Goal: Task Accomplishment & Management: Manage account settings

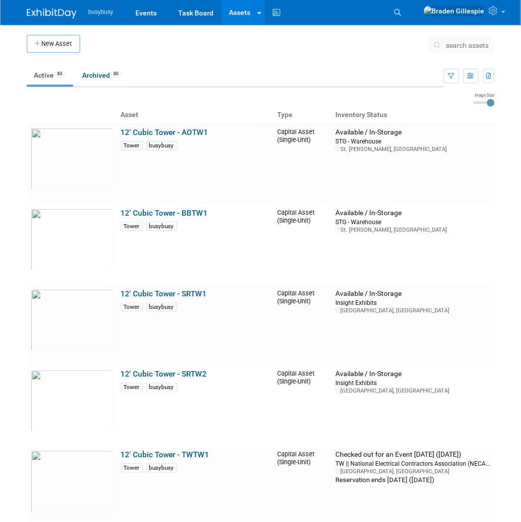
click at [47, 12] on img at bounding box center [52, 13] width 50 height 10
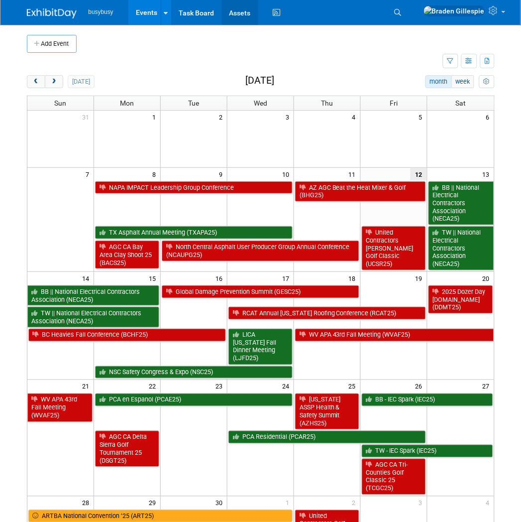
click at [236, 10] on link "Assets" at bounding box center [240, 12] width 36 height 25
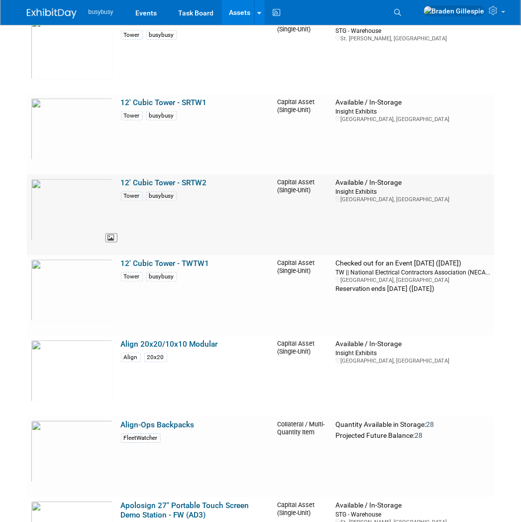
scroll to position [221, 0]
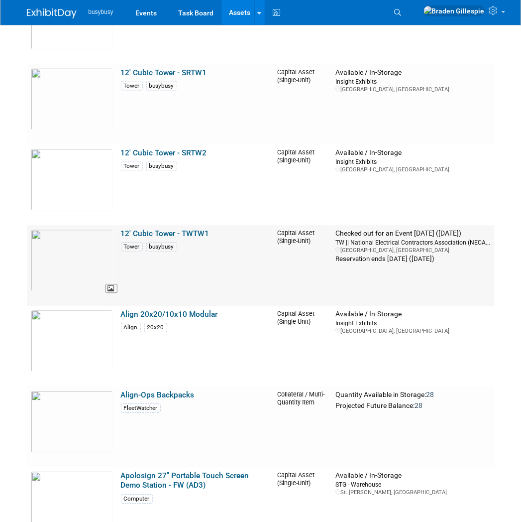
click at [81, 254] on img at bounding box center [72, 260] width 82 height 62
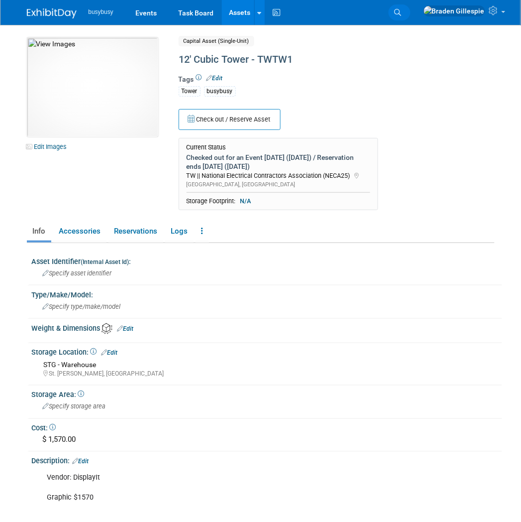
click at [402, 11] on icon at bounding box center [398, 12] width 7 height 7
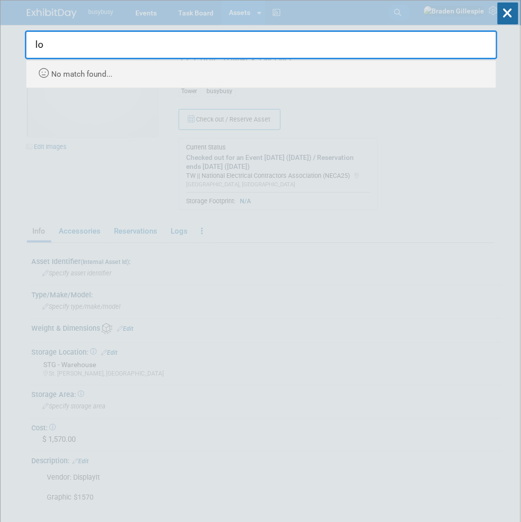
type input "l"
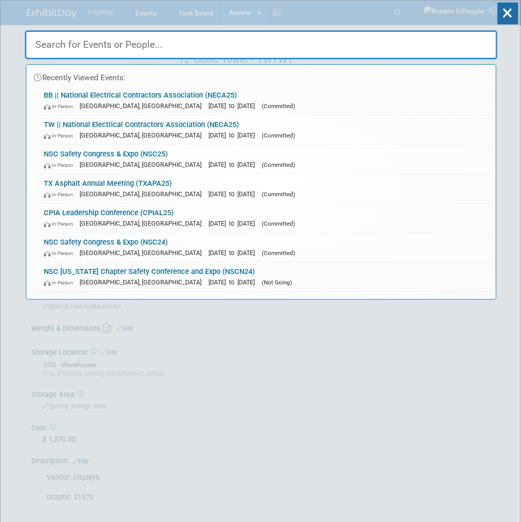
click at [58, 22] on div "Recently Viewed Events: BB || National Electrical Contractors Association (NECA…" at bounding box center [261, 149] width 473 height 299
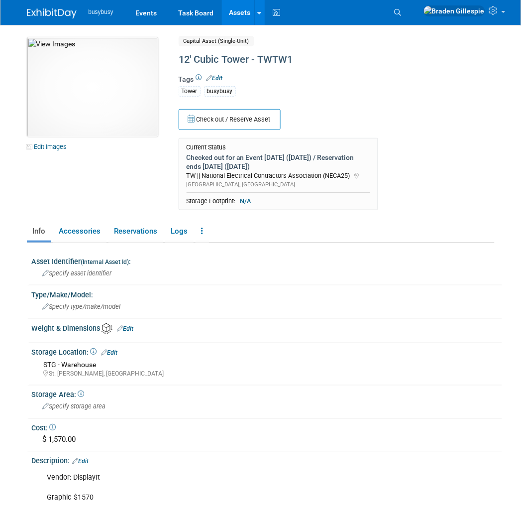
click at [53, 10] on img at bounding box center [52, 13] width 50 height 10
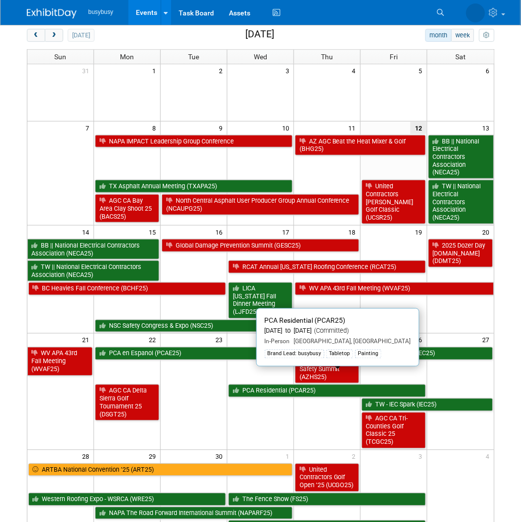
scroll to position [110, 0]
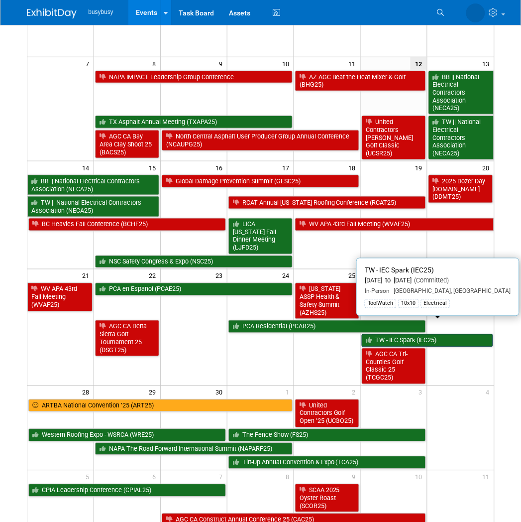
click at [435, 334] on link "TW - IEC Spark (IEC25)" at bounding box center [427, 340] width 131 height 13
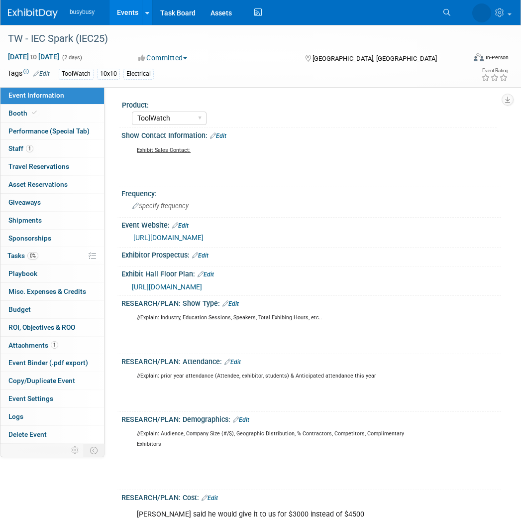
select select "ToolWatch"
click at [417, 18] on link "Search" at bounding box center [406, 12] width 22 height 16
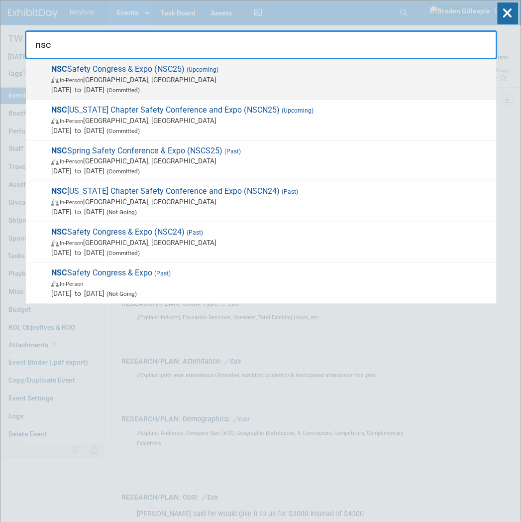
type input "nsc"
click at [297, 80] on span "In-Person Denver, CO" at bounding box center [271, 80] width 441 height 10
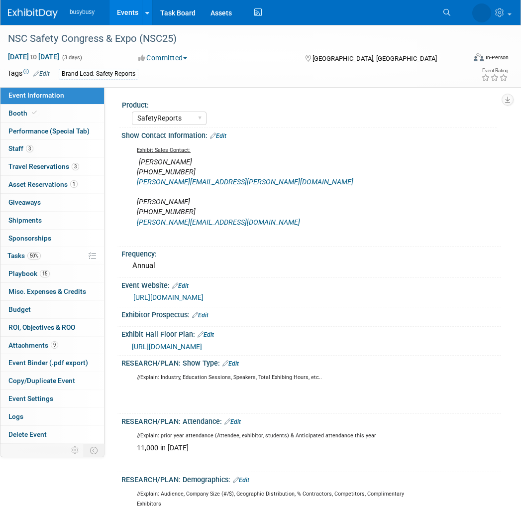
select select "SafetyReports"
click at [46, 110] on link "Booth" at bounding box center [52, 113] width 104 height 17
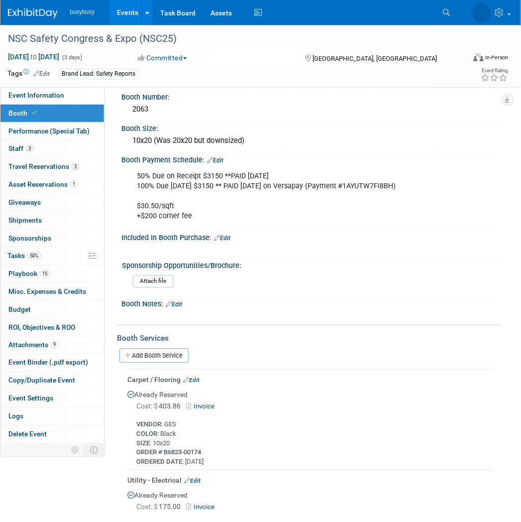
scroll to position [387, 0]
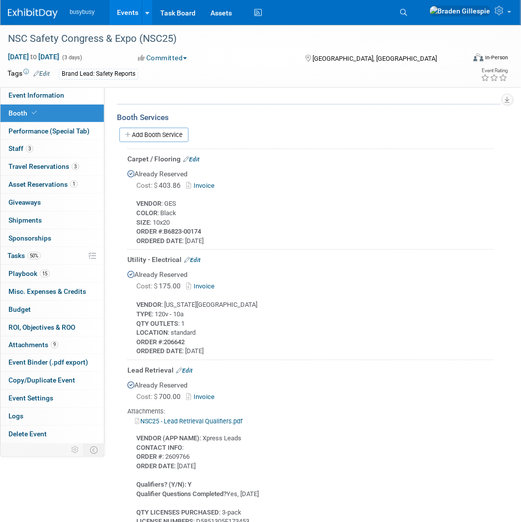
click at [22, 18] on img at bounding box center [33, 13] width 50 height 10
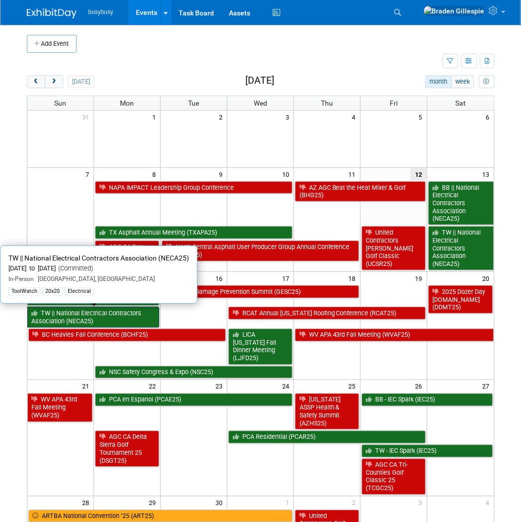
click at [89, 315] on link "TW || National Electrical Contractors Association (NECA25)" at bounding box center [93, 317] width 132 height 20
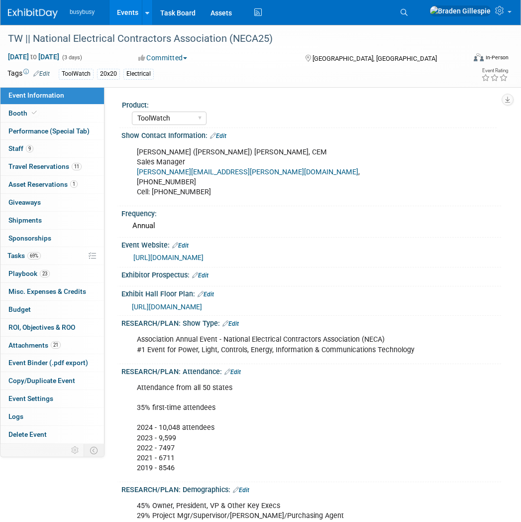
select select "ToolWatch"
click at [51, 110] on link "Booth" at bounding box center [52, 113] width 104 height 17
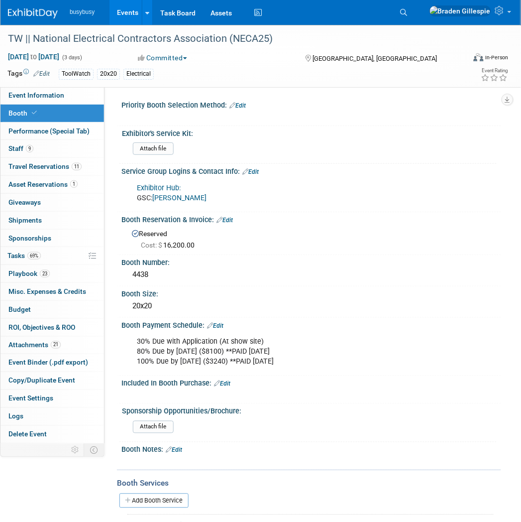
click at [25, 13] on img at bounding box center [33, 13] width 50 height 10
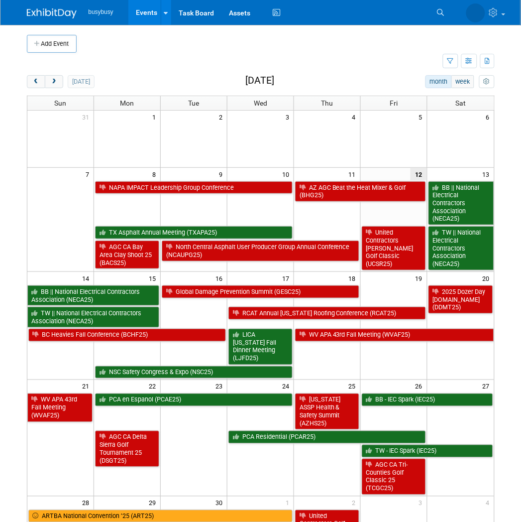
drag, startPoint x: 491, startPoint y: 2, endPoint x: 312, endPoint y: 32, distance: 181.7
click at [297, 32] on div "Add Event" at bounding box center [261, 39] width 468 height 28
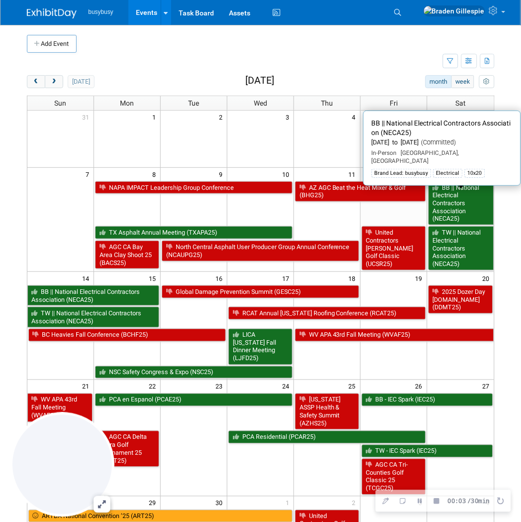
click at [458, 209] on link "BB || National Electrical Contractors Association (NECA25)" at bounding box center [462, 203] width 66 height 44
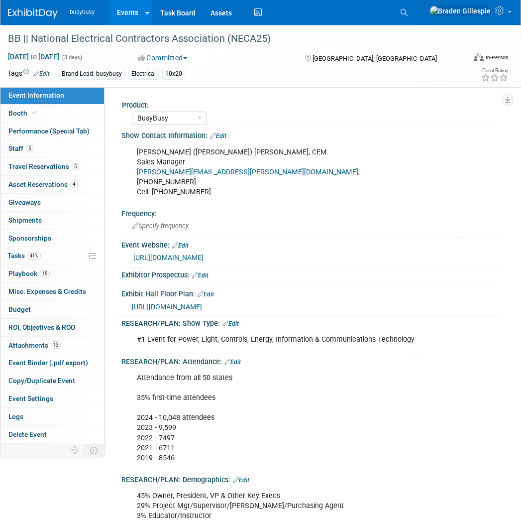
select select "BusyBusy"
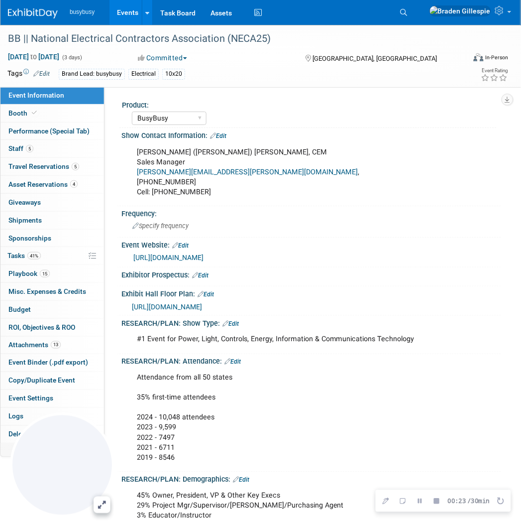
click at [202, 303] on span "[URL][DOMAIN_NAME]" at bounding box center [167, 307] width 70 height 8
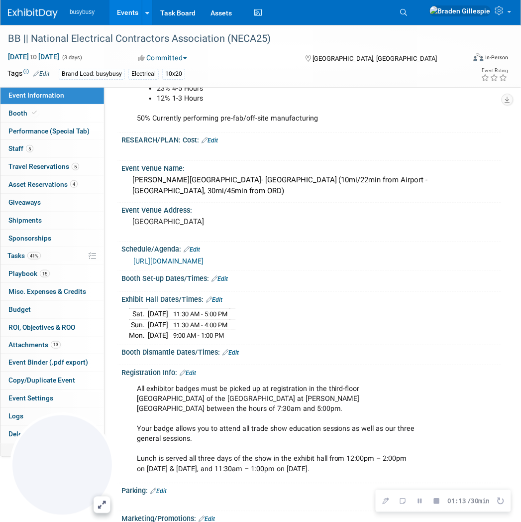
scroll to position [663, 0]
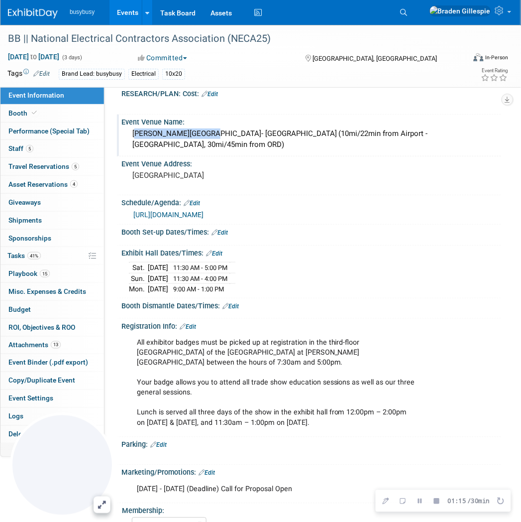
drag, startPoint x: 125, startPoint y: 121, endPoint x: 206, endPoint y: 123, distance: 80.7
click at [206, 126] on div "[PERSON_NAME][GEOGRAPHIC_DATA]- [GEOGRAPHIC_DATA] (10mi/22min from Airport - [G…" at bounding box center [311, 139] width 380 height 27
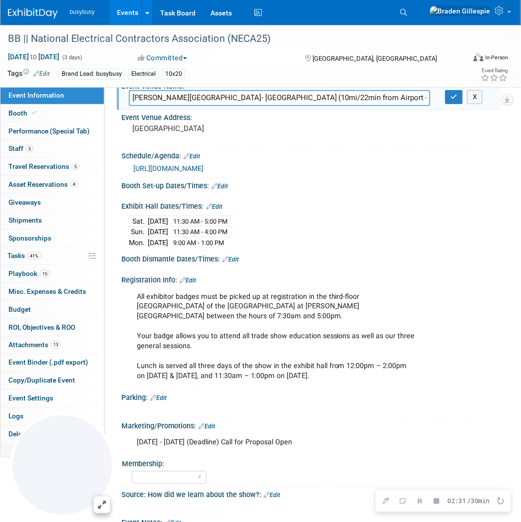
scroll to position [719, 0]
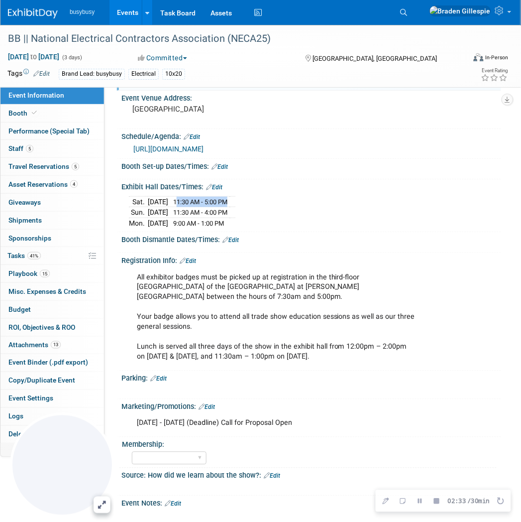
drag, startPoint x: 192, startPoint y: 186, endPoint x: 251, endPoint y: 187, distance: 58.7
click at [235, 196] on tr "Sat. Sep 13, 2025 11:30 AM - 5:00 PM" at bounding box center [182, 201] width 107 height 11
click at [33, 275] on span "Playbook 15" at bounding box center [28, 273] width 41 height 8
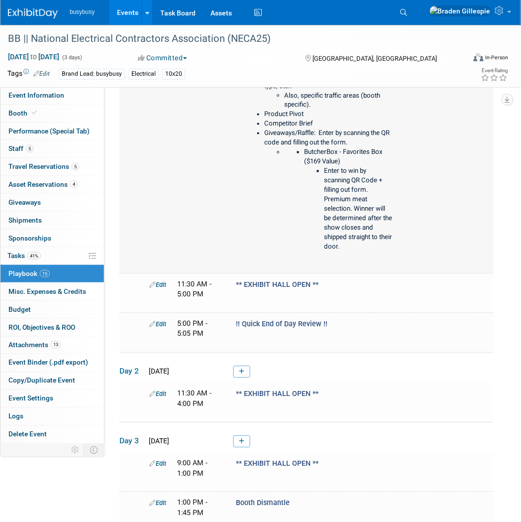
scroll to position [331, 0]
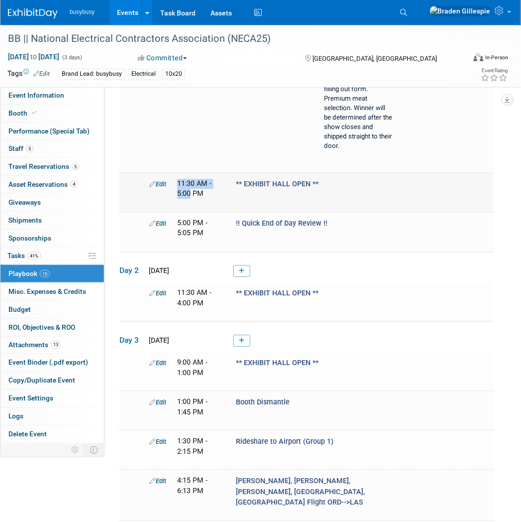
drag, startPoint x: 191, startPoint y: 183, endPoint x: 146, endPoint y: 183, distance: 44.8
click at [146, 183] on div "Edit 11:30 AM - 5:00 PM ** EXHIBIT HALL OPEN **" at bounding box center [319, 189] width 354 height 20
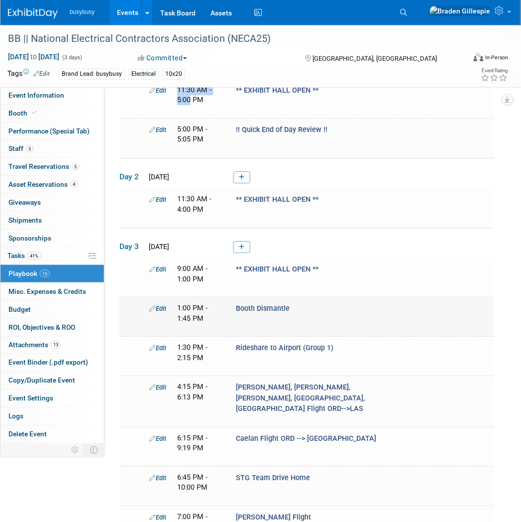
scroll to position [442, 0]
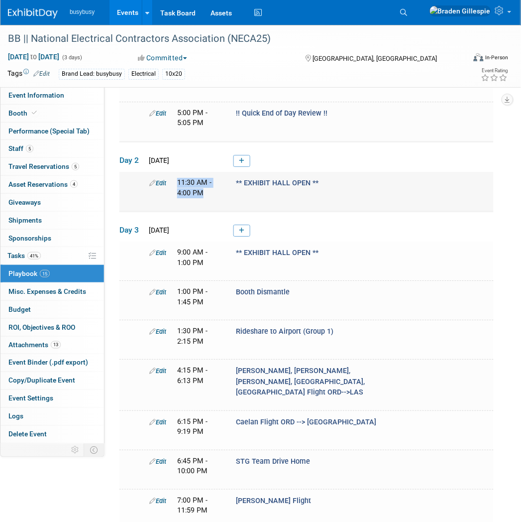
drag, startPoint x: 203, startPoint y: 180, endPoint x: 176, endPoint y: 175, distance: 27.8
click at [176, 178] on div "11:30 AM - 4:00 PM" at bounding box center [199, 188] width 59 height 20
drag, startPoint x: 179, startPoint y: 240, endPoint x: 209, endPoint y: 250, distance: 31.3
click at [209, 250] on div "9:00 AM - 1:00 PM" at bounding box center [199, 257] width 44 height 20
drag, startPoint x: 175, startPoint y: 400, endPoint x: 195, endPoint y: 400, distance: 19.9
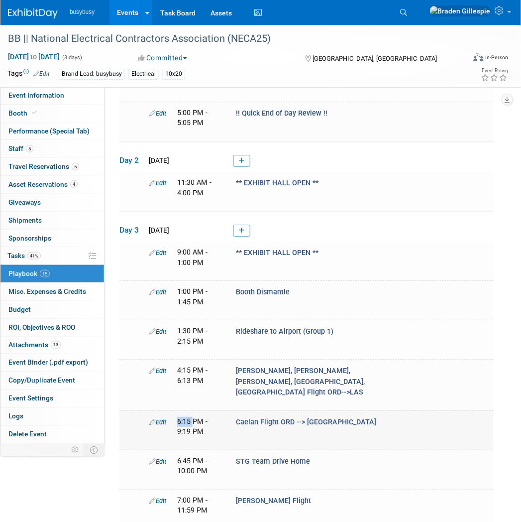
click at [195, 417] on div "6:15 PM - 9:19 PM" at bounding box center [199, 427] width 59 height 20
click at [190, 417] on span "6:15 PM - 9:19 PM" at bounding box center [192, 426] width 30 height 18
drag, startPoint x: 191, startPoint y: 397, endPoint x: 176, endPoint y: 399, distance: 14.5
click at [176, 417] on div "6:15 PM - 9:19 PM" at bounding box center [199, 427] width 59 height 20
click at [206, 417] on span "6:15 PM - 9:19 PM" at bounding box center [192, 426] width 30 height 18
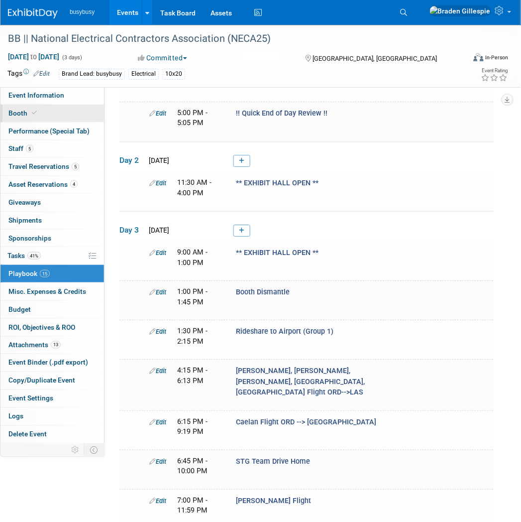
click at [37, 116] on span "Booth" at bounding box center [23, 113] width 30 height 8
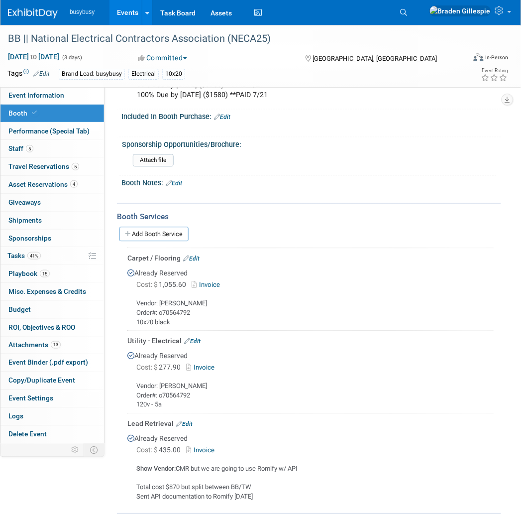
scroll to position [368, 0]
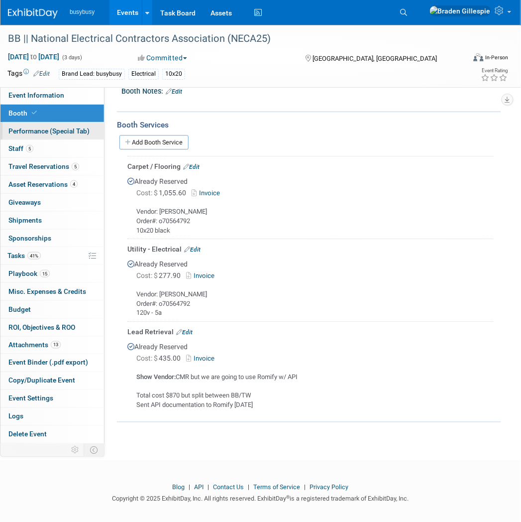
click at [47, 132] on span "Performance (Special Tab)" at bounding box center [48, 131] width 81 height 8
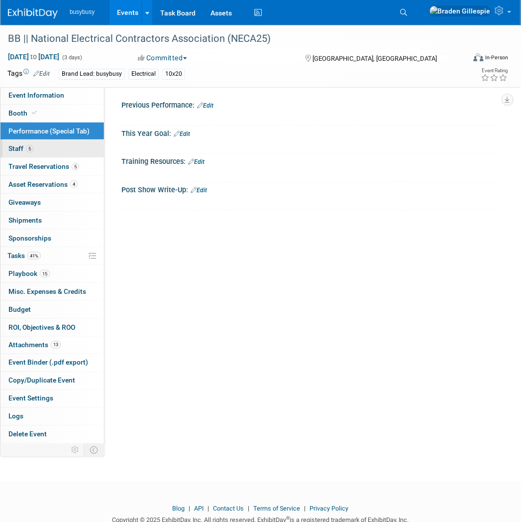
click at [41, 148] on link "5 Staff 5" at bounding box center [52, 148] width 104 height 17
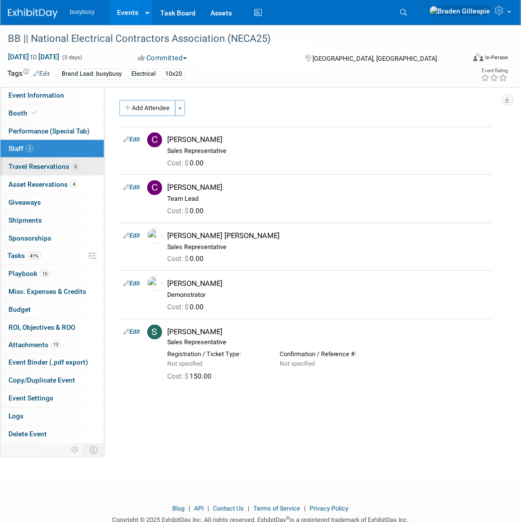
click at [72, 168] on span "5" at bounding box center [75, 166] width 7 height 7
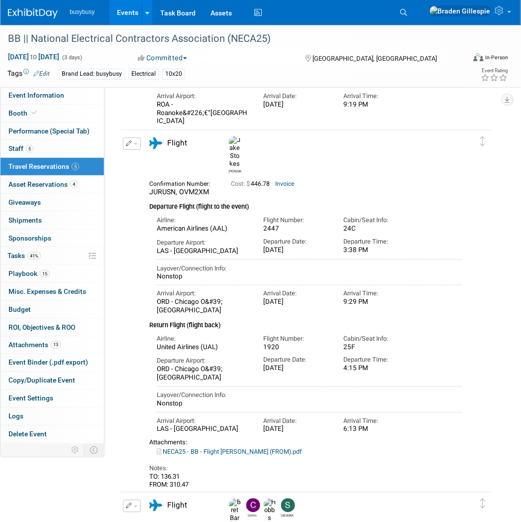
scroll to position [719, 0]
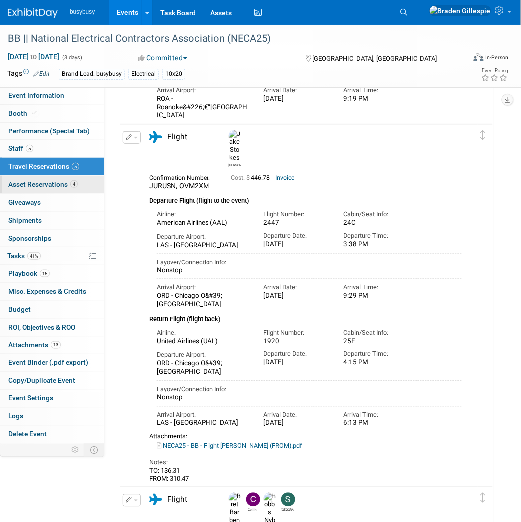
click at [53, 184] on span "Asset Reservations 4" at bounding box center [42, 184] width 69 height 8
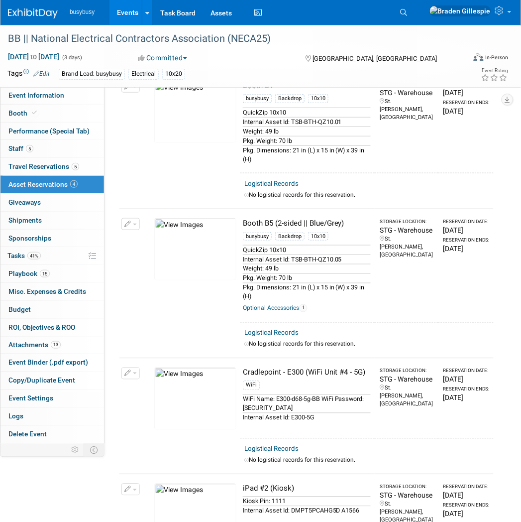
scroll to position [166, 0]
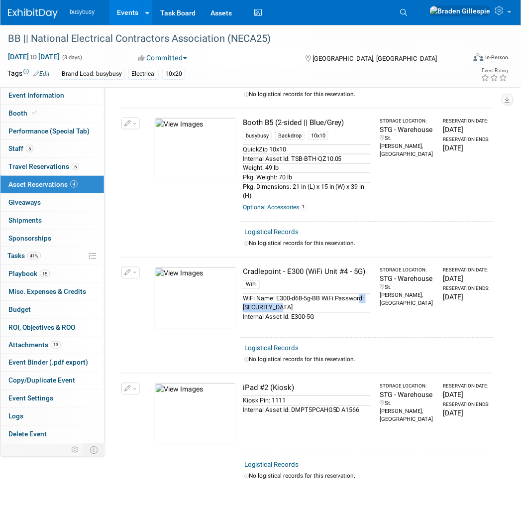
drag, startPoint x: 325, startPoint y: 317, endPoint x: 267, endPoint y: 320, distance: 57.8
click at [267, 312] on div "WiFi Name: E300-d68-5g-BB WiFi Password: #Busybusy123" at bounding box center [307, 303] width 128 height 18
click at [52, 95] on span "Event Information" at bounding box center [36, 95] width 56 height 8
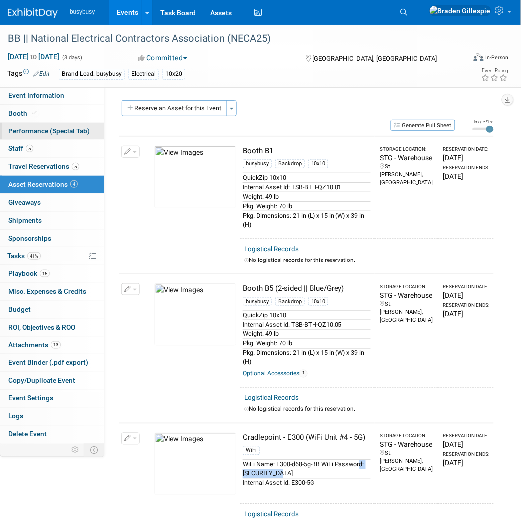
select select "BusyBusy"
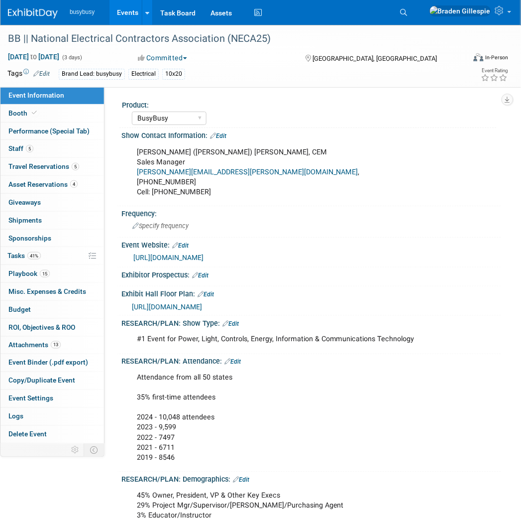
scroll to position [55, 0]
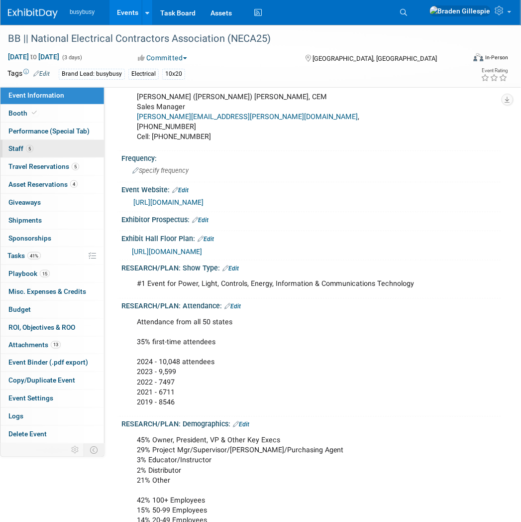
click at [46, 152] on link "5 Staff 5" at bounding box center [52, 148] width 104 height 17
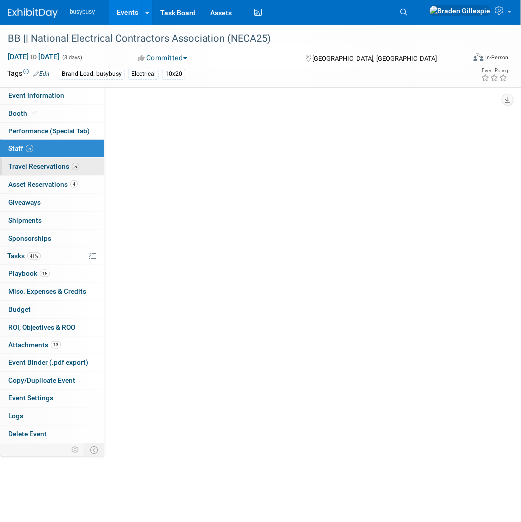
scroll to position [0, 0]
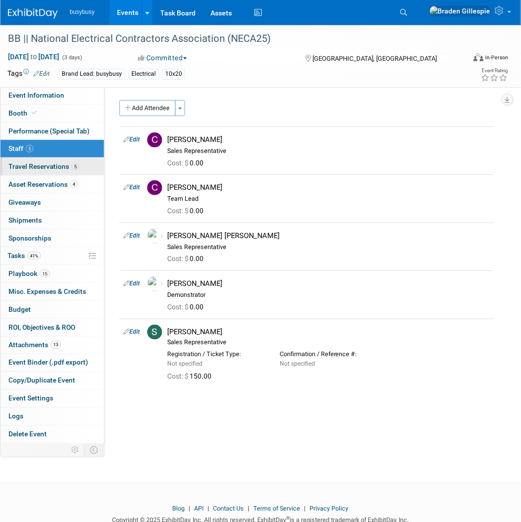
click at [61, 167] on span "Travel Reservations 5" at bounding box center [43, 166] width 71 height 8
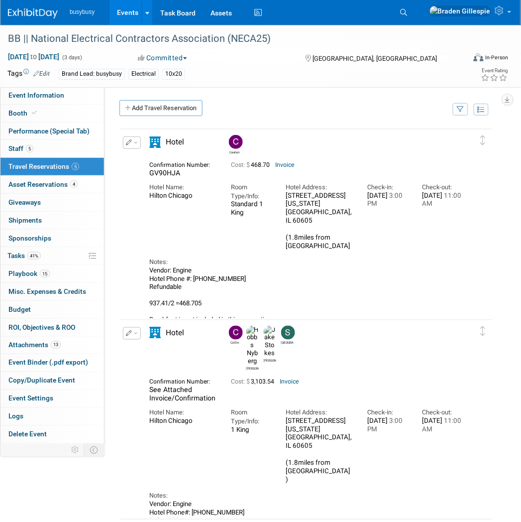
drag, startPoint x: 30, startPoint y: 13, endPoint x: 43, endPoint y: 20, distance: 14.7
click at [30, 13] on img at bounding box center [33, 13] width 50 height 10
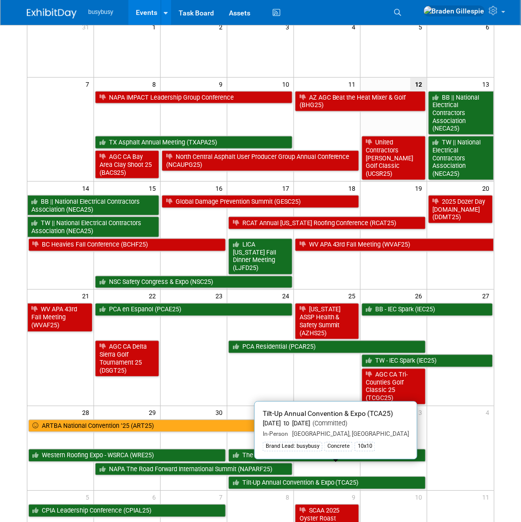
scroll to position [221, 0]
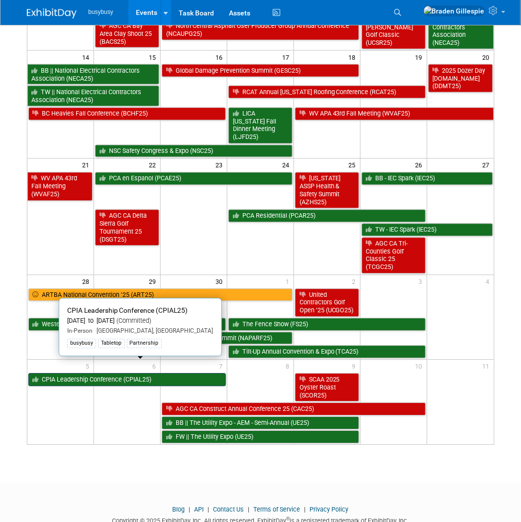
click at [120, 373] on link "CPIA Leadership Conference (CPIAL25)" at bounding box center [127, 379] width 198 height 13
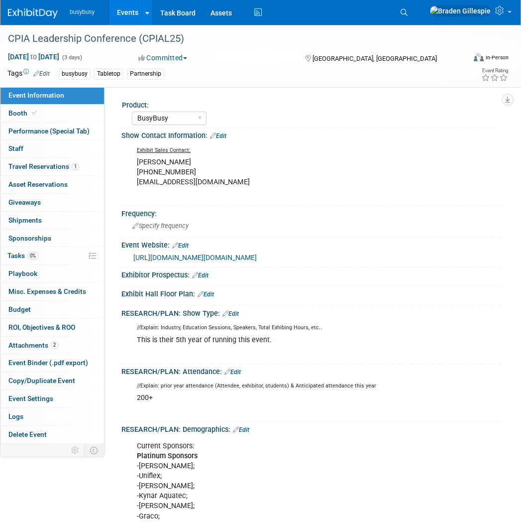
select select "BusyBusy"
click at [41, 162] on span "Travel Reservations 1" at bounding box center [43, 166] width 71 height 8
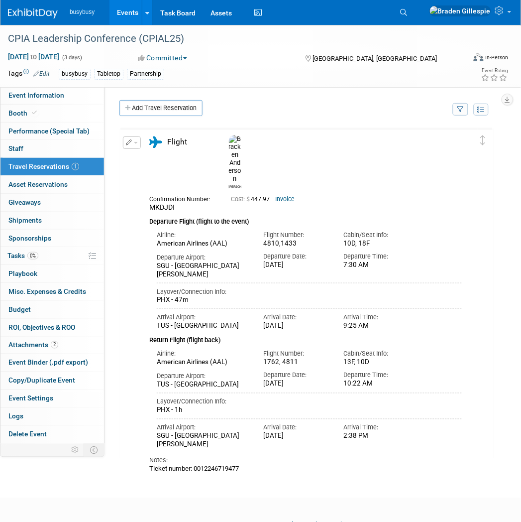
click at [18, 12] on img at bounding box center [33, 13] width 50 height 10
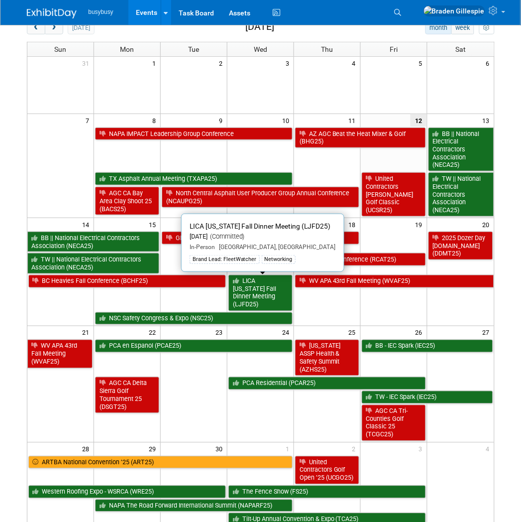
scroll to position [166, 0]
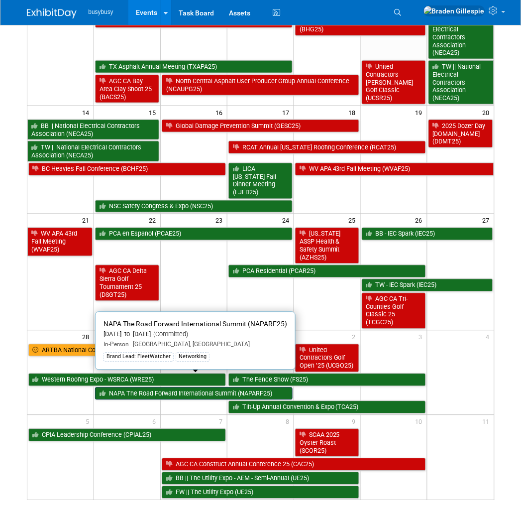
click at [171, 387] on link "NAPA The Road Forward International Summit (NAPARF25)" at bounding box center [194, 393] width 198 height 13
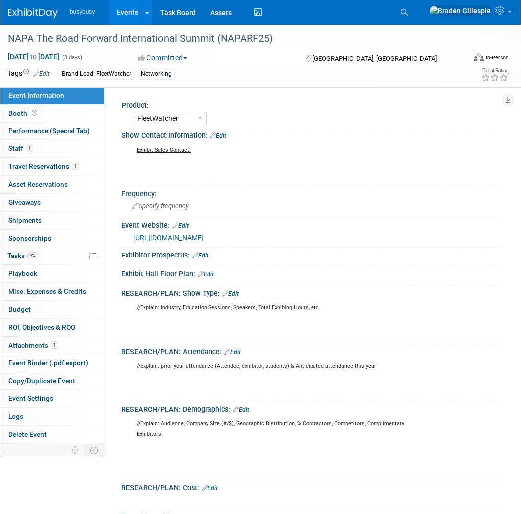
select select "FleetWatcher"
click at [63, 174] on link "1 Travel Reservations 1" at bounding box center [52, 166] width 104 height 17
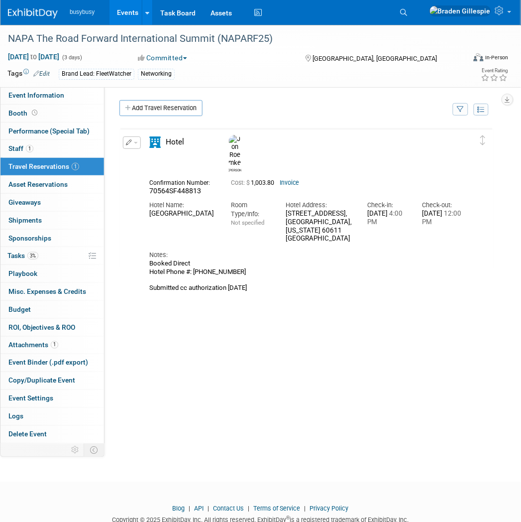
click at [289, 179] on link "Invoice" at bounding box center [289, 182] width 19 height 7
click at [130, 140] on icon "button" at bounding box center [129, 142] width 6 height 6
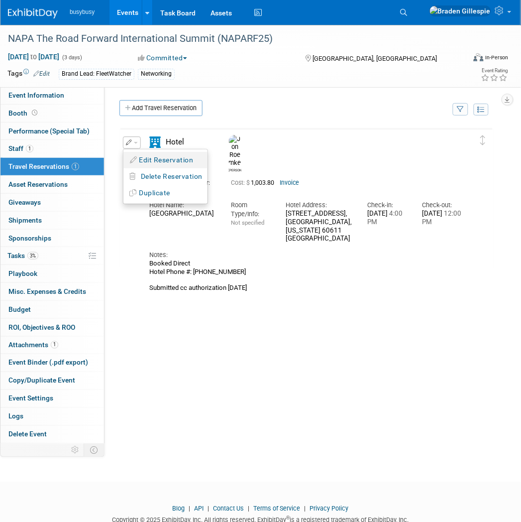
click at [145, 152] on li "Edit Reservation" at bounding box center [165, 160] width 84 height 16
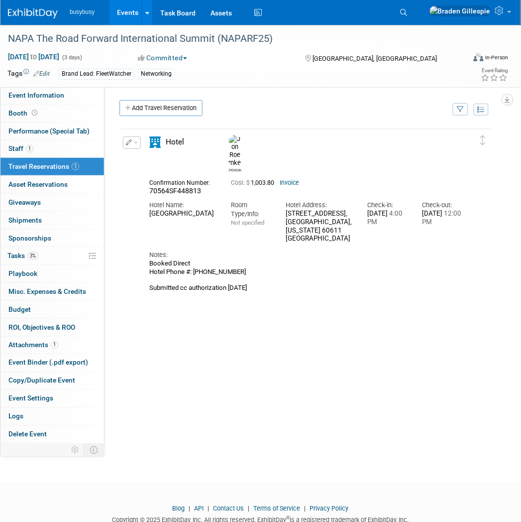
click at [135, 144] on button "button" at bounding box center [132, 142] width 18 height 12
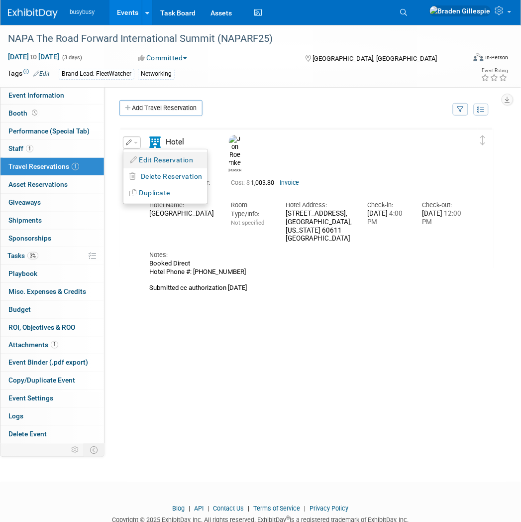
click at [148, 162] on button "Edit Reservation" at bounding box center [165, 160] width 84 height 14
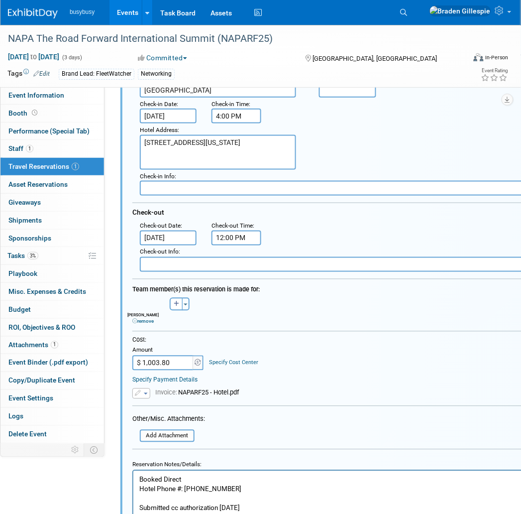
scroll to position [237, 0]
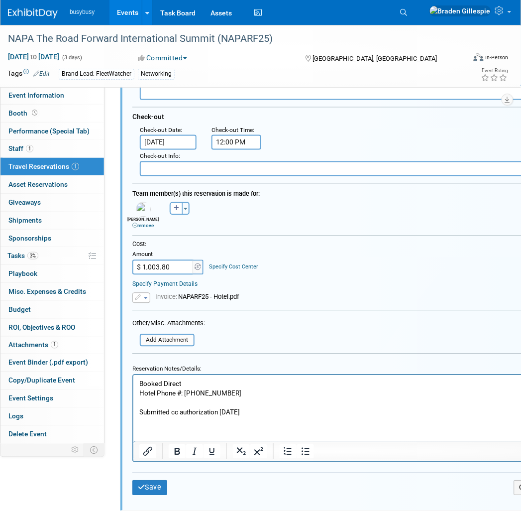
click at [265, 417] on html "Booked Direct Hotel Phone #: [PHONE_NUMBER] Submitted cc authorization [DATE]" at bounding box center [340, 396] width 414 height 42
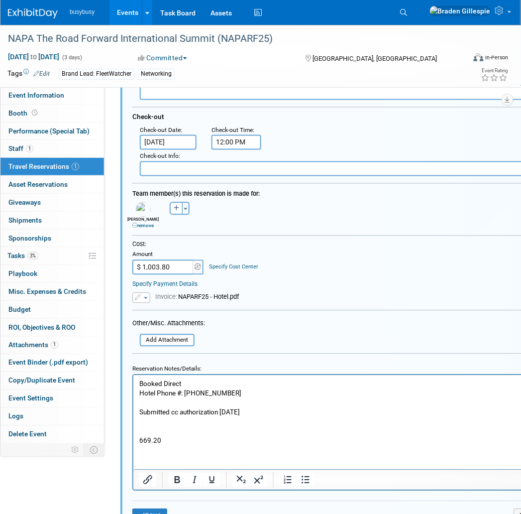
click at [140, 439] on p "669.20" at bounding box center [340, 440] width 402 height 9
click at [169, 440] on p "$669.20" at bounding box center [340, 440] width 402 height 9
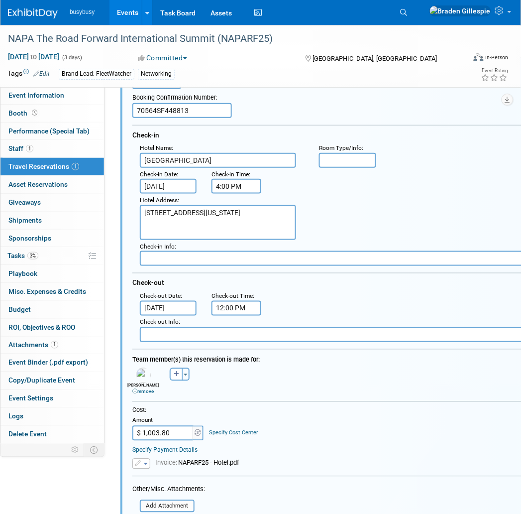
click at [361, 146] on small "Room Type/Info :" at bounding box center [341, 147] width 44 height 7
click at [354, 153] on input "text" at bounding box center [347, 160] width 57 height 15
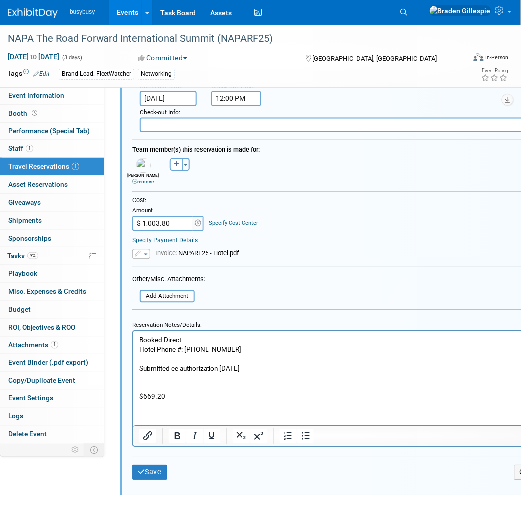
scroll to position [363, 0]
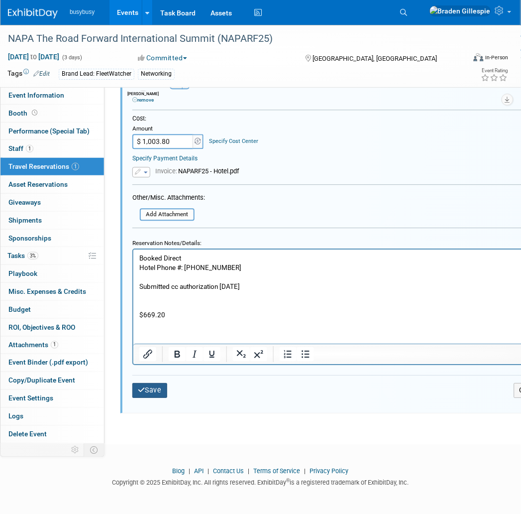
type input "Superior King"
click at [155, 385] on button "Save" at bounding box center [149, 390] width 35 height 14
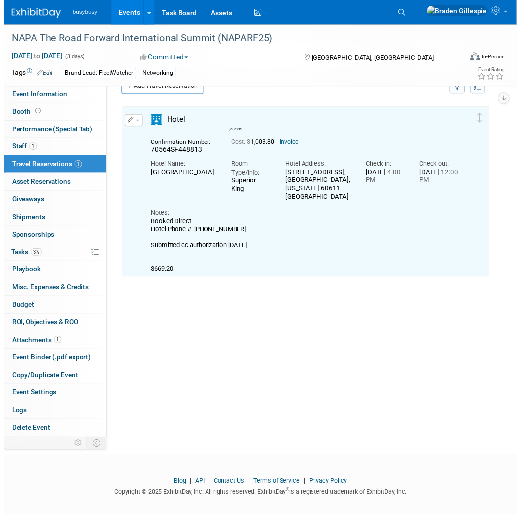
scroll to position [16, 0]
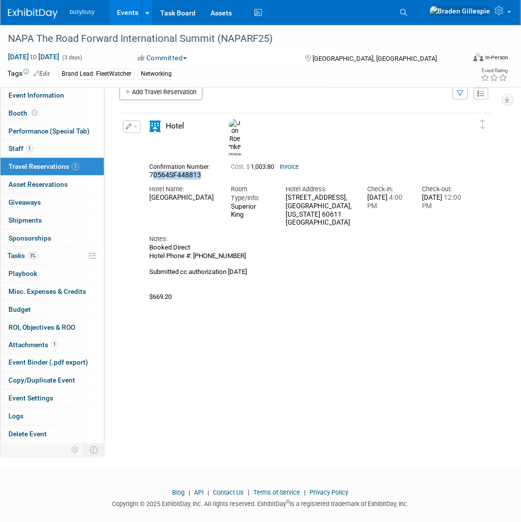
drag, startPoint x: 203, startPoint y: 156, endPoint x: 151, endPoint y: 158, distance: 52.3
click at [151, 171] on div "70564SF448813" at bounding box center [182, 175] width 67 height 9
click at [187, 171] on span "70564SF448813" at bounding box center [175, 175] width 52 height 8
drag, startPoint x: 201, startPoint y: 156, endPoint x: 137, endPoint y: 157, distance: 63.7
click at [137, 157] on div "Edit Reservation Jon Invoice" at bounding box center [298, 210] width 357 height 180
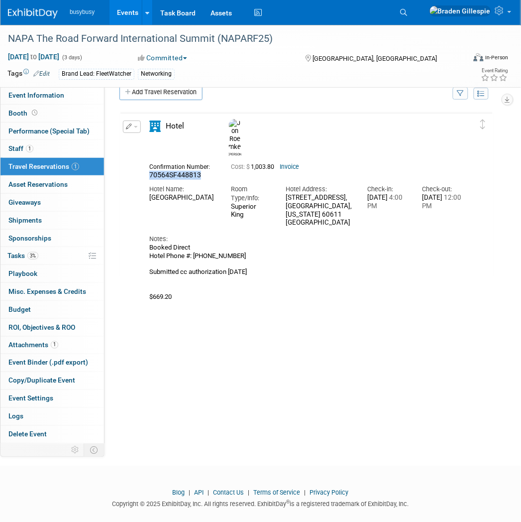
copy span "70564SF448813"
click at [126, 128] on button "button" at bounding box center [132, 126] width 18 height 12
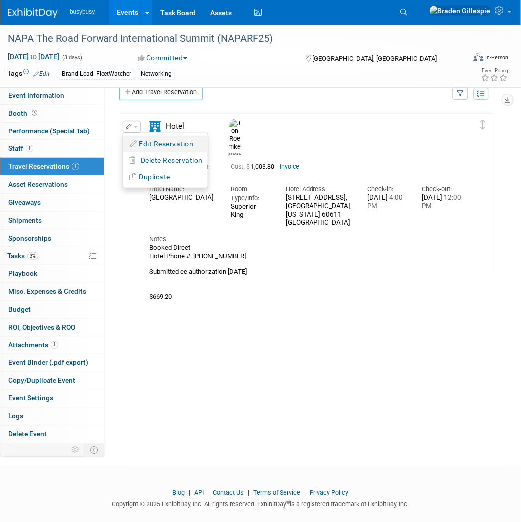
click at [140, 137] on button "Edit Reservation" at bounding box center [165, 144] width 84 height 14
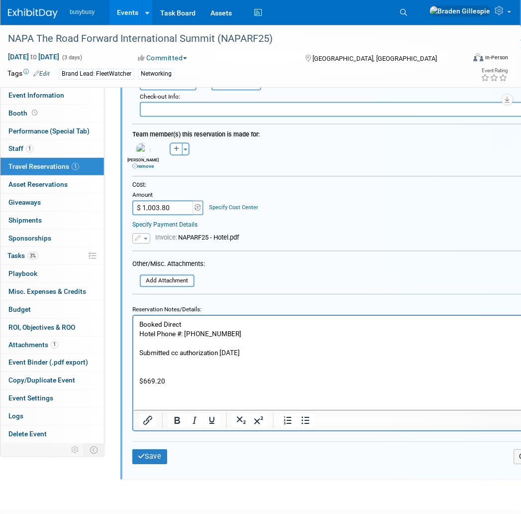
scroll to position [363, 0]
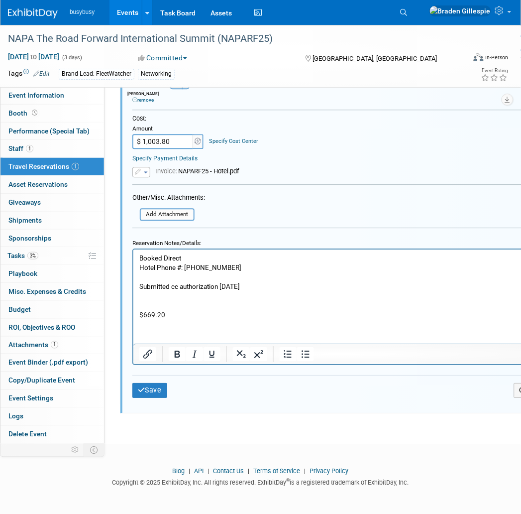
click at [169, 312] on p "Booked Direct Hotel Phone #: 312.840.6600 Submitted cc authorization 9/9/25 $66…" at bounding box center [340, 286] width 402 height 66
click at [185, 311] on p "Booked Direct Hotel Phone #: 312.840.6600 Submitted cc authorization 9/9/25 $66…" at bounding box center [340, 286] width 402 height 66
click at [194, 299] on p "Booked Direct Hotel Phone #: 312.840.6600 Submitted cc authorization 9/9/25 $66…" at bounding box center [340, 286] width 402 height 66
click at [187, 319] on html "Booked Direct Hotel Phone #: 312.840.6600 Submitted cc authorization 9/9/25 $66…" at bounding box center [340, 284] width 414 height 70
click at [194, 312] on p "Booked Direct Hotel Phone #: 312.840.6600 Submitted cc authorization 9/9/25 $66…" at bounding box center [340, 286] width 402 height 66
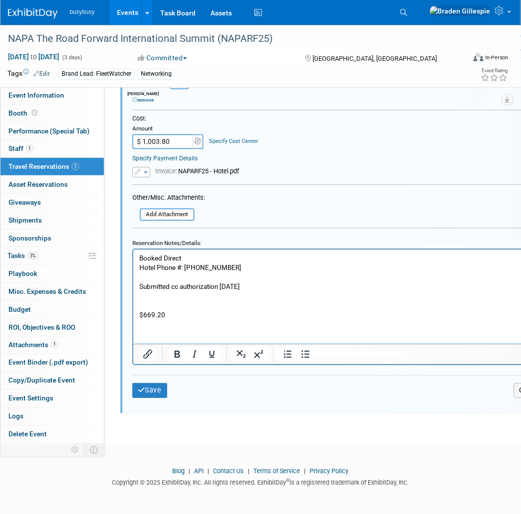
click at [180, 307] on p "Booked Direct Hotel Phone #: 312.840.6600 Submitted cc authorization 9/9/25 $66…" at bounding box center [340, 286] width 402 height 66
click at [160, 209] on input "file" at bounding box center [134, 214] width 118 height 11
click at [160, 385] on button "Save" at bounding box center [149, 390] width 35 height 14
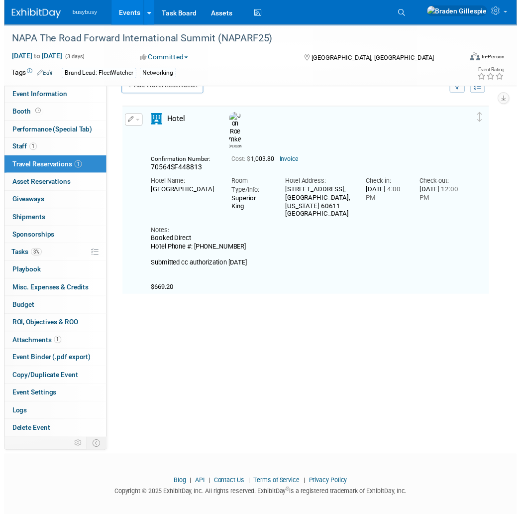
scroll to position [16, 0]
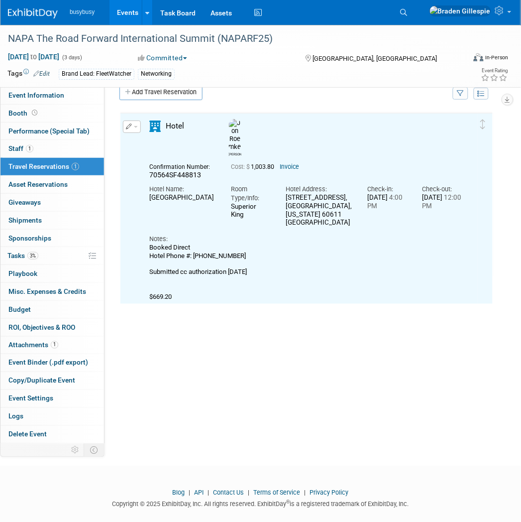
click at [135, 122] on button "button" at bounding box center [132, 126] width 18 height 12
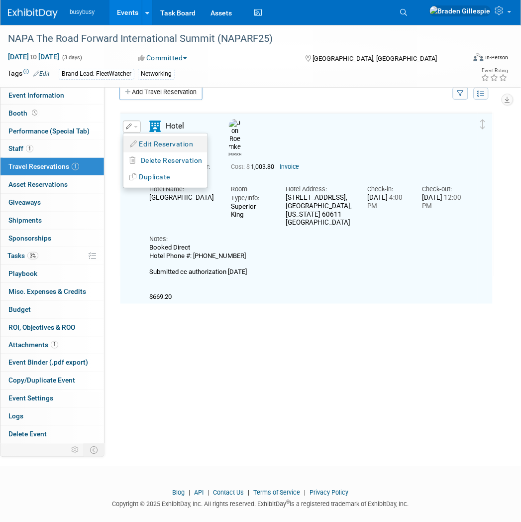
click at [166, 148] on button "Edit Reservation" at bounding box center [165, 144] width 84 height 14
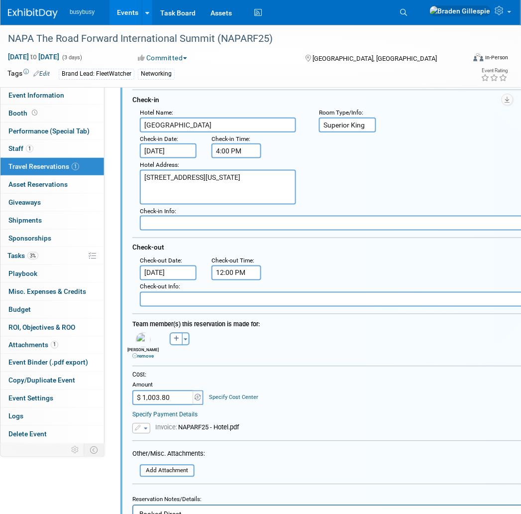
scroll to position [237, 0]
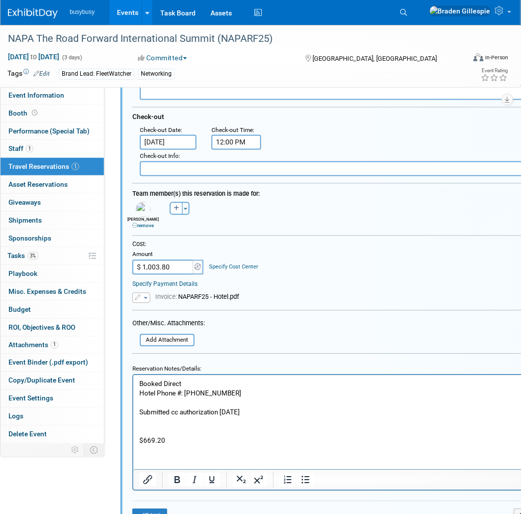
click at [190, 434] on p "Booked Direct Hotel Phone #: 312.840.6600 Submitted cc authorization 9/9/25 $66…" at bounding box center [340, 412] width 402 height 66
click at [183, 435] on p "Booked Direct Hotel Phone #: 312.840.6600 Submitted cc authorization 9/9/25 $66…" at bounding box center [340, 412] width 402 height 66
click at [180, 438] on p "Booked Direct Hotel Phone #: 312.840.6600 Submitted cc authorization 9/9/25 $66…" at bounding box center [340, 412] width 402 height 66
click at [151, 509] on button "Save" at bounding box center [149, 516] width 35 height 14
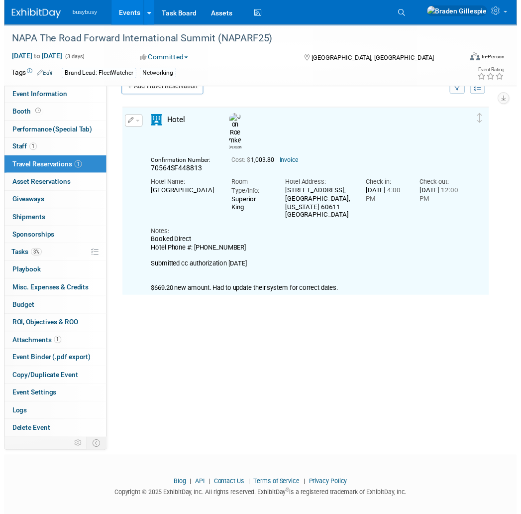
scroll to position [16, 0]
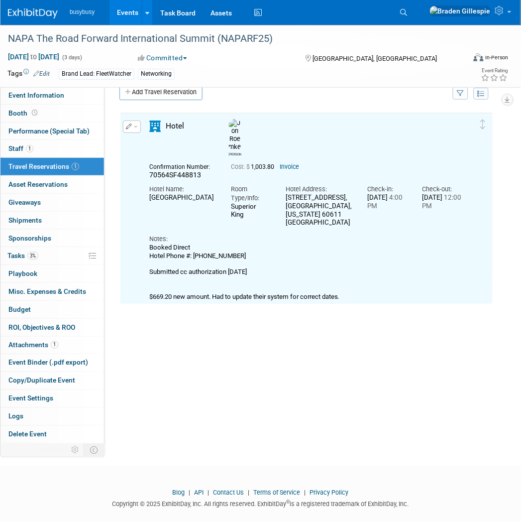
click at [132, 125] on button "button" at bounding box center [132, 126] width 18 height 12
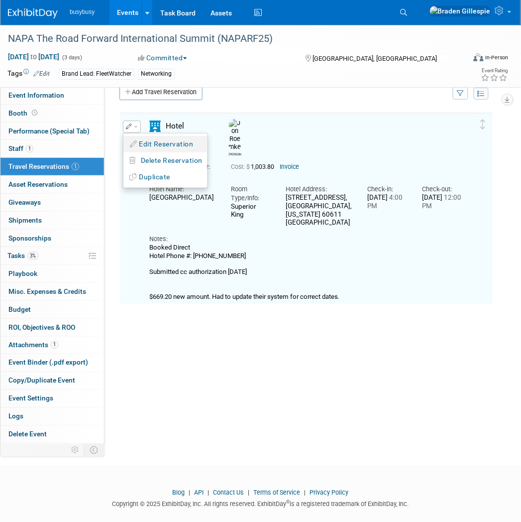
click at [150, 138] on button "Edit Reservation" at bounding box center [165, 144] width 84 height 14
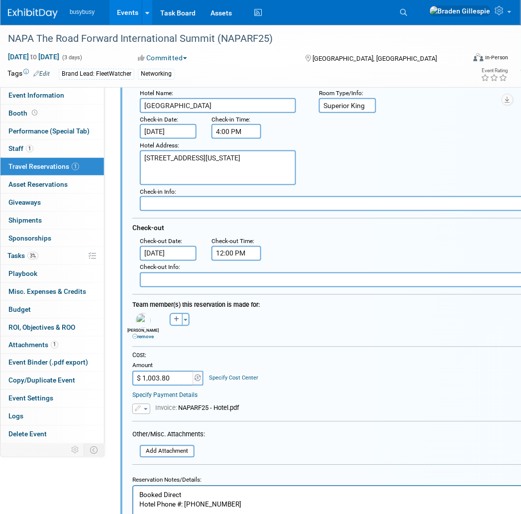
scroll to position [126, 0]
click at [183, 371] on input "$ 1,003.80" at bounding box center [163, 377] width 62 height 15
type input "$ 669.20"
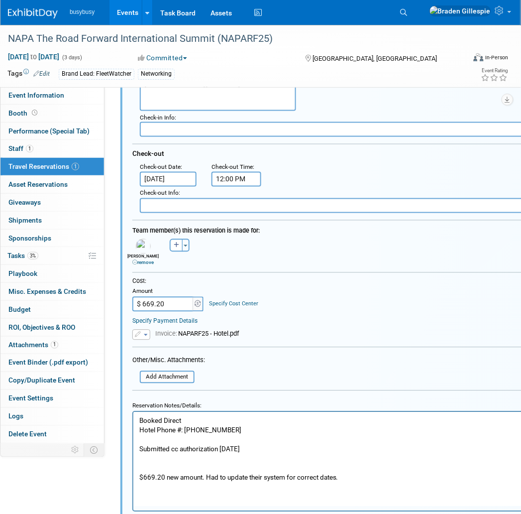
scroll to position [292, 0]
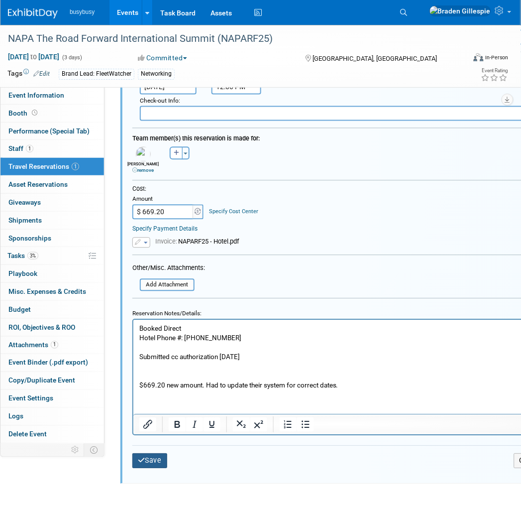
click at [158, 453] on button "Save" at bounding box center [149, 460] width 35 height 14
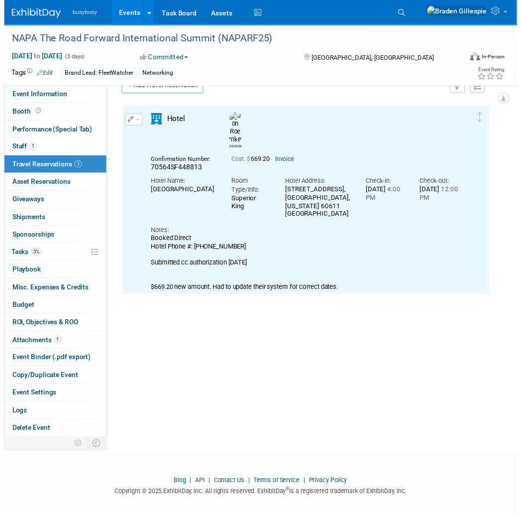
scroll to position [16, 0]
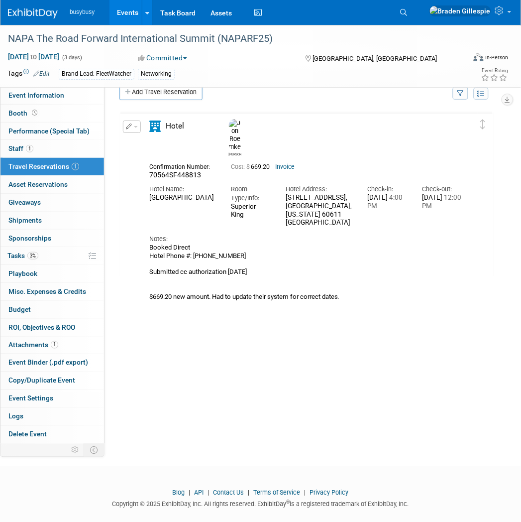
click at [134, 126] on span "button" at bounding box center [136, 127] width 4 height 2
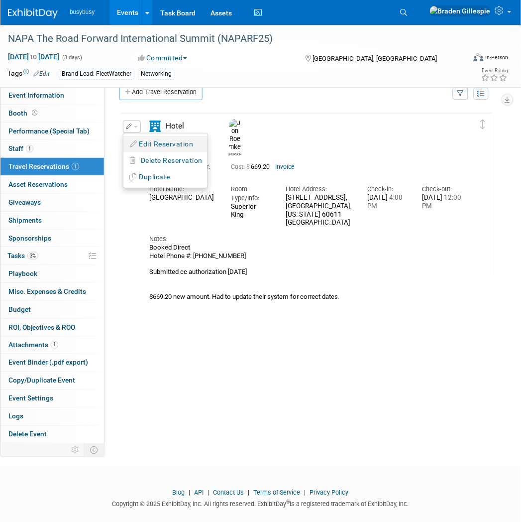
click at [147, 140] on button "Edit Reservation" at bounding box center [165, 144] width 84 height 14
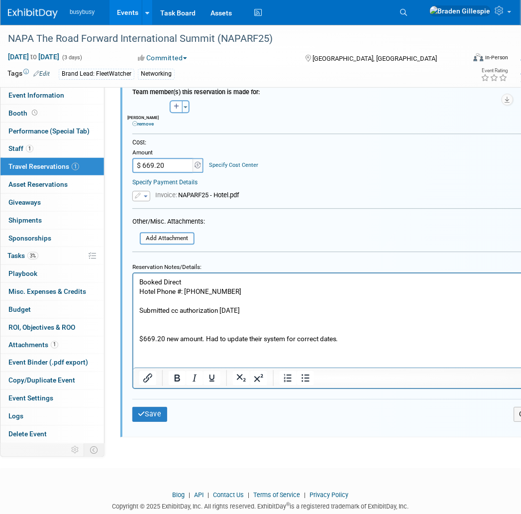
scroll to position [363, 0]
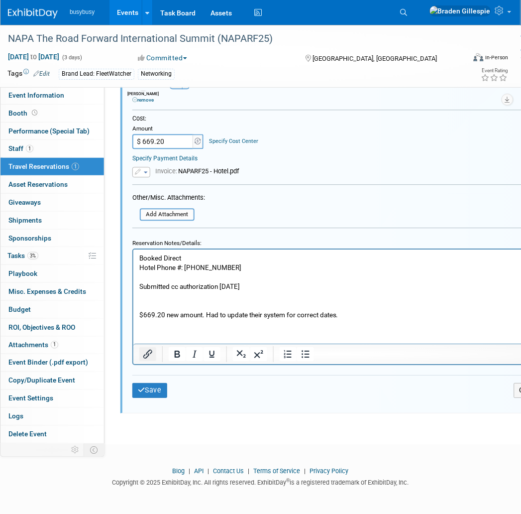
click at [149, 348] on icon "Insert/edit link" at bounding box center [148, 354] width 12 height 12
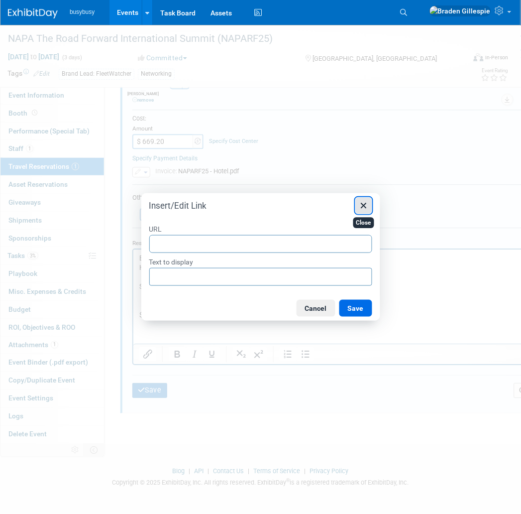
click at [366, 203] on icon "Close" at bounding box center [364, 206] width 12 height 12
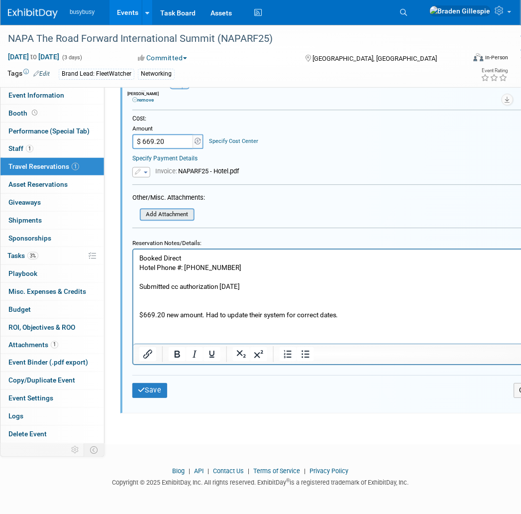
click at [161, 209] on input "file" at bounding box center [134, 214] width 118 height 11
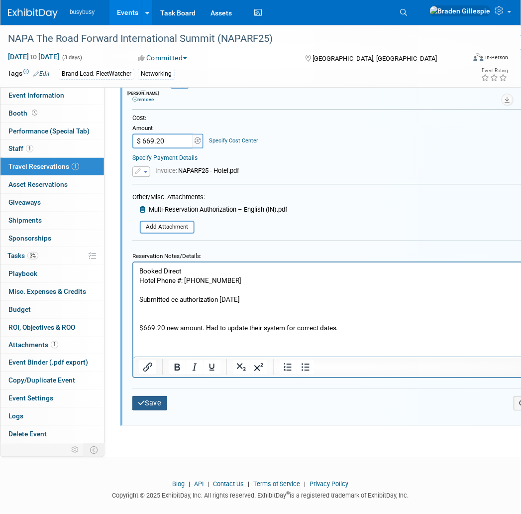
click at [156, 397] on button "Save" at bounding box center [149, 403] width 35 height 14
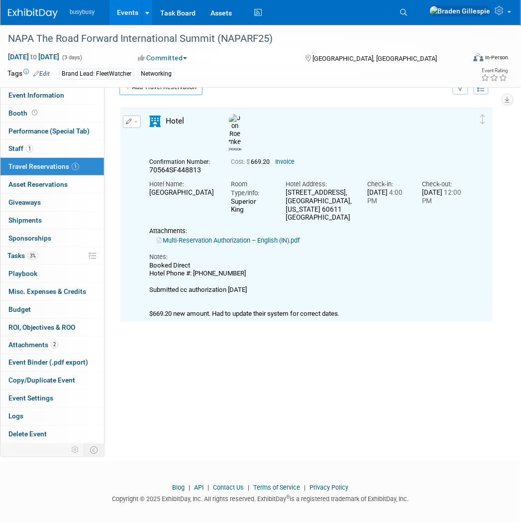
scroll to position [16, 0]
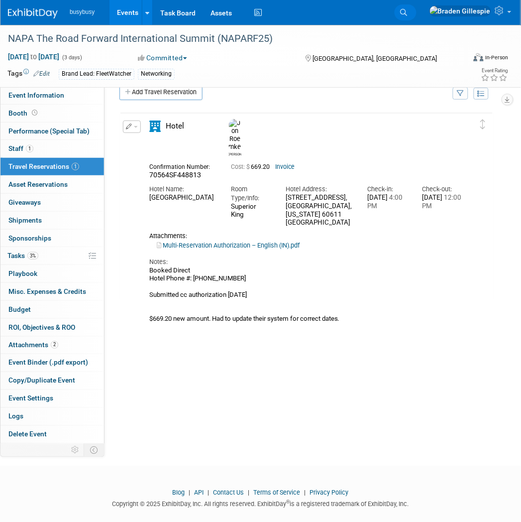
click at [408, 15] on icon at bounding box center [404, 12] width 7 height 7
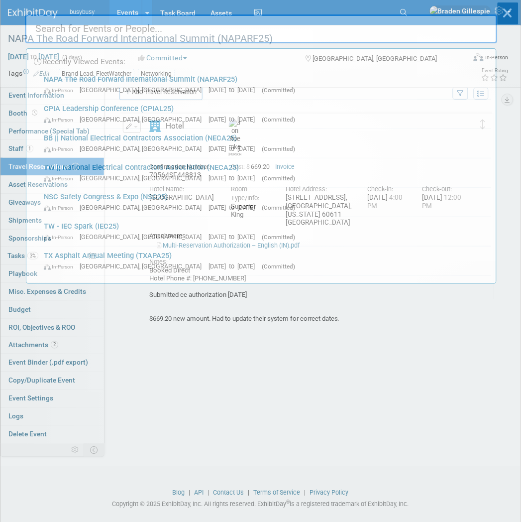
scroll to position [0, 0]
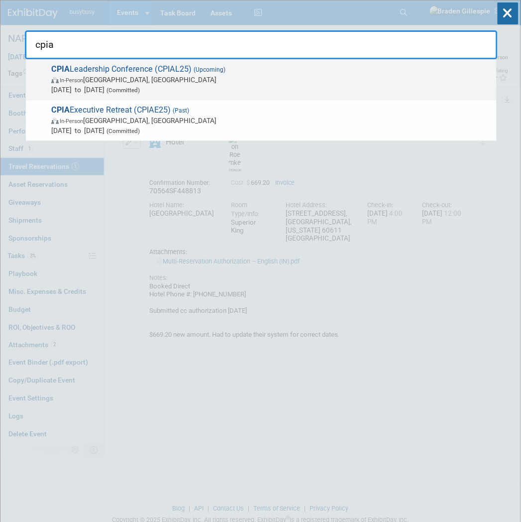
type input "cpia"
click at [378, 72] on span "CPIA Leadership Conference (CPIAL25) (Upcoming) In-Person Tucson, AZ Oct 5, 202…" at bounding box center [269, 79] width 443 height 30
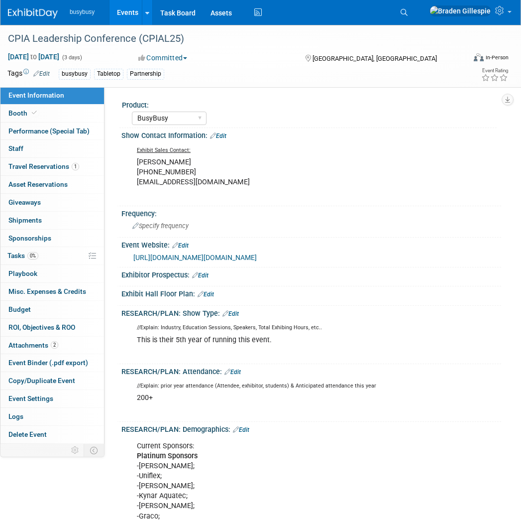
select select "BusyBusy"
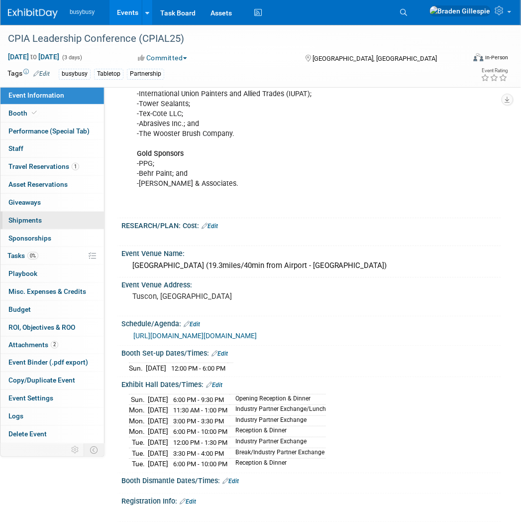
scroll to position [498, 0]
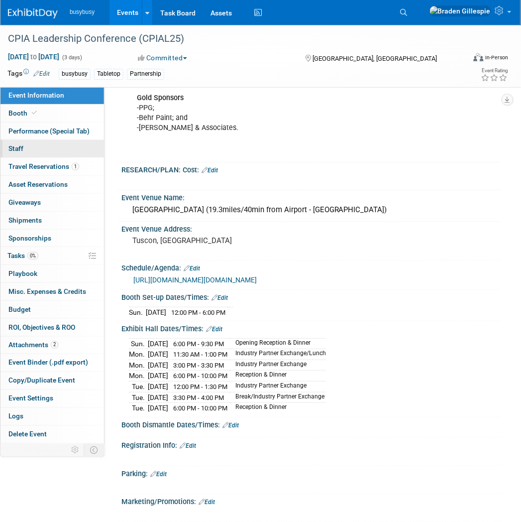
click at [71, 156] on link "0 Staff 0" at bounding box center [52, 148] width 104 height 17
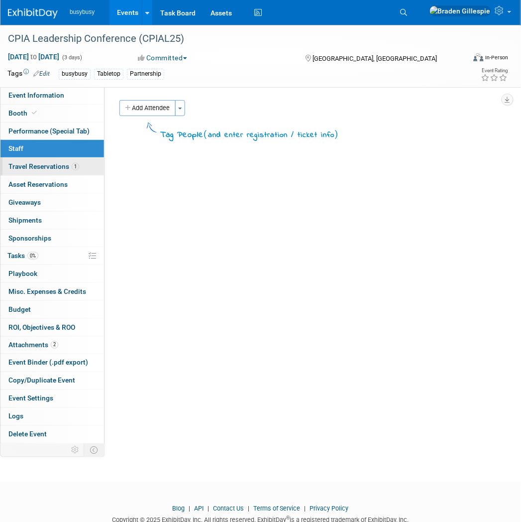
click at [72, 171] on link "1 Travel Reservations 1" at bounding box center [52, 166] width 104 height 17
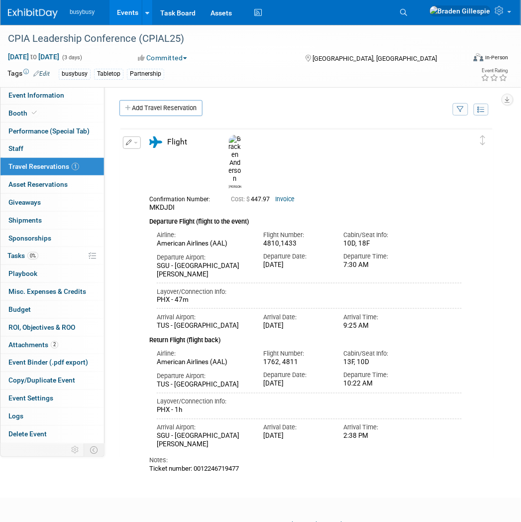
click at [417, 5] on link "Search" at bounding box center [406, 12] width 22 height 16
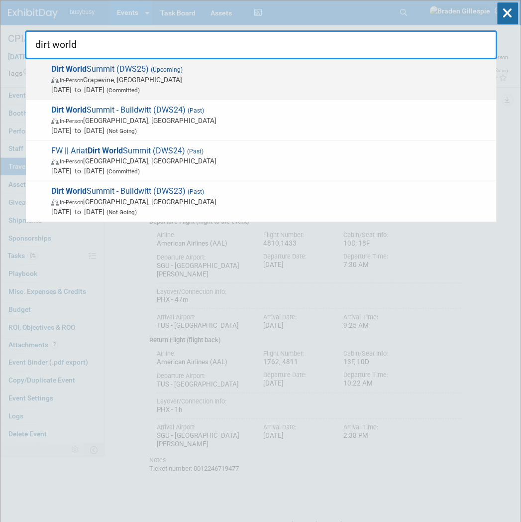
type input "dirt world"
click at [293, 70] on span "Dirt World Summit (DWS25) (Upcoming) In-Person Grapevine, [GEOGRAPHIC_DATA] [DA…" at bounding box center [269, 79] width 443 height 30
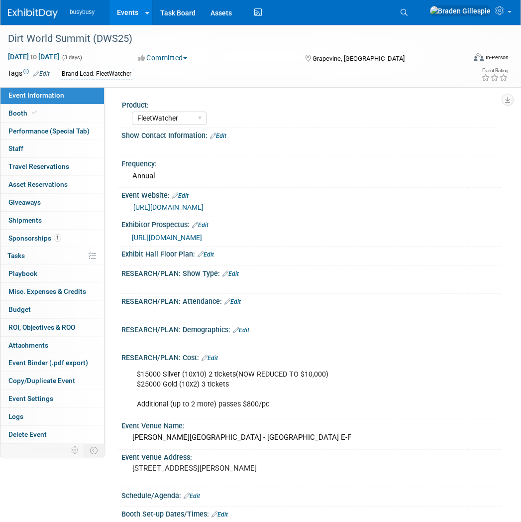
select select "FleetWatcher"
click at [54, 118] on link "Booth" at bounding box center [52, 113] width 104 height 17
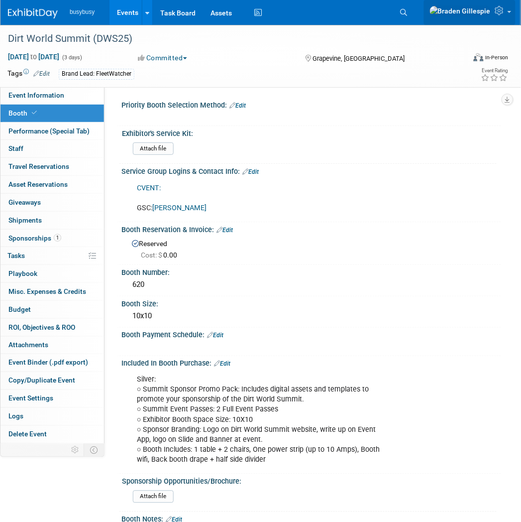
click at [503, 12] on icon at bounding box center [500, 10] width 11 height 9
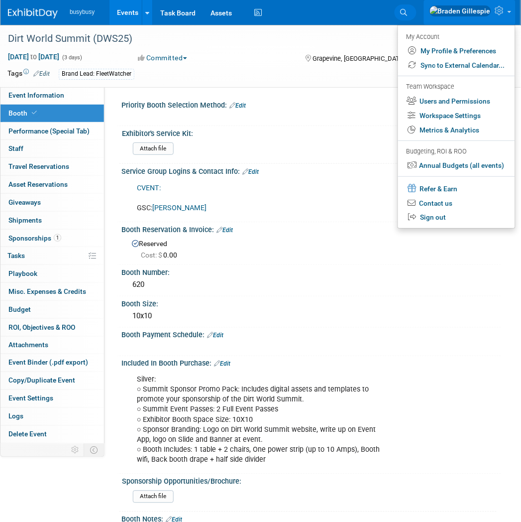
click at [417, 8] on link "Search" at bounding box center [406, 12] width 22 height 16
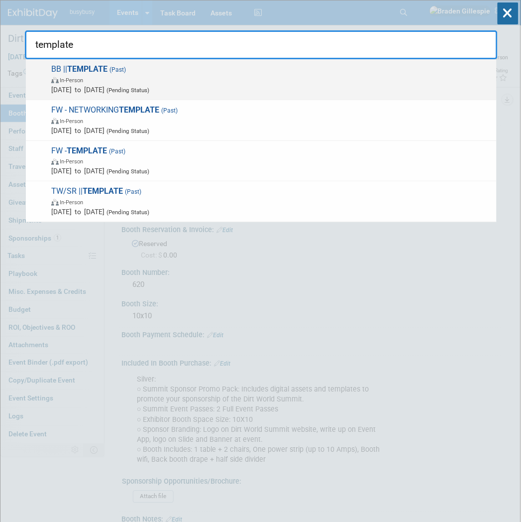
type input "template"
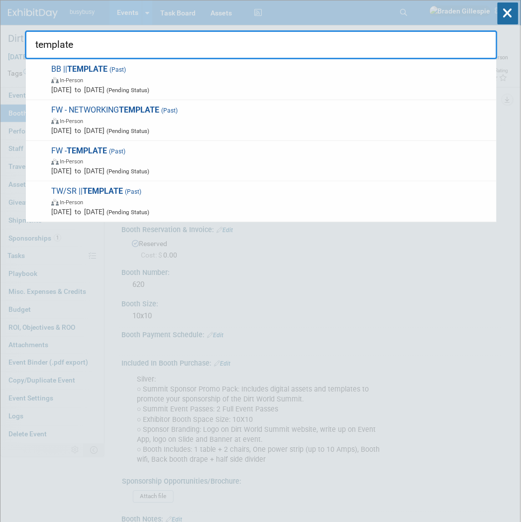
click at [391, 66] on span "BB || TEMPLATE (Past) In-Person [DATE] to [DATE] (Pending Status)" at bounding box center [269, 79] width 443 height 30
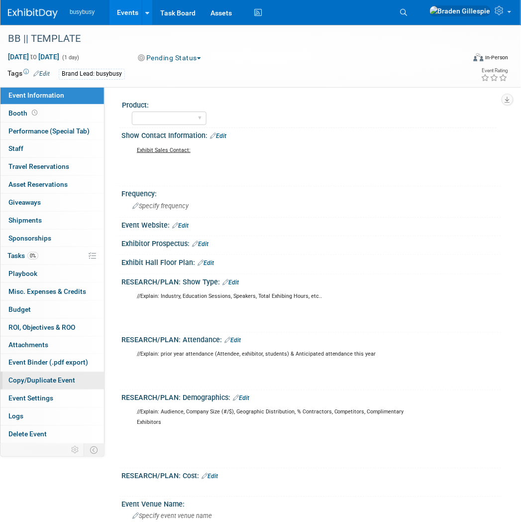
click at [63, 380] on span "Copy/Duplicate Event" at bounding box center [41, 380] width 67 height 8
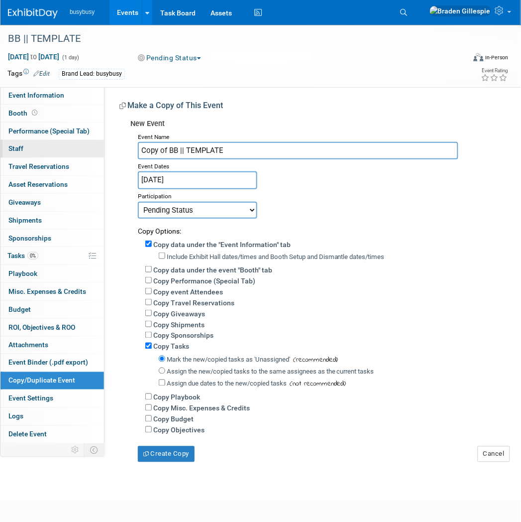
drag, startPoint x: 196, startPoint y: 153, endPoint x: 74, endPoint y: 153, distance: 121.9
click at [74, 154] on div "Event Information Event Info Booth Booth Performance (Special Tab) Performance …" at bounding box center [260, 243] width 521 height 437
type input "BB Dirt World"
click at [196, 183] on input "[DATE]" at bounding box center [197, 179] width 119 height 17
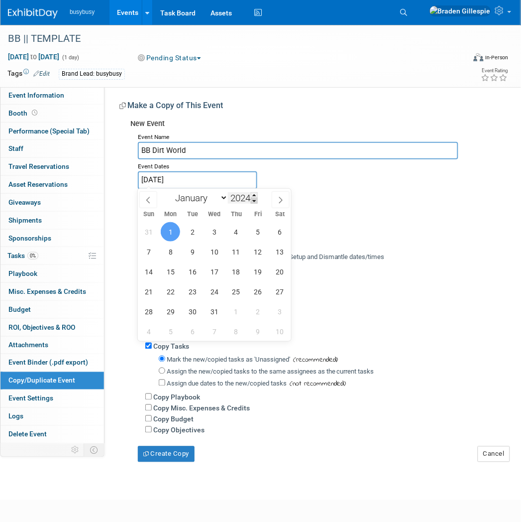
click at [254, 198] on span at bounding box center [254, 201] width 7 height 6
click at [256, 196] on span at bounding box center [254, 195] width 7 height 6
type input "2025"
click at [202, 197] on select "January February March April May June July August September October November De…" at bounding box center [199, 198] width 57 height 12
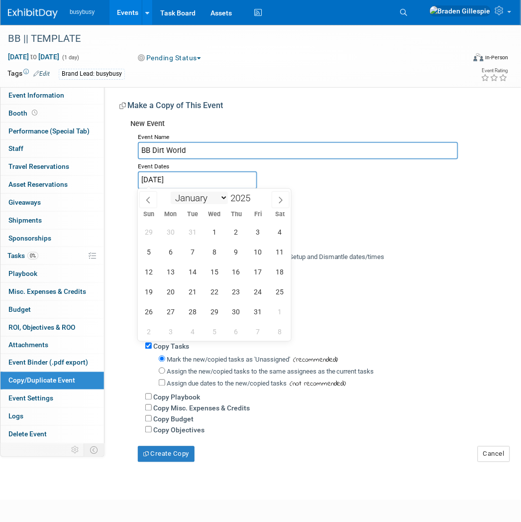
select select "10"
click at [171, 192] on select "January February March April May June July August September October November De…" at bounding box center [199, 198] width 57 height 12
click at [220, 250] on span "5" at bounding box center [214, 251] width 19 height 19
click at [250, 252] on span "7" at bounding box center [257, 251] width 19 height 19
type input "Nov 5, 2025 to Nov 7, 2025"
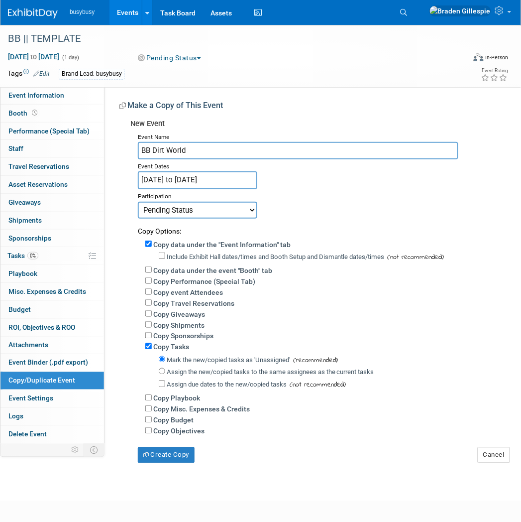
click at [367, 219] on div "Copy Options:" at bounding box center [316, 227] width 356 height 17
click at [203, 212] on select "Committed Considering Not Going Researching Want to Pending Status Requested to…" at bounding box center [197, 210] width 119 height 17
select select "1"
click at [138, 202] on select "Committed Considering Not Going Researching Want to Pending Status Requested to…" at bounding box center [197, 210] width 119 height 17
click at [177, 451] on button "Create Copy" at bounding box center [166, 455] width 57 height 16
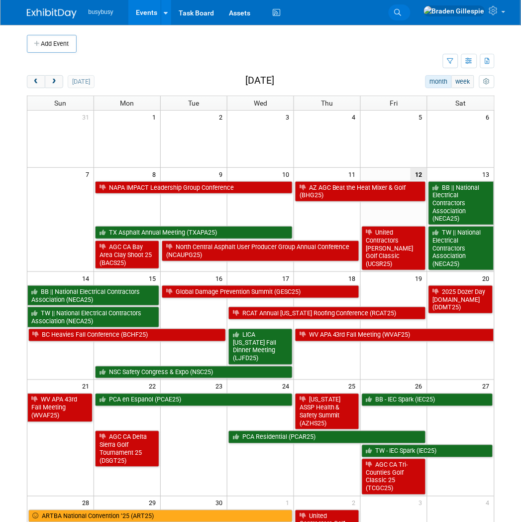
click at [411, 17] on link "Search" at bounding box center [400, 12] width 22 height 16
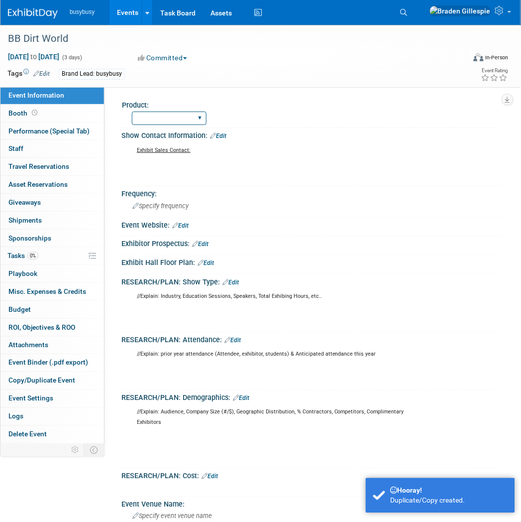
click at [185, 117] on select "AlignOps BusyBusy FleetWatcher SafetyReports ToolWatch" at bounding box center [169, 117] width 75 height 13
select select "BusyBusy"
click at [132, 111] on select "AlignOps BusyBusy FleetWatcher SafetyReports ToolWatch" at bounding box center [169, 117] width 75 height 13
click at [62, 116] on link "Booth" at bounding box center [52, 113] width 104 height 17
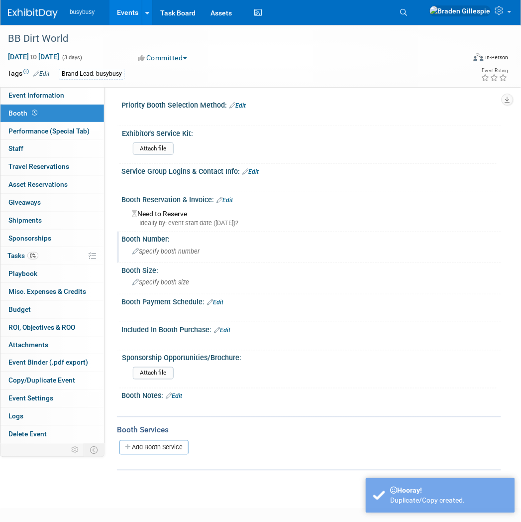
click at [171, 247] on span "Specify booth number" at bounding box center [165, 250] width 67 height 7
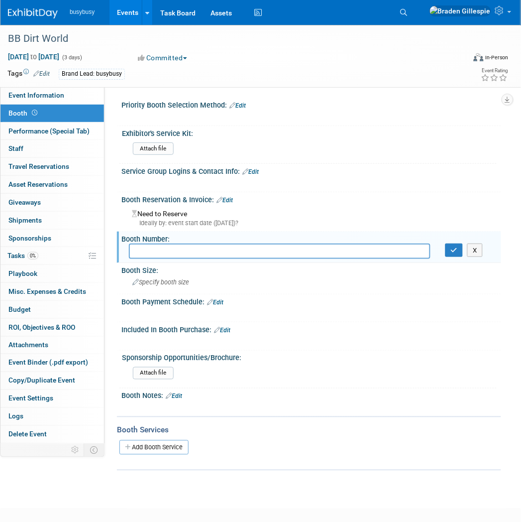
click at [264, 249] on input "text" at bounding box center [280, 250] width 302 height 15
type input "618"
click at [454, 251] on button "button" at bounding box center [454, 250] width 18 height 14
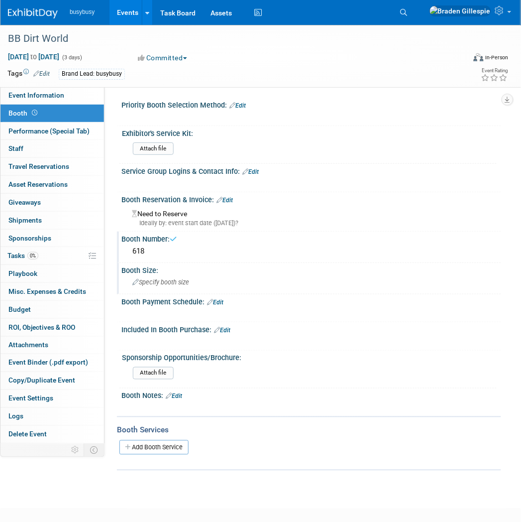
click at [230, 275] on div "Specify booth size" at bounding box center [311, 281] width 365 height 15
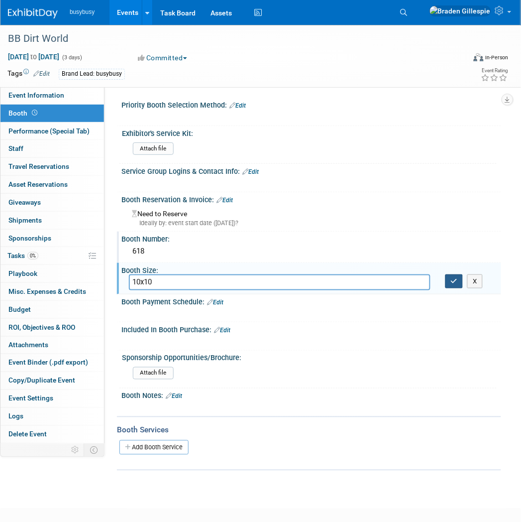
type input "10x10"
click at [459, 282] on button "button" at bounding box center [454, 281] width 18 height 14
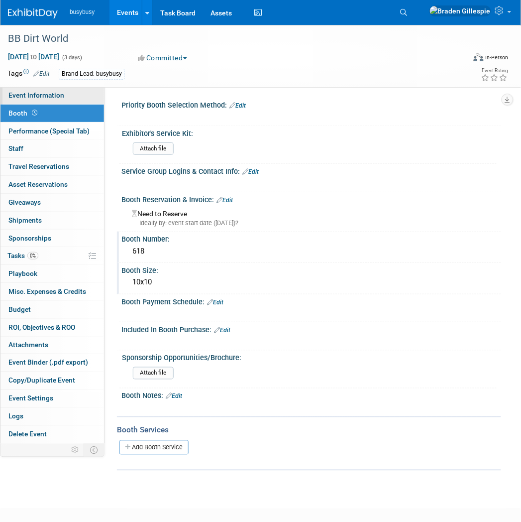
click at [62, 96] on link "Event Information" at bounding box center [52, 95] width 104 height 17
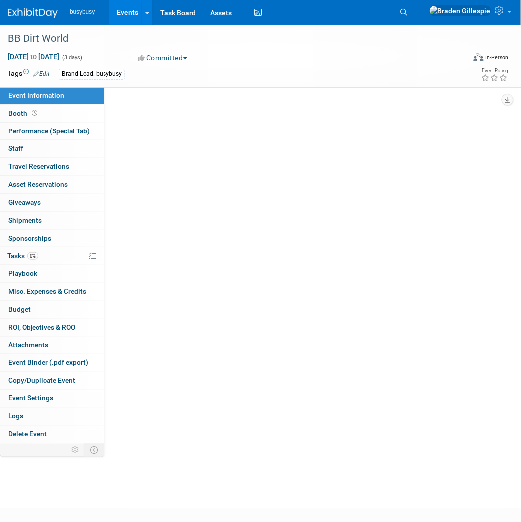
select select "BusyBusy"
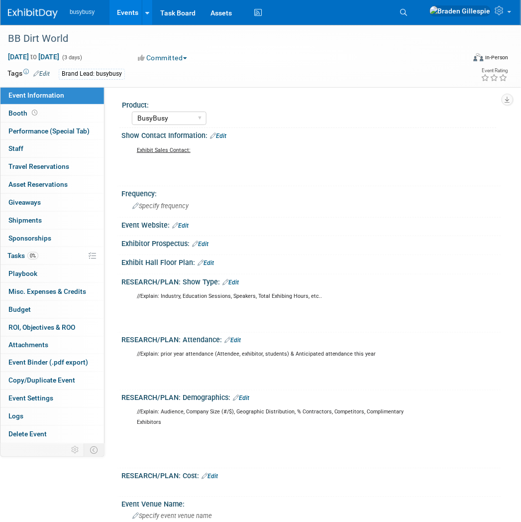
click at [213, 255] on div "Exhibit Hall Floor Plan: Edit" at bounding box center [311, 261] width 380 height 13
click at [211, 261] on link "Edit" at bounding box center [206, 262] width 16 height 7
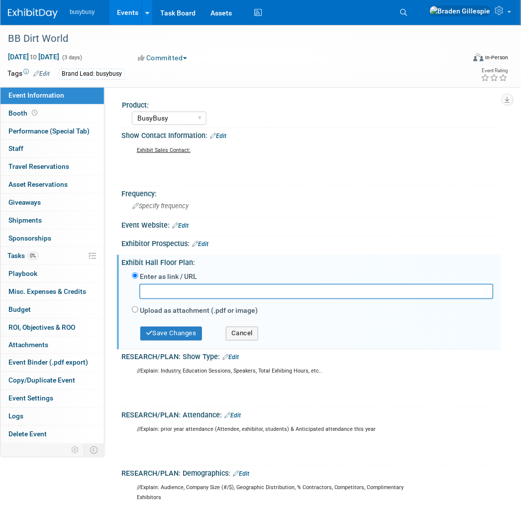
click at [155, 306] on label "Upload as attachment (.pdf or image)" at bounding box center [199, 310] width 118 height 10
click at [138, 306] on input "Upload as attachment (.pdf or image)" at bounding box center [135, 309] width 6 height 6
radio input "true"
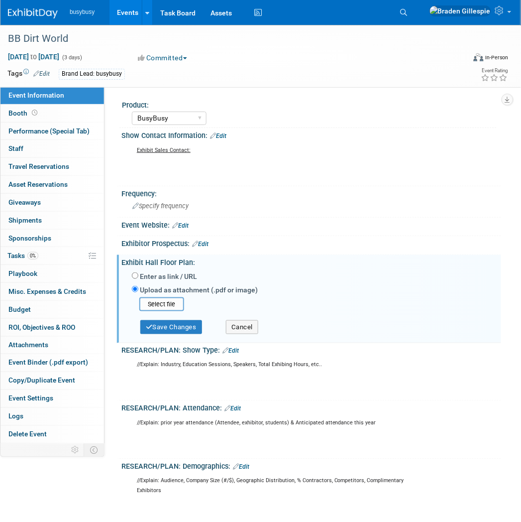
click at [173, 295] on div "Upload as attachment (.pdf or image)" at bounding box center [313, 290] width 362 height 13
click at [172, 298] on input "file" at bounding box center [124, 304] width 118 height 12
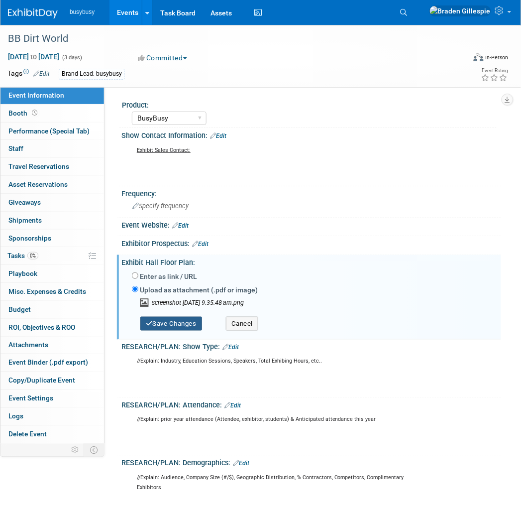
click at [181, 329] on button "Save Changes" at bounding box center [171, 324] width 62 height 14
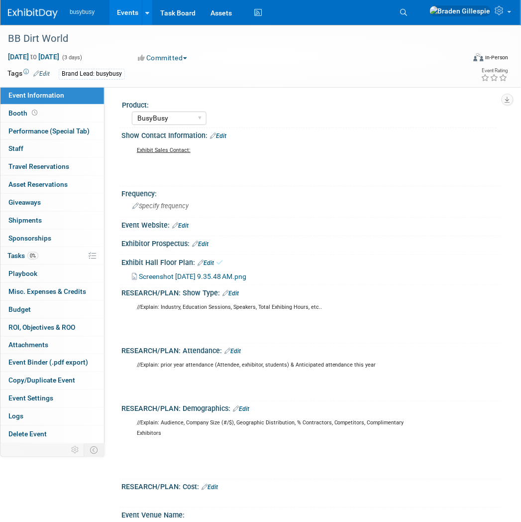
click at [39, 11] on img at bounding box center [33, 13] width 50 height 10
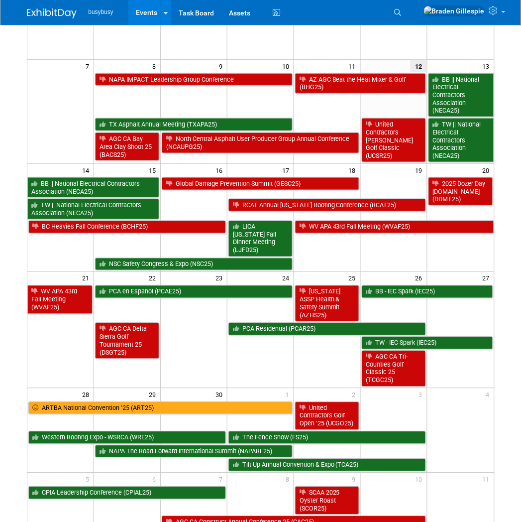
scroll to position [238, 0]
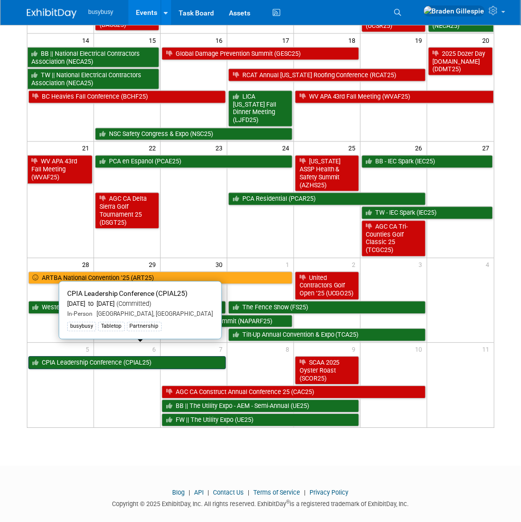
click at [160, 356] on link "CPIA Leadership Conference (CPIAL25)" at bounding box center [127, 362] width 198 height 13
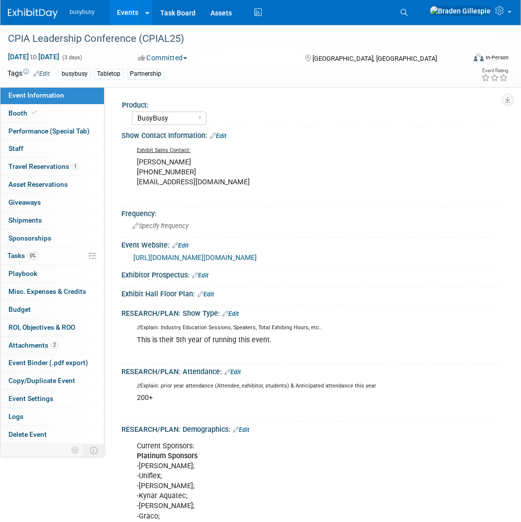
select select "BusyBusy"
click at [55, 165] on span "Travel Reservations 1" at bounding box center [43, 166] width 71 height 8
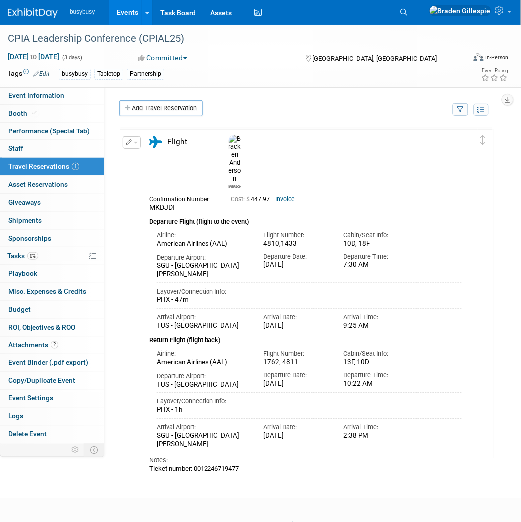
click at [167, 107] on link "Add Travel Reservation" at bounding box center [160, 108] width 83 height 16
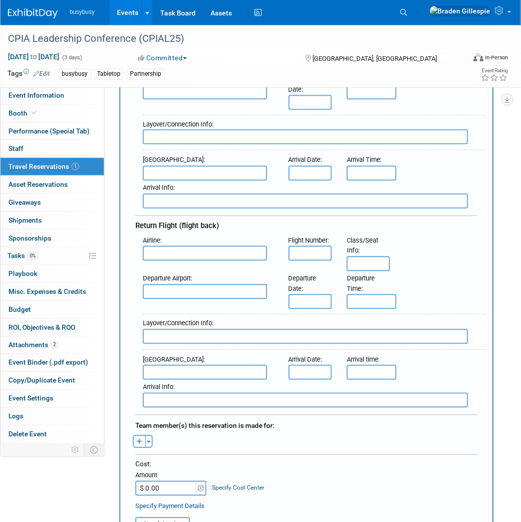
scroll to position [276, 0]
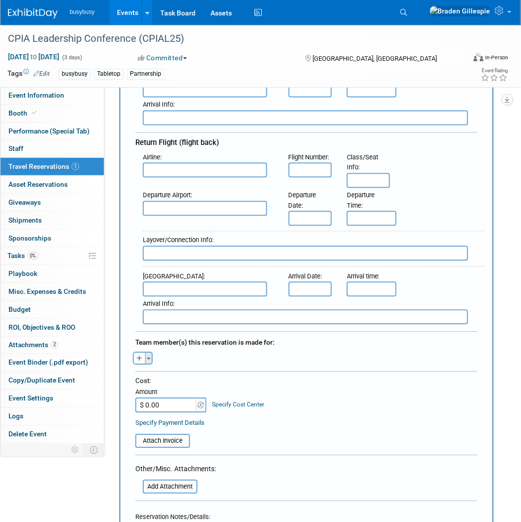
click at [150, 352] on button "Toggle Dropdown" at bounding box center [148, 358] width 7 height 13
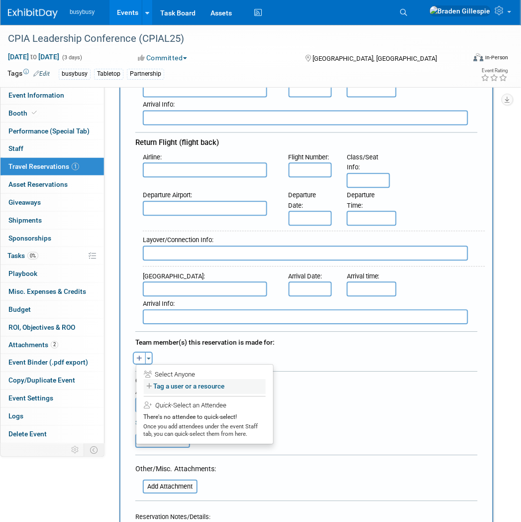
click at [180, 379] on label "Tag a user or a resource" at bounding box center [205, 386] width 122 height 14
select select
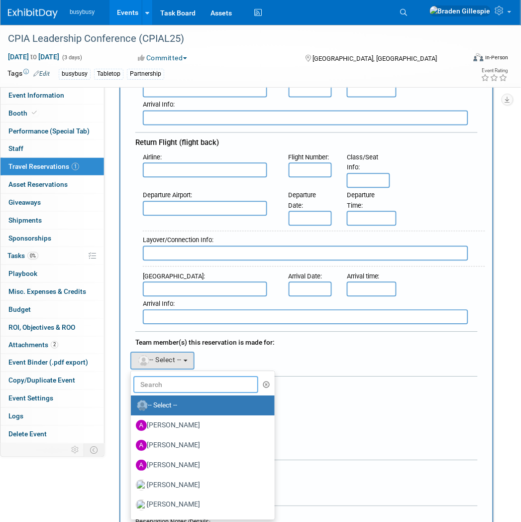
click at [177, 376] on input "text" at bounding box center [195, 384] width 125 height 17
type input "[PERSON_NAME]"
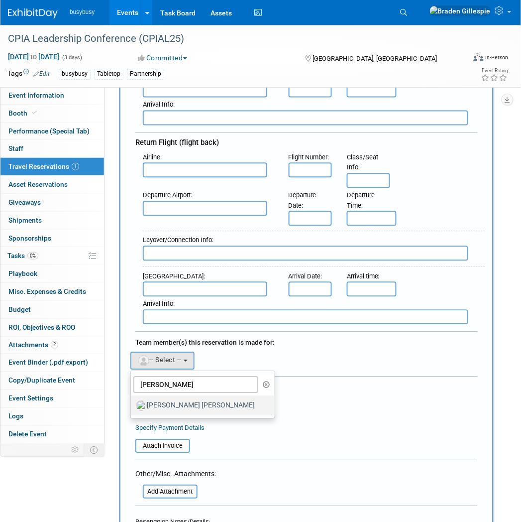
drag, startPoint x: 178, startPoint y: 396, endPoint x: 183, endPoint y: 389, distance: 8.5
click at [177, 398] on label "[PERSON_NAME] [PERSON_NAME]" at bounding box center [200, 406] width 129 height 16
click at [132, 401] on input "[PERSON_NAME] [PERSON_NAME]" at bounding box center [129, 404] width 6 height 6
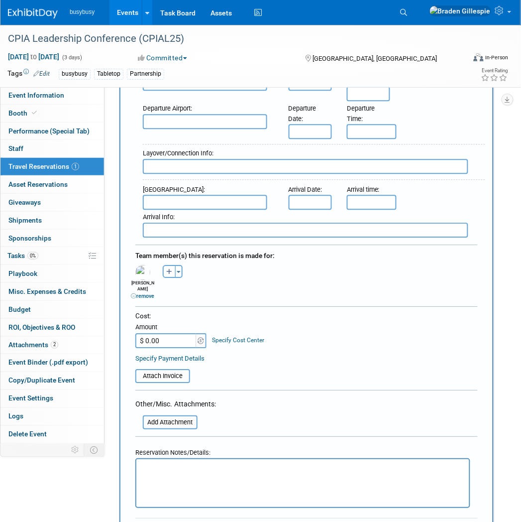
scroll to position [442, 0]
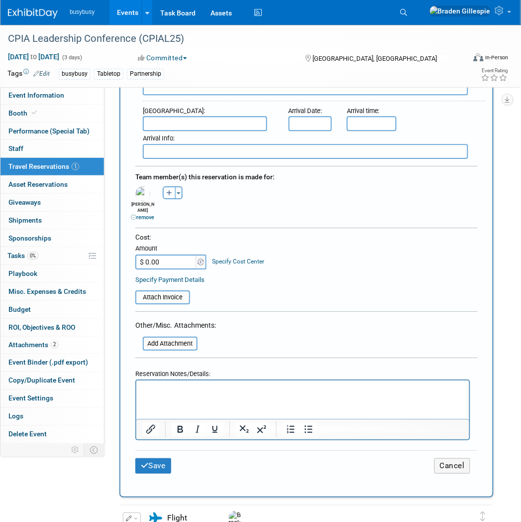
click at [162, 254] on input "$ 0.00" at bounding box center [166, 261] width 62 height 15
type input "$ 702.54"
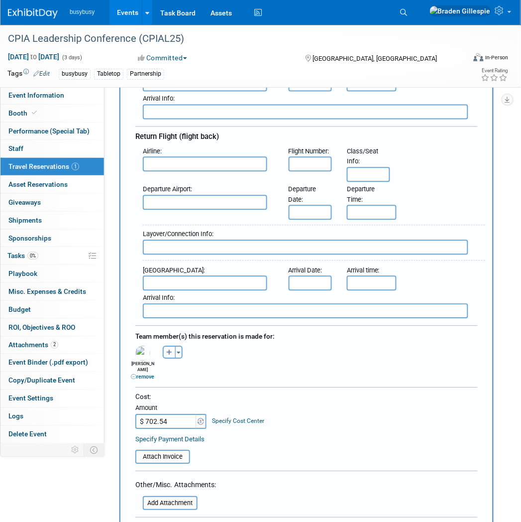
scroll to position [221, 0]
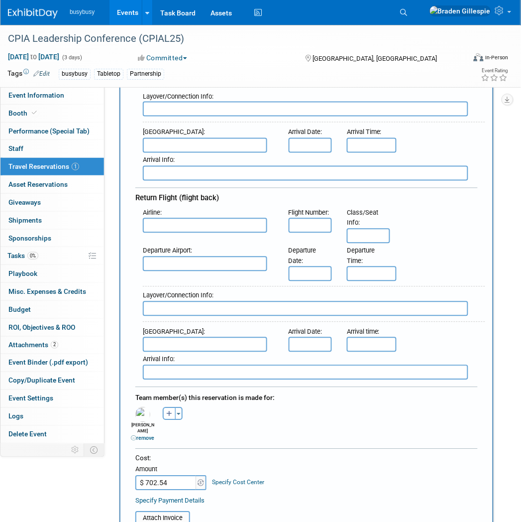
click at [173, 138] on input "text" at bounding box center [205, 145] width 124 height 15
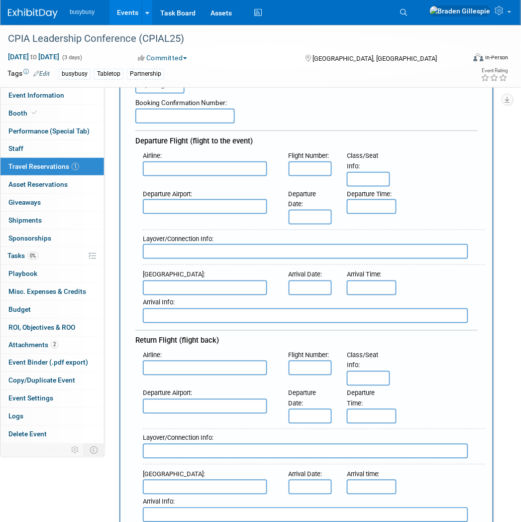
scroll to position [0, 0]
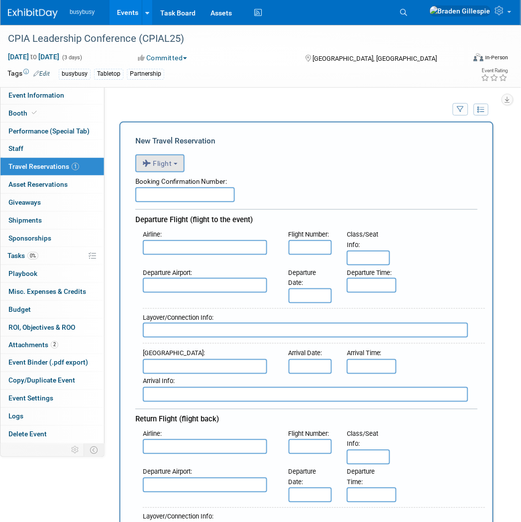
click at [152, 152] on div "<i class="fas fa-plane" style="padding: 6px 4px 6px 1px;"></i> Flight <i class=…" at bounding box center [306, 162] width 342 height 20
drag, startPoint x: 152, startPoint y: 155, endPoint x: 156, endPoint y: 164, distance: 10.3
click at [153, 155] on button "Flight" at bounding box center [159, 163] width 49 height 18
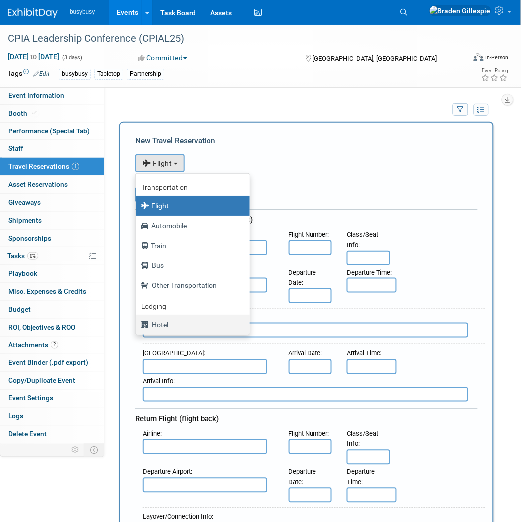
click at [168, 317] on label "Hotel" at bounding box center [190, 325] width 99 height 16
click at [137, 320] on input "Hotel" at bounding box center [134, 323] width 6 height 6
select select "6"
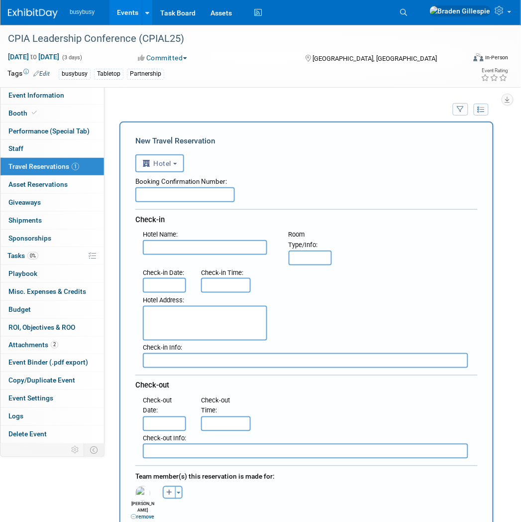
click at [181, 193] on input "text" at bounding box center [185, 194] width 100 height 15
paste input "70576SF315852"
type input "70576SF315852"
click at [178, 248] on input "text" at bounding box center [205, 247] width 124 height 15
type input "Loews Ventana Canyon Resort"
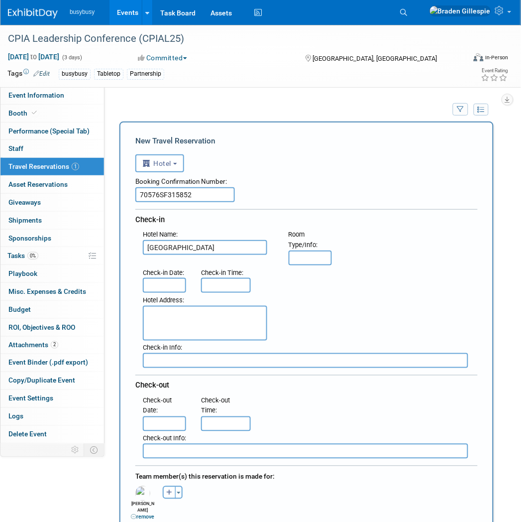
click at [313, 255] on input "text" at bounding box center [310, 257] width 43 height 15
click at [156, 284] on body "busybusy Events Add Event Bulk Upload Events Shareable Event Boards Recently Vi…" at bounding box center [260, 261] width 521 height 522
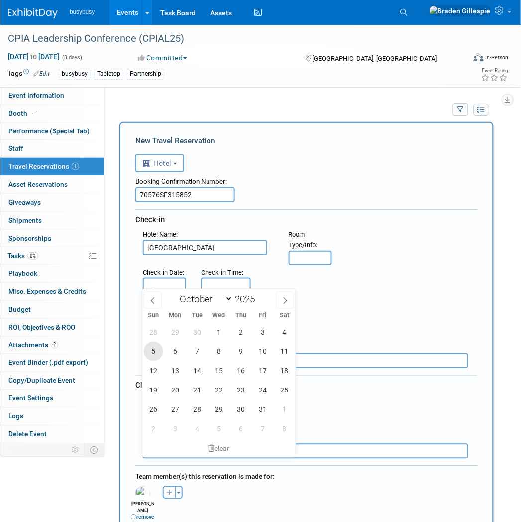
click at [155, 350] on span "5" at bounding box center [153, 350] width 19 height 19
type input "Oct 5, 2025"
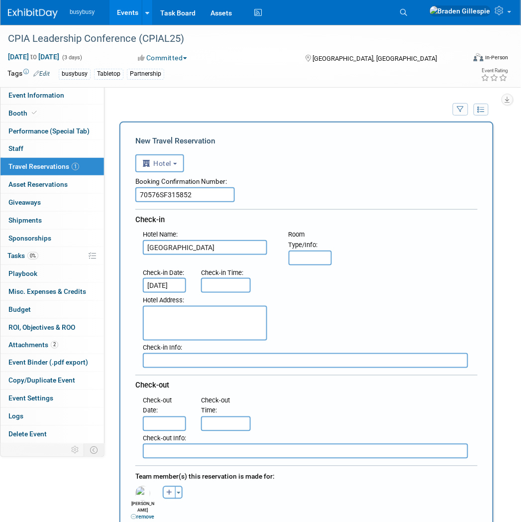
click at [178, 416] on input "text" at bounding box center [164, 423] width 43 height 15
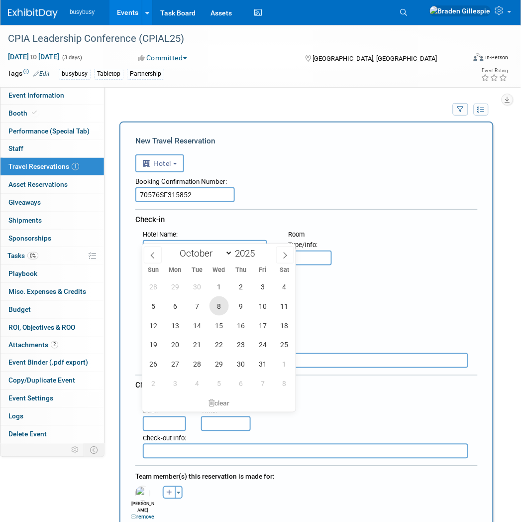
click at [220, 310] on span "8" at bounding box center [219, 305] width 19 height 19
type input "Oct 8, 2025"
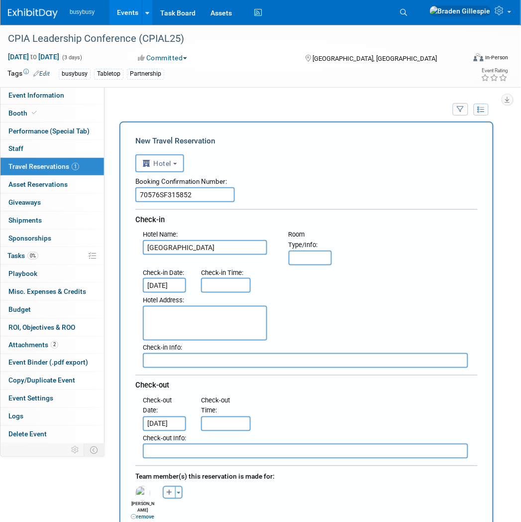
click at [0, 0] on div "28 29 30 1 2 3 4 5 6 7 8 9 10 11 12 13 14 15 16 17 18 19 20 21 22 23 24 25 26 2…" at bounding box center [0, 0] width 0 height 0
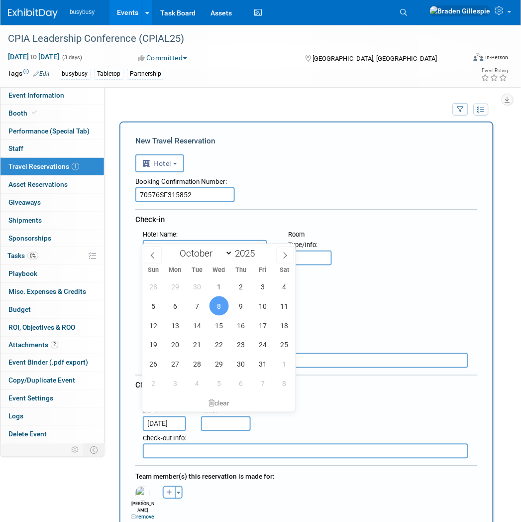
click at [356, 306] on div "Hotel Address :" at bounding box center [310, 317] width 350 height 48
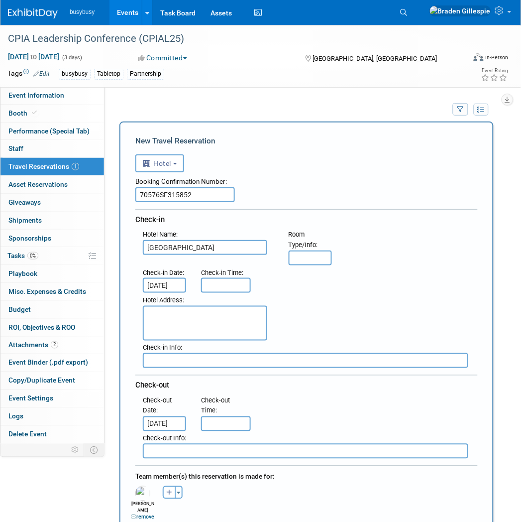
click at [181, 317] on textarea at bounding box center [205, 323] width 124 height 35
paste textarea "7000 N. Resort Drive, Tucson, Arizona, 85750"
type textarea "7000 N. Resort Drive, Tucson, Arizona, 85750"
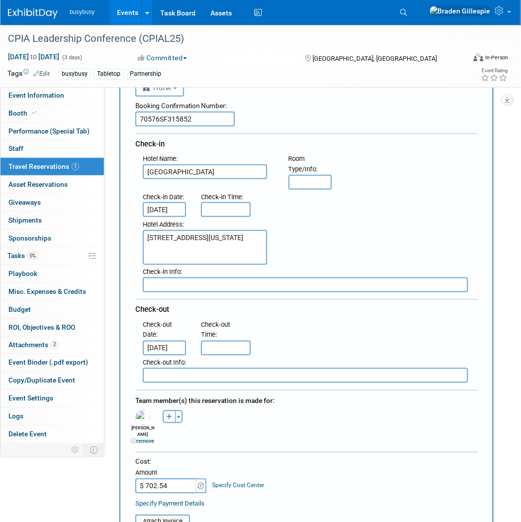
scroll to position [221, 0]
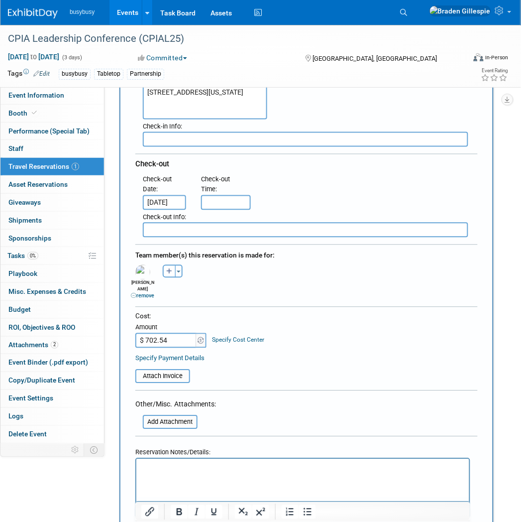
click at [179, 466] on p "Rich Text Area. Press ALT-0 for help." at bounding box center [303, 467] width 322 height 10
paste body "Rich Text Area. Press ALT-0 for help."
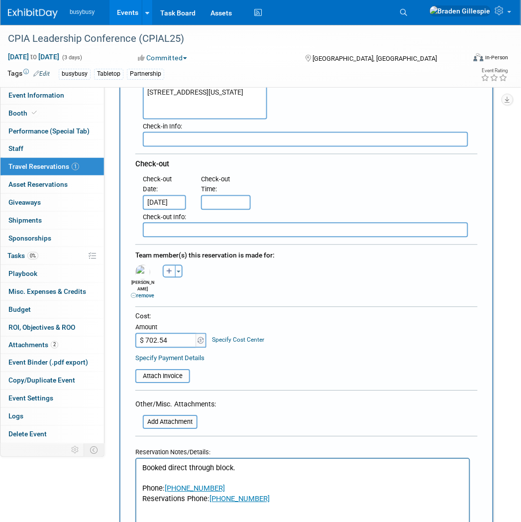
click at [214, 469] on p "Booked direct through block." at bounding box center [303, 467] width 322 height 10
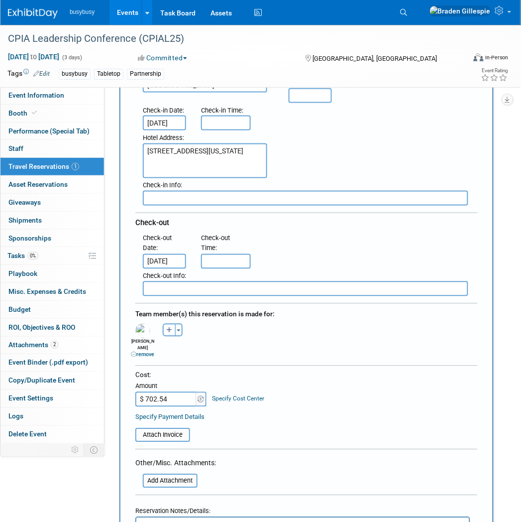
scroll to position [276, 0]
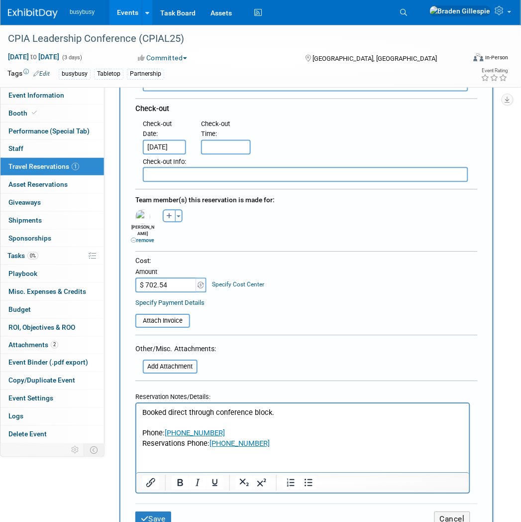
click at [165, 305] on td "Attach Invoice" at bounding box center [162, 316] width 55 height 23
click at [165, 315] on input "file" at bounding box center [130, 321] width 118 height 12
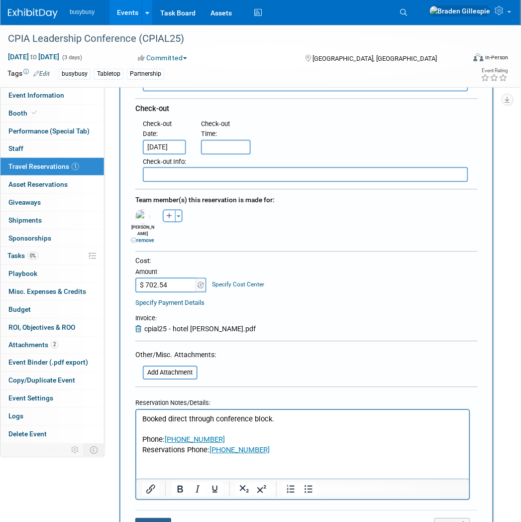
click at [160, 518] on button "Save" at bounding box center [153, 525] width 36 height 15
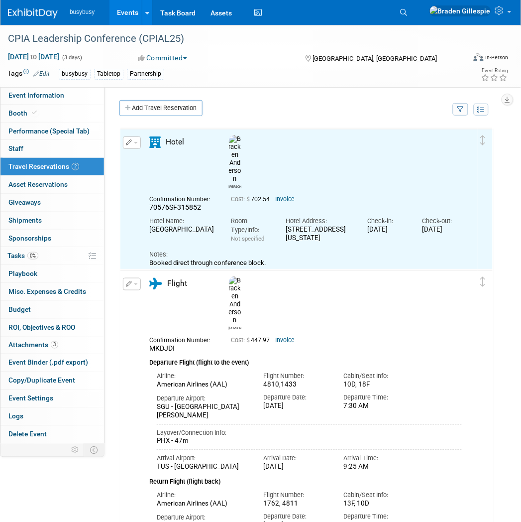
scroll to position [0, 0]
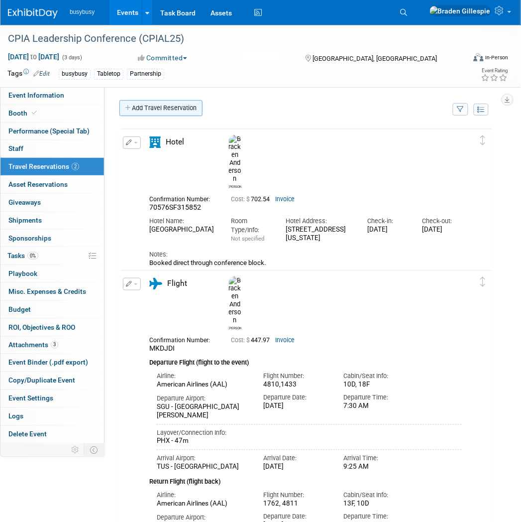
click at [143, 106] on link "Add Travel Reservation" at bounding box center [160, 108] width 83 height 16
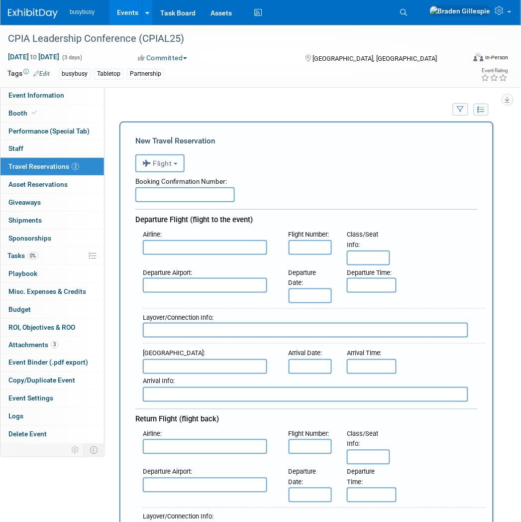
click at [170, 164] on span "Flight" at bounding box center [157, 163] width 30 height 8
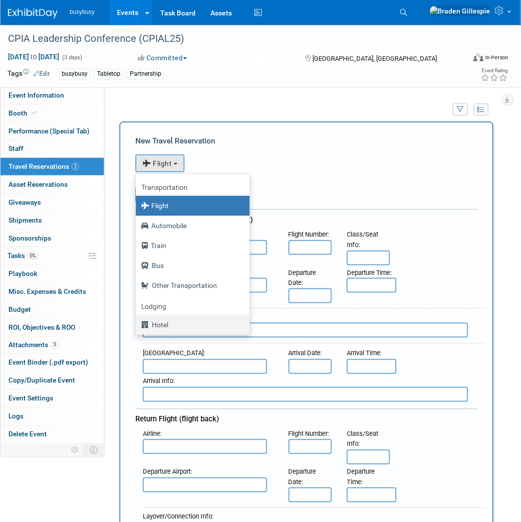
click at [170, 327] on label "Hotel" at bounding box center [190, 325] width 99 height 16
click at [137, 327] on input "Hotel" at bounding box center [134, 323] width 6 height 6
select select "6"
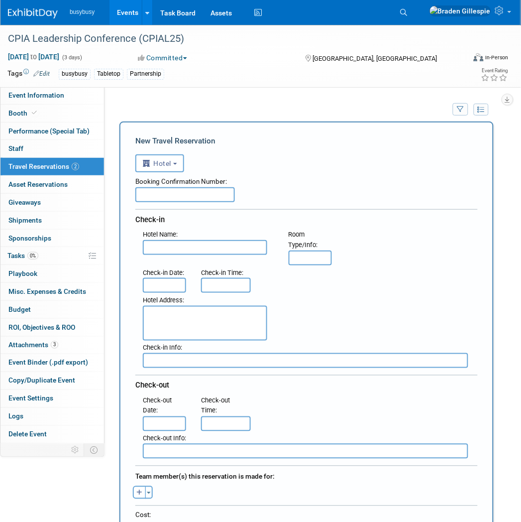
click at [322, 256] on input "text" at bounding box center [310, 257] width 43 height 15
click at [195, 194] on input "text" at bounding box center [185, 194] width 100 height 15
paste input "70576SF315862"
type input "70576SF315862"
click at [178, 250] on input "text" at bounding box center [205, 247] width 124 height 15
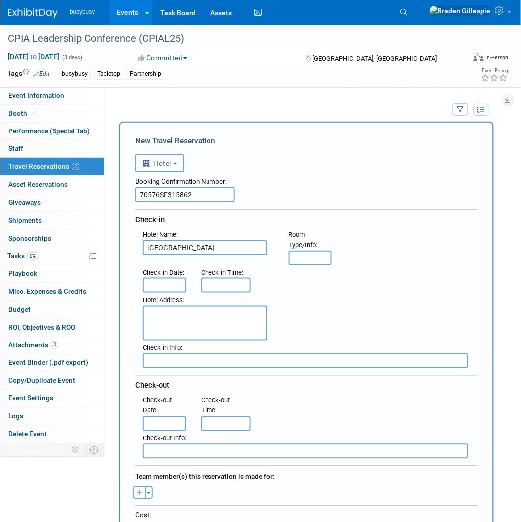
type input "Loews Ventana Canyon Resort"
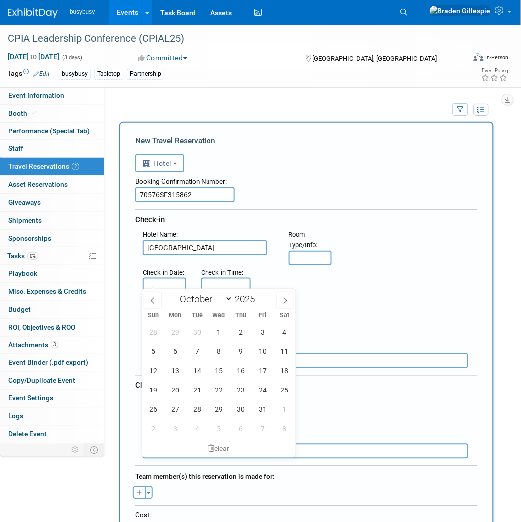
click at [161, 286] on body "busybusy Events Add Event Bulk Upload Events Shareable Event Boards Recently Vi…" at bounding box center [260, 261] width 521 height 522
click at [149, 354] on span "5" at bounding box center [153, 350] width 19 height 19
type input "Oct 5, 2025"
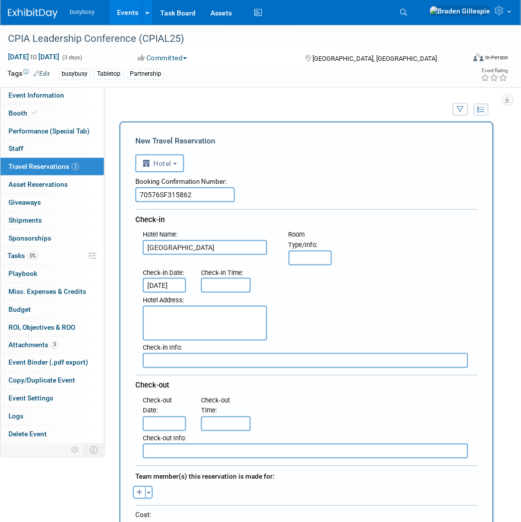
click at [167, 416] on input "text" at bounding box center [164, 423] width 43 height 15
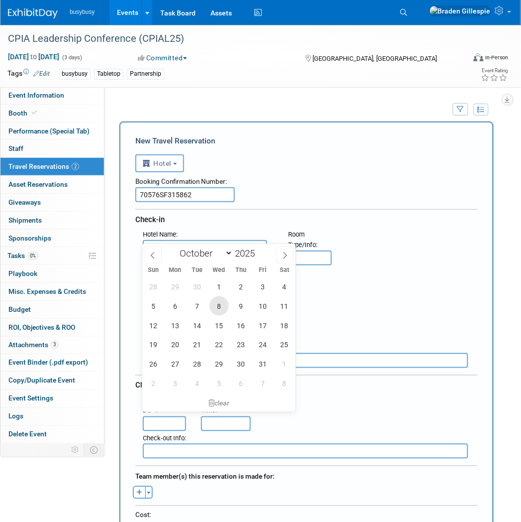
click at [218, 306] on span "8" at bounding box center [219, 305] width 19 height 19
type input "Oct 8, 2025"
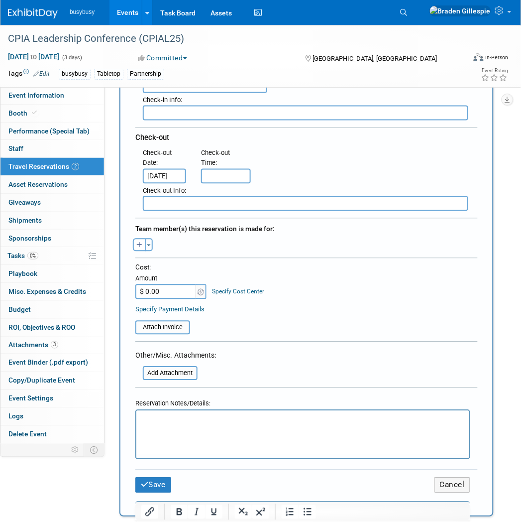
scroll to position [276, 0]
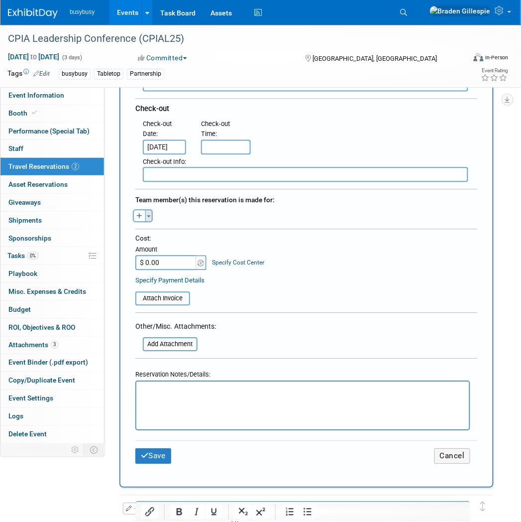
click at [147, 210] on button "Toggle Dropdown" at bounding box center [148, 216] width 7 height 13
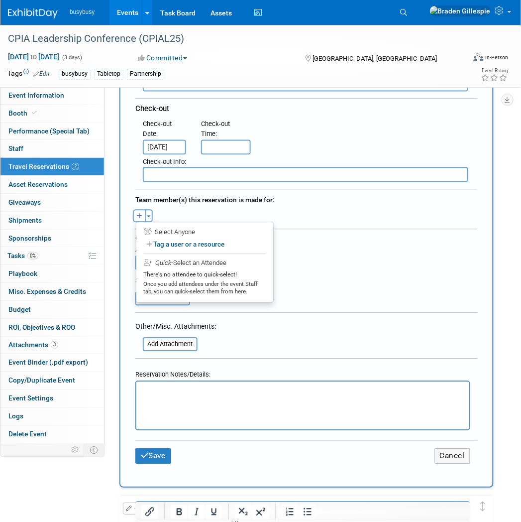
click at [173, 239] on label "Tag a user or a resource" at bounding box center [205, 244] width 122 height 14
select select
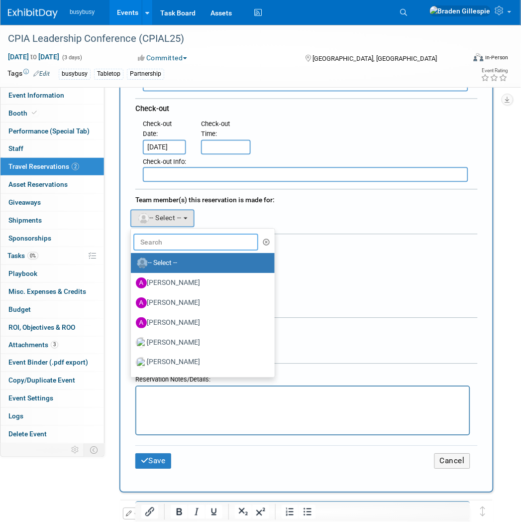
click at [163, 234] on input "text" at bounding box center [195, 242] width 125 height 17
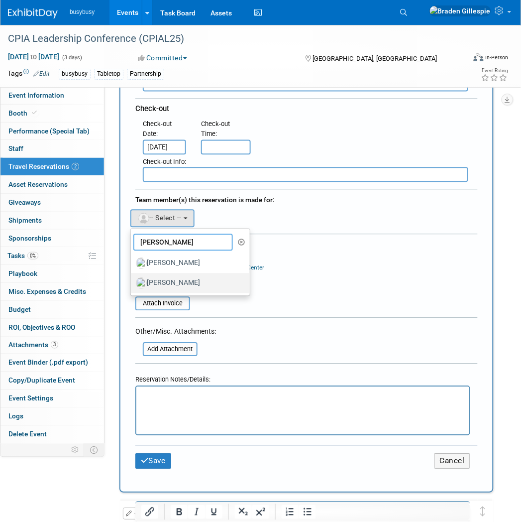
type input "jake"
click at [178, 275] on label "Jake Stokes" at bounding box center [188, 283] width 104 height 16
click at [132, 279] on input "Jake Stokes" at bounding box center [129, 282] width 6 height 6
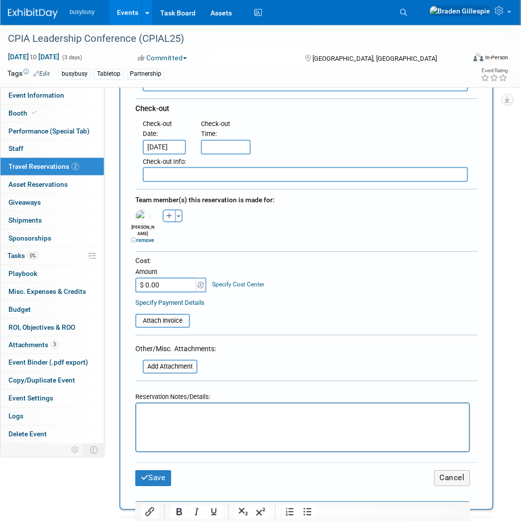
click at [172, 278] on input "$ 0.00" at bounding box center [166, 285] width 62 height 15
type input "$ 702.54"
click at [160, 315] on input "file" at bounding box center [130, 321] width 118 height 12
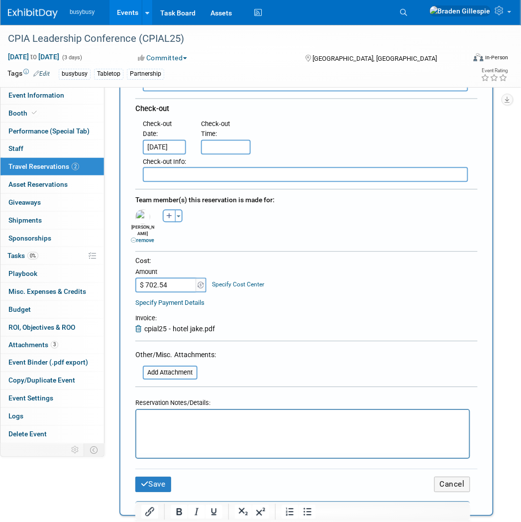
click at [192, 424] on html at bounding box center [302, 416] width 333 height 14
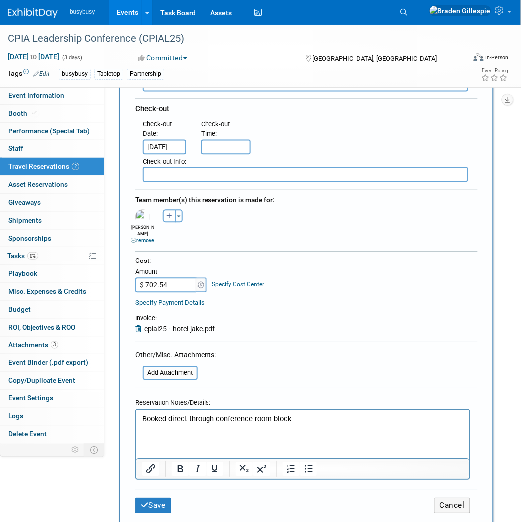
click at [214, 433] on p "Rich Text Area. Press ALT-0 for help." at bounding box center [303, 429] width 322 height 10
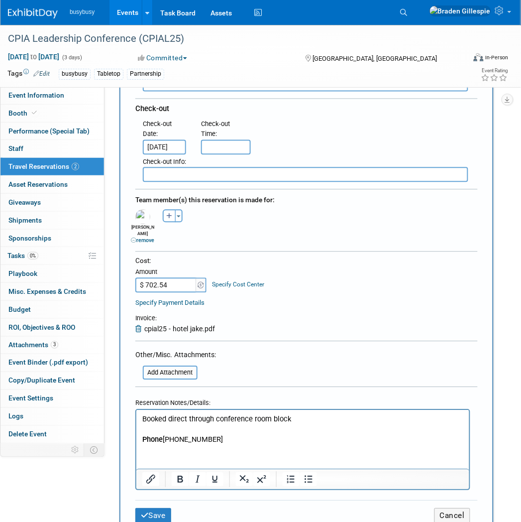
scroll to position [55, 0]
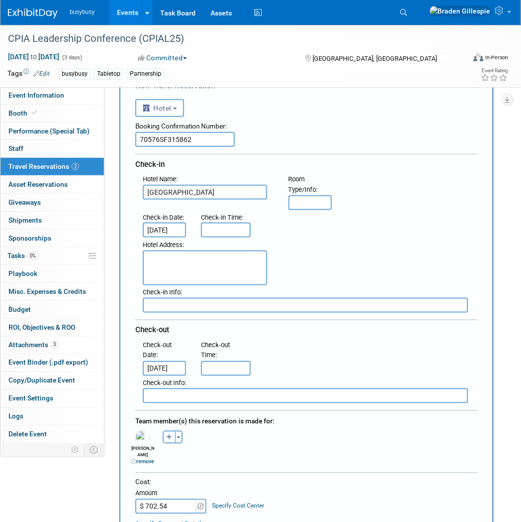
click at [203, 258] on textarea at bounding box center [205, 267] width 124 height 35
paste textarea "7000 N. Resort Drive, Tucson, Arizona 85750 U"
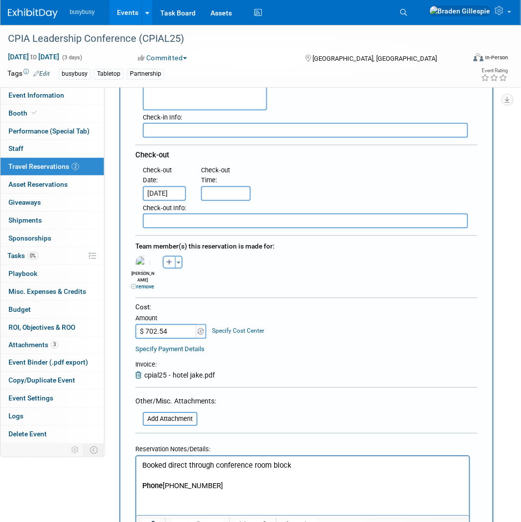
scroll to position [276, 0]
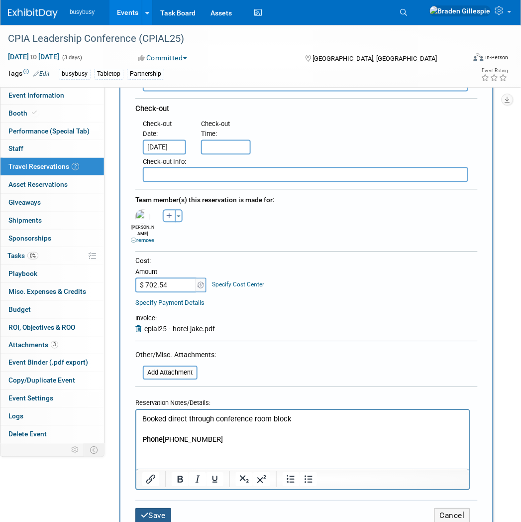
type textarea "7000 N. Resort Drive, Tucson, Arizona 85750 US"
click at [158, 500] on div "Save Cancel" at bounding box center [306, 515] width 342 height 31
click at [155, 508] on button "Save" at bounding box center [153, 515] width 36 height 15
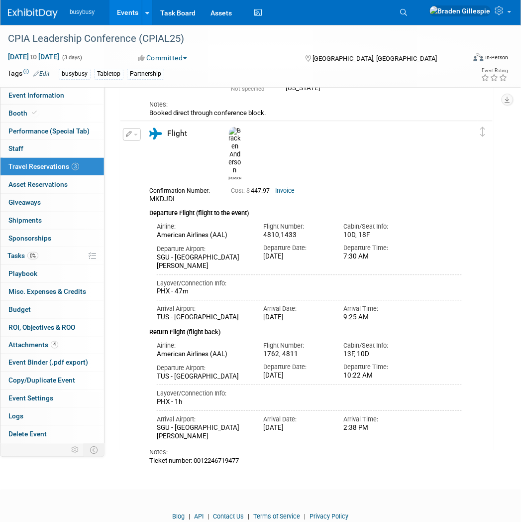
scroll to position [320, 0]
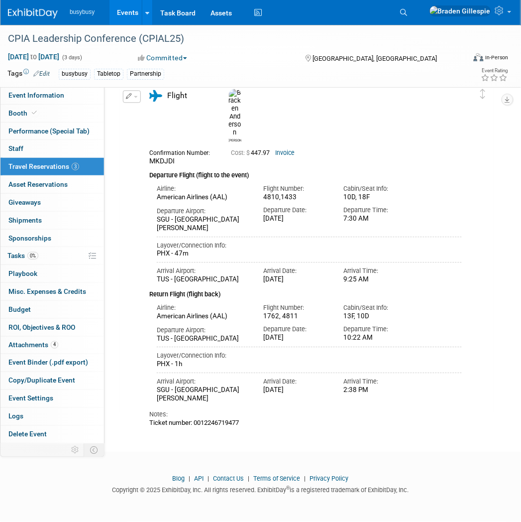
click at [290, 150] on link "Invoice" at bounding box center [285, 153] width 19 height 7
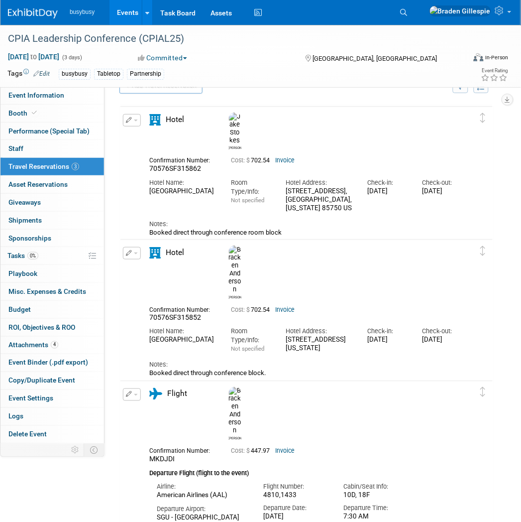
scroll to position [0, 0]
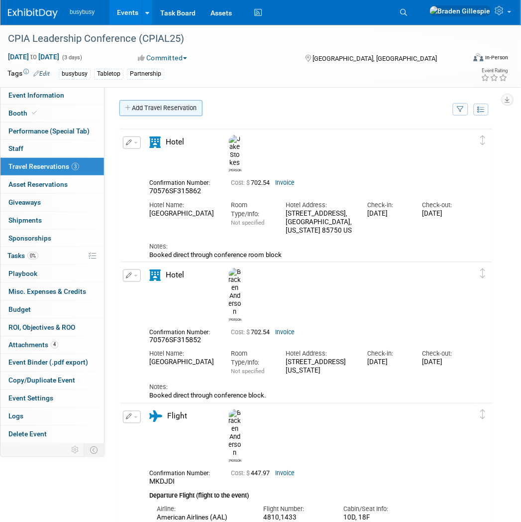
click at [157, 108] on link "Add Travel Reservation" at bounding box center [160, 108] width 83 height 16
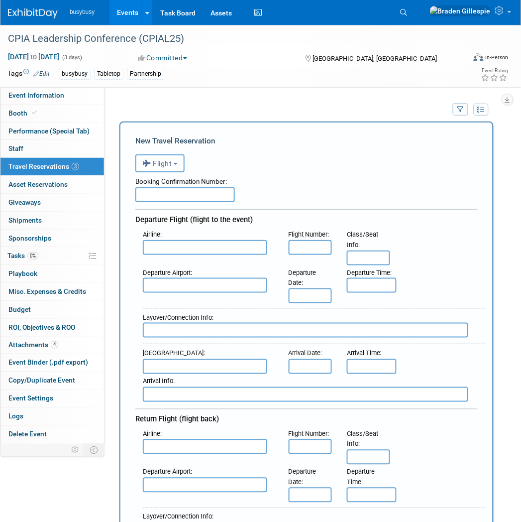
click at [186, 196] on input "text" at bounding box center [185, 194] width 100 height 15
paste input "UDODRN"
type input "UDODRN"
click at [205, 244] on input "text" at bounding box center [205, 247] width 124 height 15
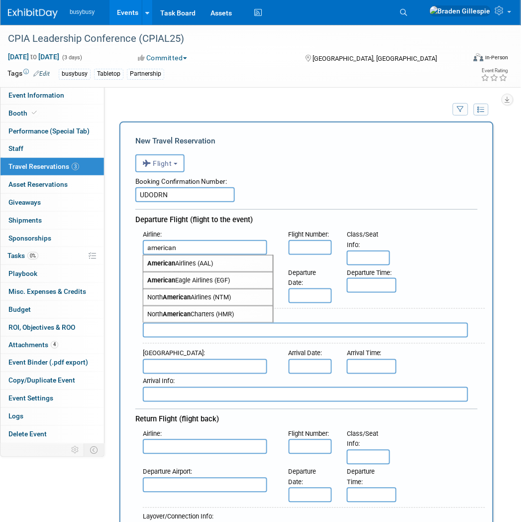
click at [198, 263] on span "American Airlines (AAL)" at bounding box center [207, 263] width 129 height 16
type input "American Airlines (AAL)"
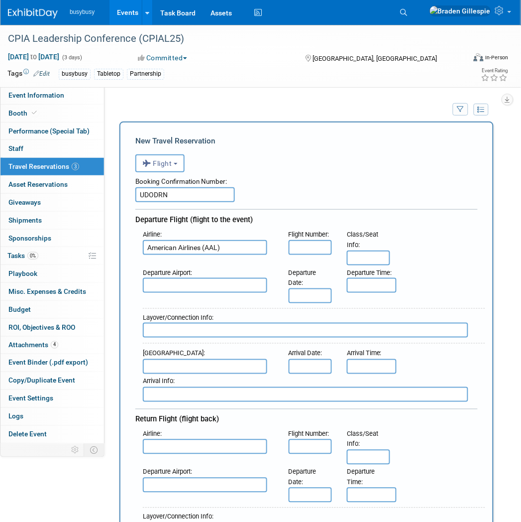
click at [207, 441] on input "text" at bounding box center [205, 446] width 124 height 15
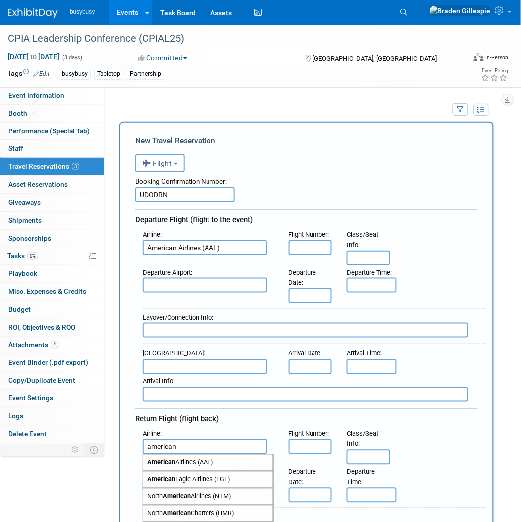
click at [211, 455] on span "American Airlines (AAL)" at bounding box center [207, 462] width 129 height 16
type input "American Airlines (AAL)"
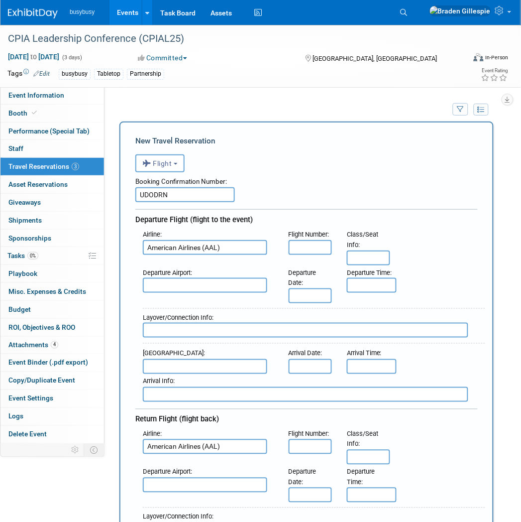
click at [194, 287] on input "text" at bounding box center [205, 285] width 124 height 15
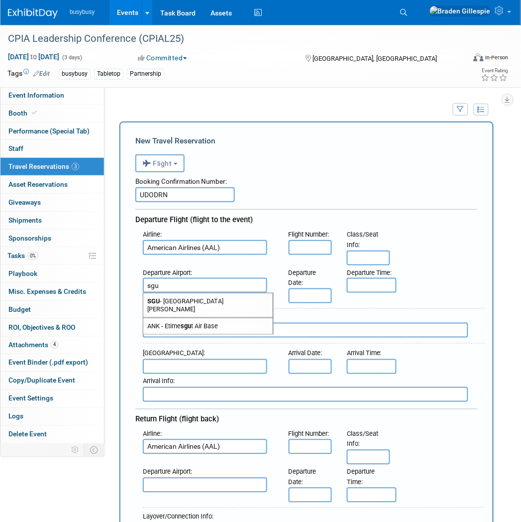
click at [197, 302] on span "SGU - St George Municipal Airport" at bounding box center [207, 305] width 129 height 24
type input "SGU - St George Municipal Airport"
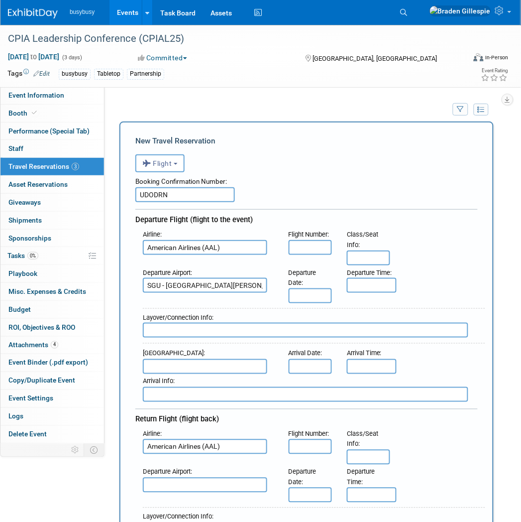
click at [197, 359] on input "text" at bounding box center [205, 366] width 124 height 15
type input "p"
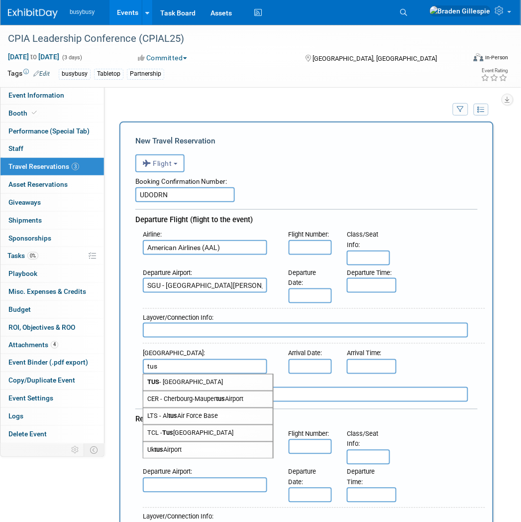
click at [190, 374] on span "TUS - Tucson International Airport" at bounding box center [207, 382] width 129 height 16
type input "TUS - Tucson International Airport"
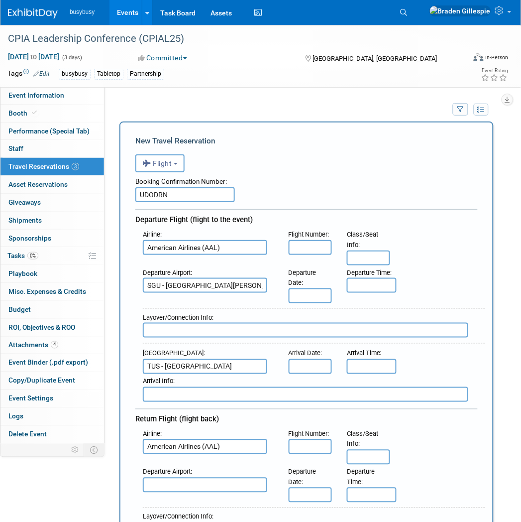
scroll to position [221, 0]
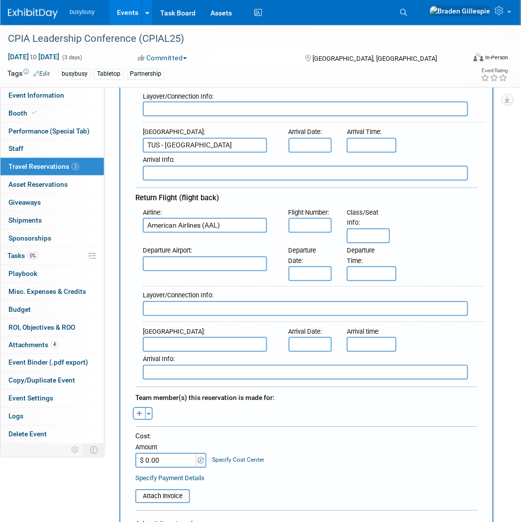
click at [183, 256] on input "text" at bounding box center [205, 263] width 124 height 15
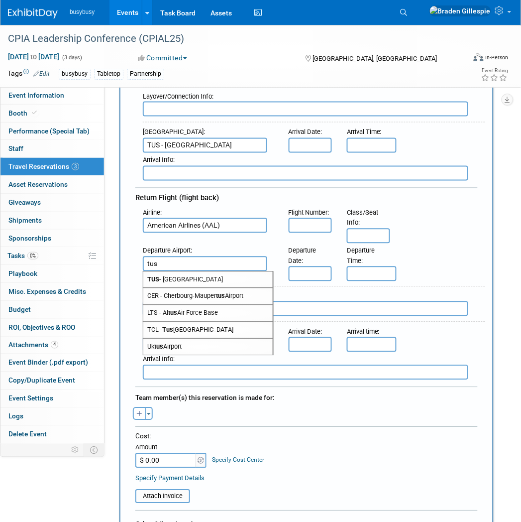
click at [182, 272] on span "TUS - Tucson International Airport" at bounding box center [207, 280] width 129 height 16
type input "TUS - Tucson International Airport"
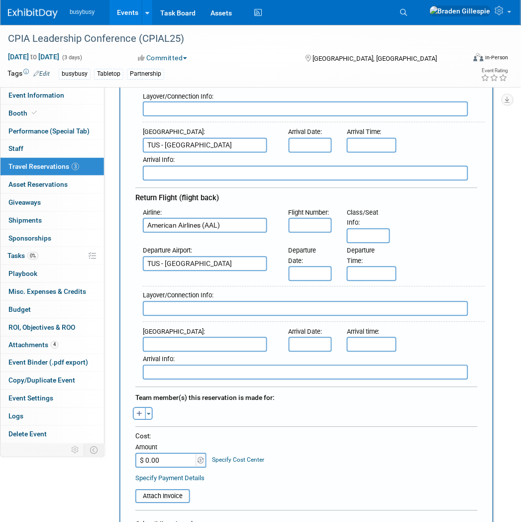
click at [189, 337] on input "text" at bounding box center [205, 344] width 124 height 15
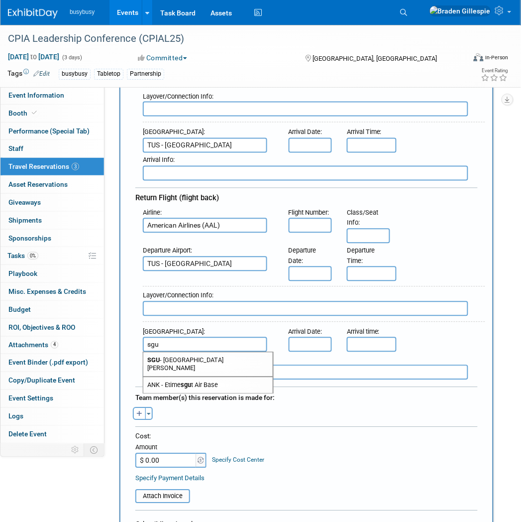
click at [257, 352] on span "SGU - St George Municipal Airport" at bounding box center [207, 364] width 129 height 24
type input "SGU - St George Municipal Airport"
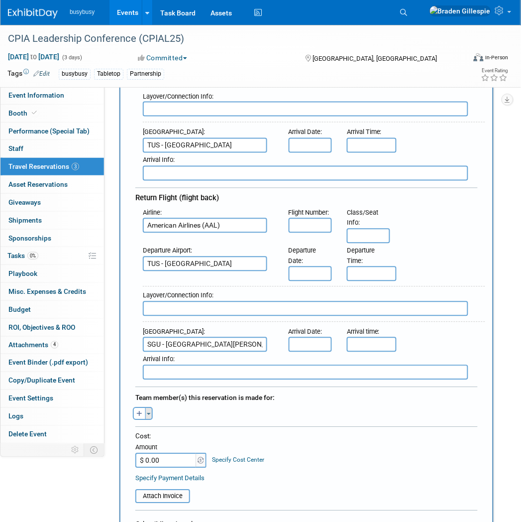
click at [146, 407] on button "Toggle Dropdown" at bounding box center [148, 413] width 7 height 13
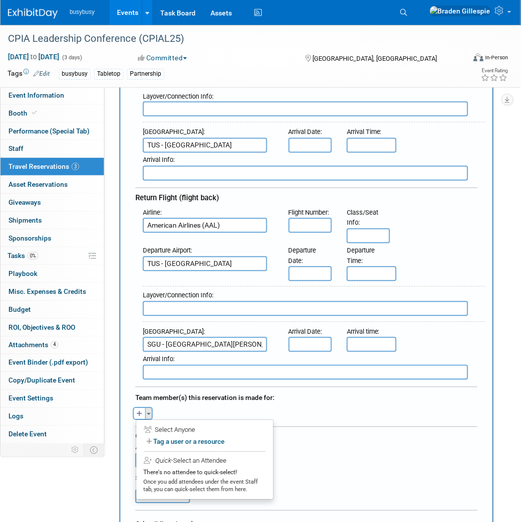
click at [146, 407] on button "Toggle Dropdown" at bounding box center [148, 413] width 7 height 13
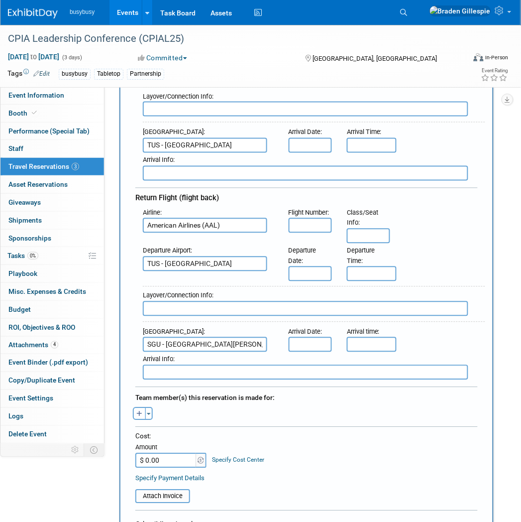
click at [137, 411] on icon "button" at bounding box center [140, 414] width 6 height 6
select select
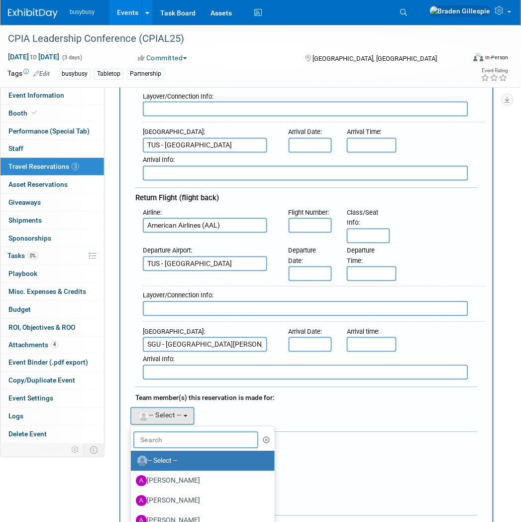
click at [166, 432] on input "text" at bounding box center [195, 440] width 125 height 17
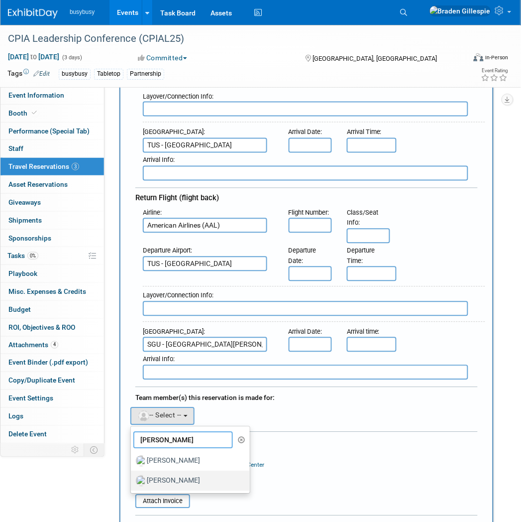
type input "jake"
click at [177, 473] on label "Jake Stokes" at bounding box center [188, 481] width 104 height 16
click at [132, 476] on input "Jake Stokes" at bounding box center [129, 479] width 6 height 6
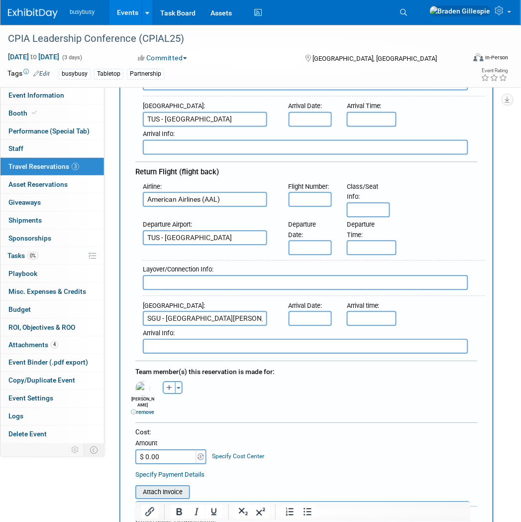
scroll to position [331, 0]
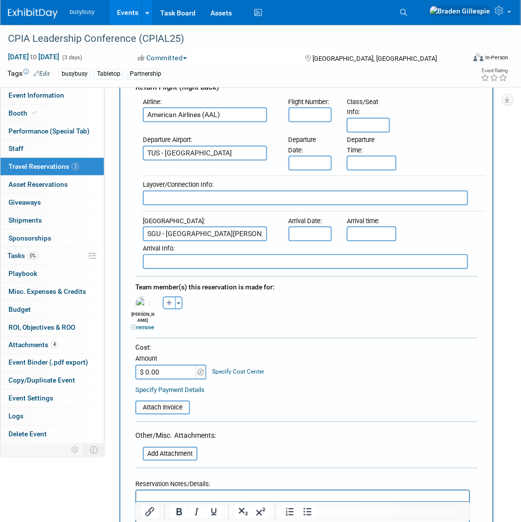
click at [170, 365] on input "$ 0.00" at bounding box center [166, 372] width 62 height 15
type input "$ 594.97"
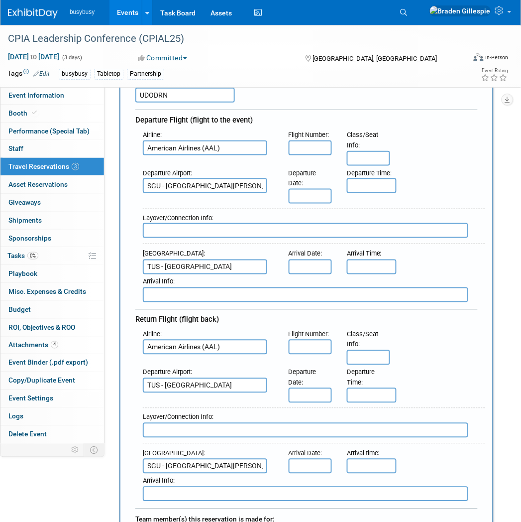
scroll to position [0, 0]
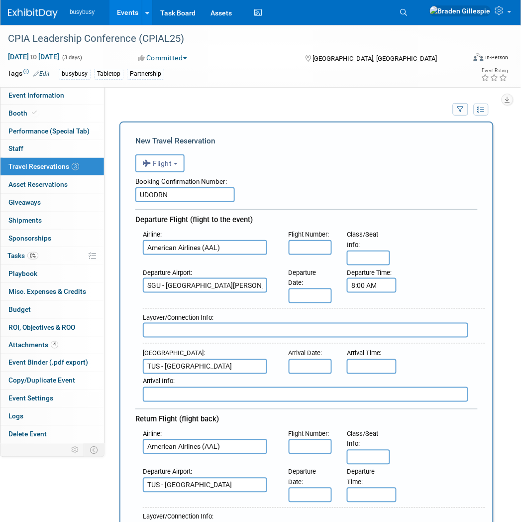
click at [384, 281] on input "8:00 AM" at bounding box center [372, 285] width 50 height 15
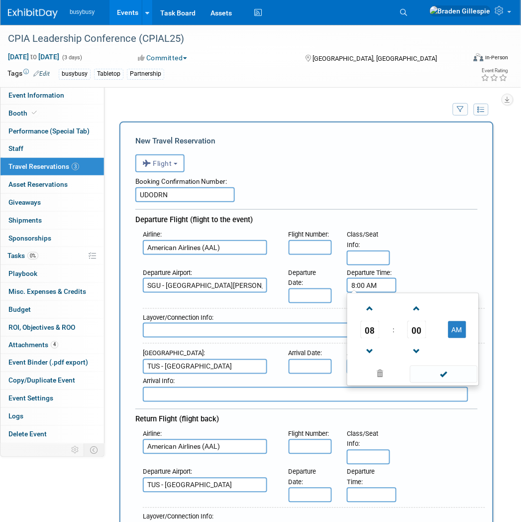
drag, startPoint x: 385, startPoint y: 281, endPoint x: 308, endPoint y: 281, distance: 77.6
click at [308, 281] on div "Departure Airport : SGU - St George Municipal Airport Departure Date : Departur…" at bounding box center [310, 284] width 350 height 38
type input "6"
type input "7:30 AM"
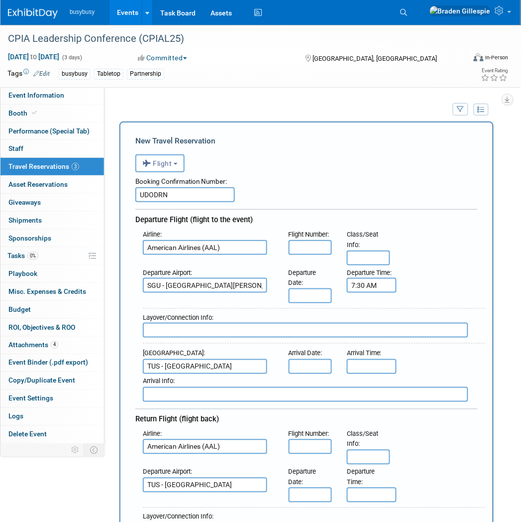
click at [311, 294] on body "busybusy Events Add Event Bulk Upload Events Shareable Event Boards Recently Vi…" at bounding box center [260, 261] width 521 height 522
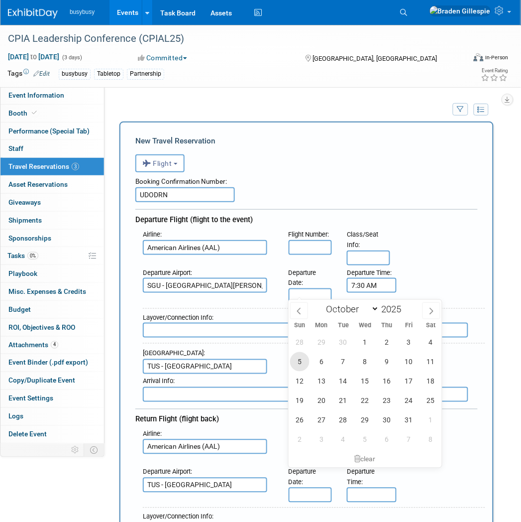
click at [298, 364] on span "5" at bounding box center [299, 361] width 19 height 19
type input "Oct 5, 2025"
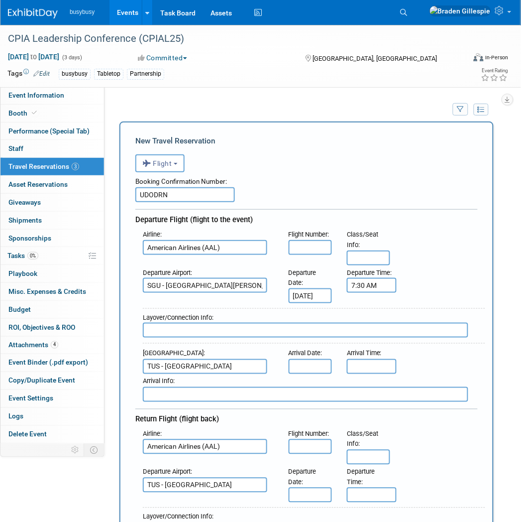
click at [311, 366] on input "text" at bounding box center [310, 366] width 43 height 15
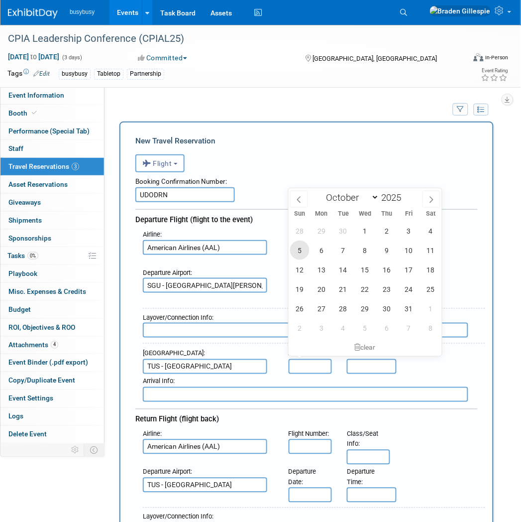
click at [305, 248] on span "5" at bounding box center [299, 249] width 19 height 19
type input "Oct 5, 2025"
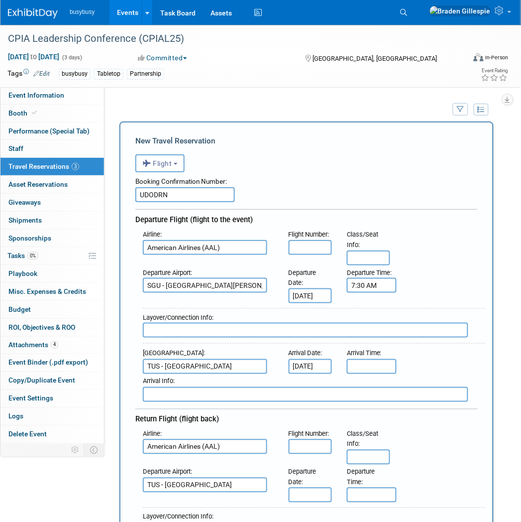
click at [306, 476] on div "Departure Date :" at bounding box center [310, 476] width 43 height 21
click at [307, 487] on input "text" at bounding box center [310, 494] width 43 height 15
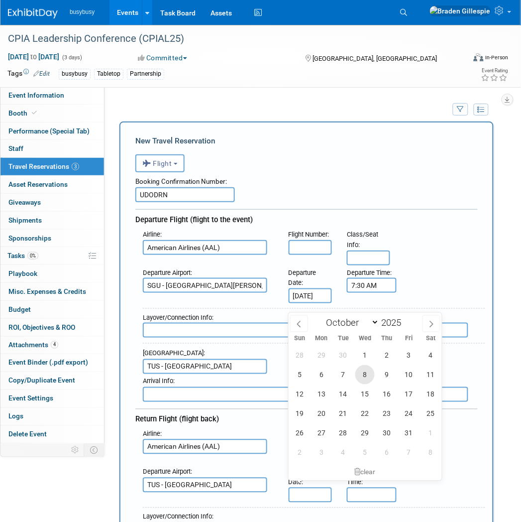
click at [364, 379] on span "8" at bounding box center [364, 374] width 19 height 19
type input "Oct 8, 2025"
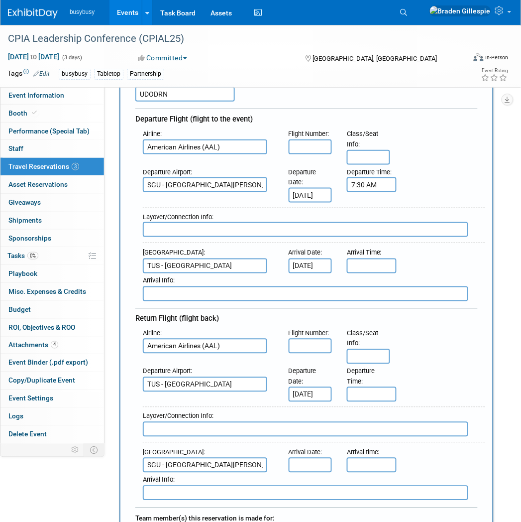
scroll to position [110, 0]
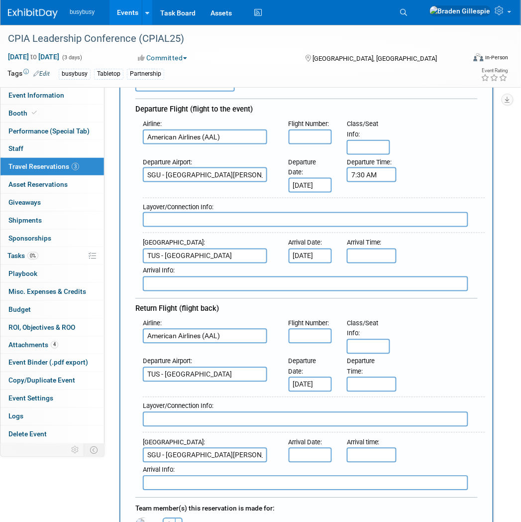
click at [317, 447] on input "text" at bounding box center [310, 454] width 43 height 15
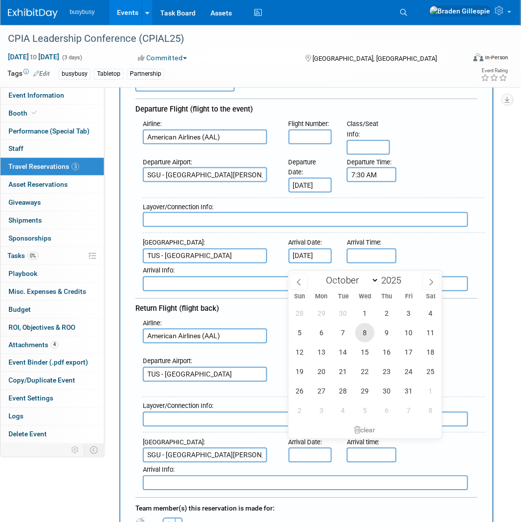
click at [363, 335] on span "8" at bounding box center [364, 332] width 19 height 19
type input "Oct 8, 2025"
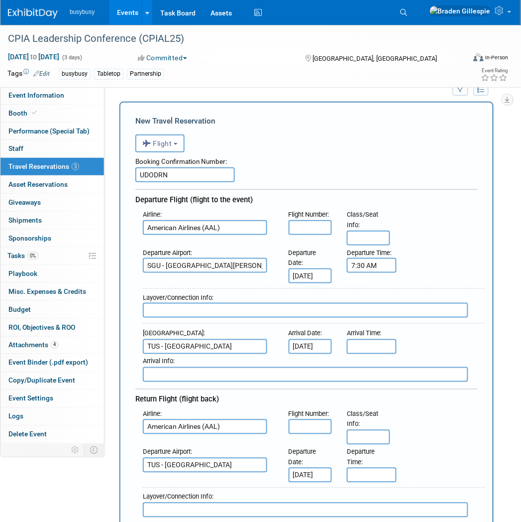
scroll to position [0, 0]
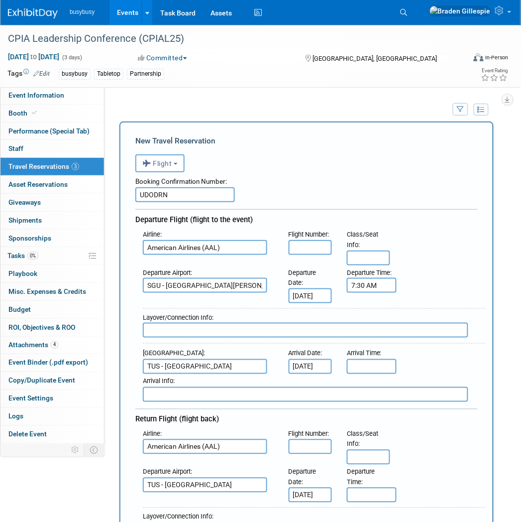
click at [321, 241] on input "text" at bounding box center [310, 247] width 43 height 15
type input "4810, 1433"
click at [288, 323] on input "text" at bounding box center [306, 330] width 326 height 15
type input "PHX - 44m"
click at [360, 256] on input "text" at bounding box center [368, 257] width 43 height 15
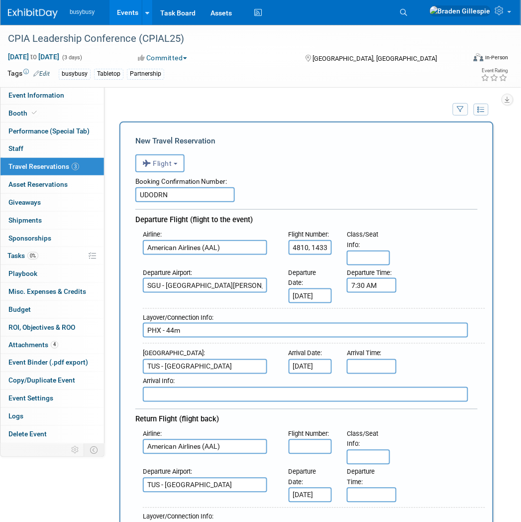
click at [369, 256] on input "text" at bounding box center [368, 257] width 43 height 15
type input "TBD, 19C"
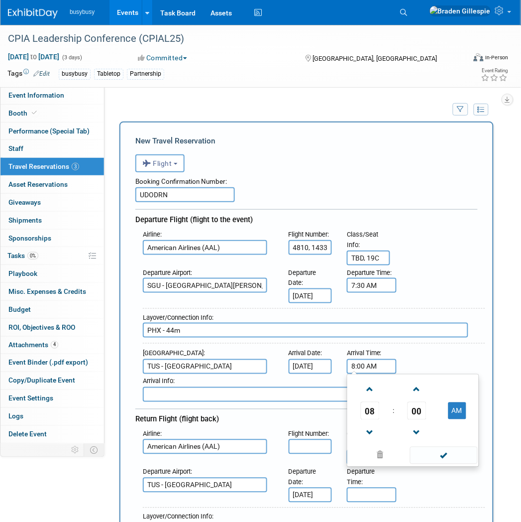
click at [378, 365] on input "8:00 AM" at bounding box center [372, 366] width 50 height 15
drag, startPoint x: 380, startPoint y: 365, endPoint x: 318, endPoint y: 366, distance: 62.2
click at [318, 366] on div "Arrival Airport : TUS - Tucson International Airport Arrival Date : Oct 5, 2025…" at bounding box center [310, 360] width 350 height 28
type input "("
type input "9:24 AM"
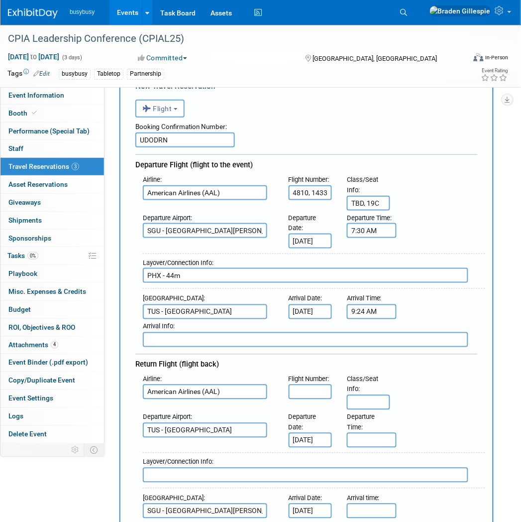
scroll to position [221, 0]
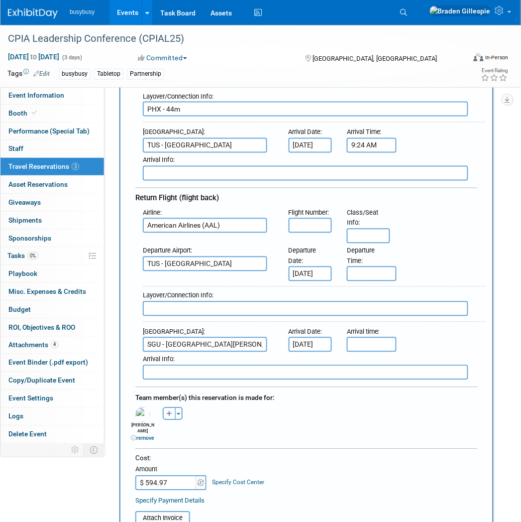
click at [314, 218] on input "text" at bounding box center [310, 225] width 43 height 15
click at [325, 218] on input "text" at bounding box center [310, 225] width 43 height 15
click at [327, 218] on input "4900," at bounding box center [310, 225] width 43 height 15
type input "4900, 4811"
click at [359, 266] on input "5:00 PM" at bounding box center [372, 273] width 50 height 15
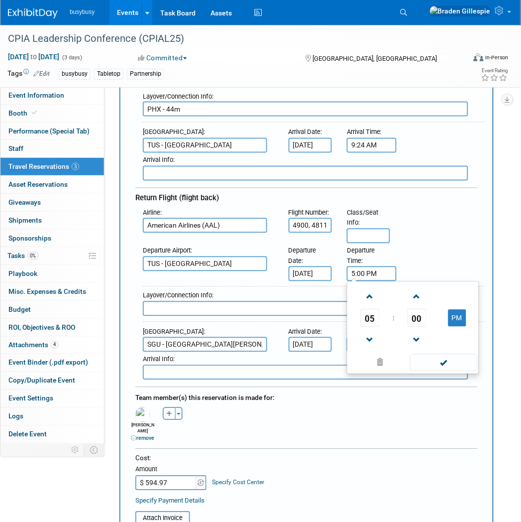
drag, startPoint x: 385, startPoint y: 265, endPoint x: 338, endPoint y: 261, distance: 47.0
click at [338, 262] on div "Departure Airport : TUS - Tucson International Airport Departure Date : Oct 8, …" at bounding box center [310, 262] width 350 height 38
type input "7:00 AM"
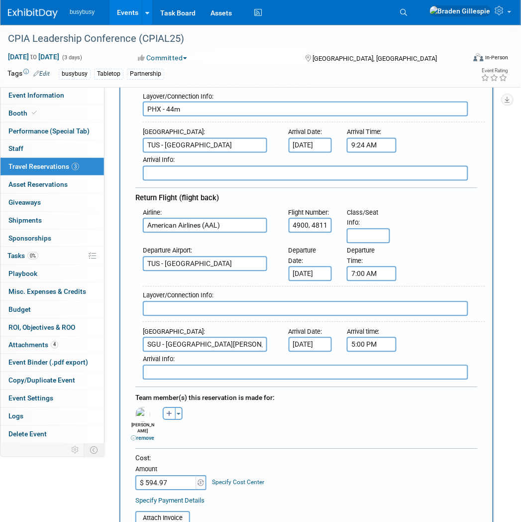
click at [383, 337] on input "5:00 PM" at bounding box center [372, 344] width 50 height 15
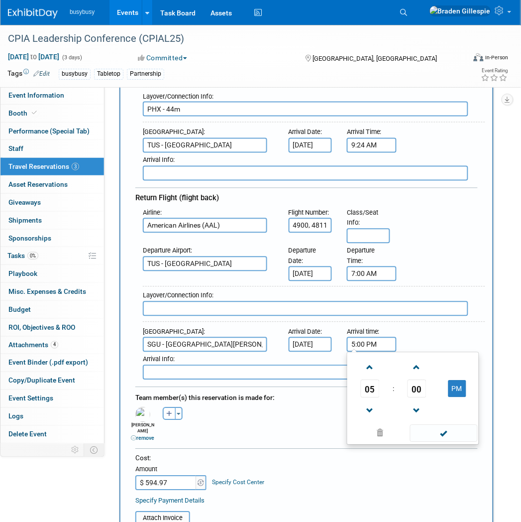
drag, startPoint x: 384, startPoint y: 331, endPoint x: 355, endPoint y: 334, distance: 29.6
click at [334, 332] on div "Arrival Airport : SGU - St George Municipal Airport Arrival Date : Oct 8, 2025 …" at bounding box center [310, 339] width 350 height 28
type input "11:13 AM"
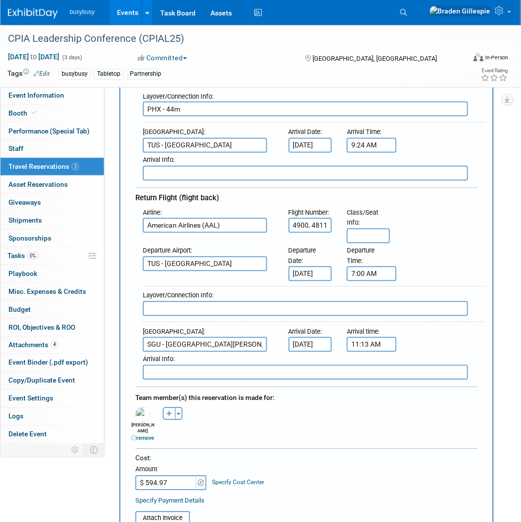
drag, startPoint x: 236, startPoint y: 305, endPoint x: 235, endPoint y: 299, distance: 6.5
click at [235, 304] on div "Layover/Connection Info :" at bounding box center [314, 304] width 342 height 36
click at [235, 301] on input "text" at bounding box center [306, 308] width 326 height 15
type input "PHX - 42m"
drag, startPoint x: 369, startPoint y: 226, endPoint x: 377, endPoint y: 224, distance: 7.9
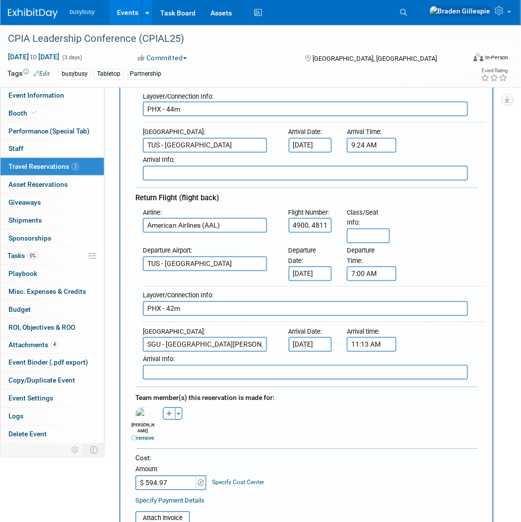
click at [369, 228] on input "text" at bounding box center [368, 235] width 43 height 15
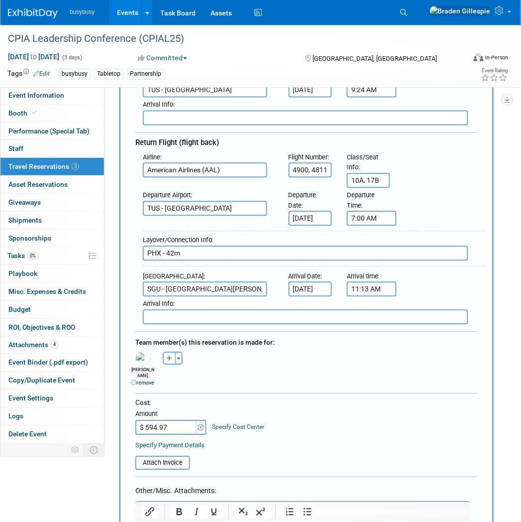
scroll to position [387, 0]
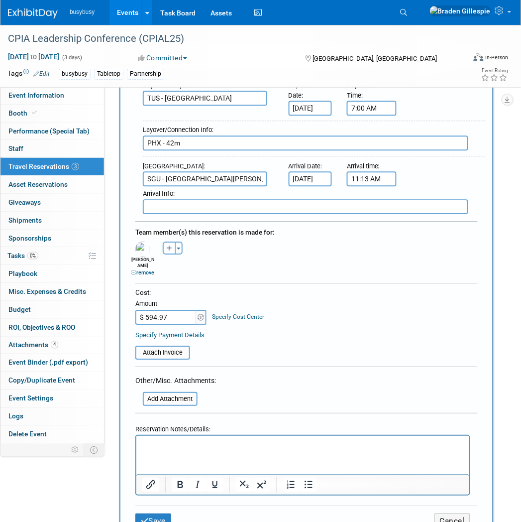
type input "10A, 17B"
click at [173, 346] on input "file" at bounding box center [130, 352] width 118 height 12
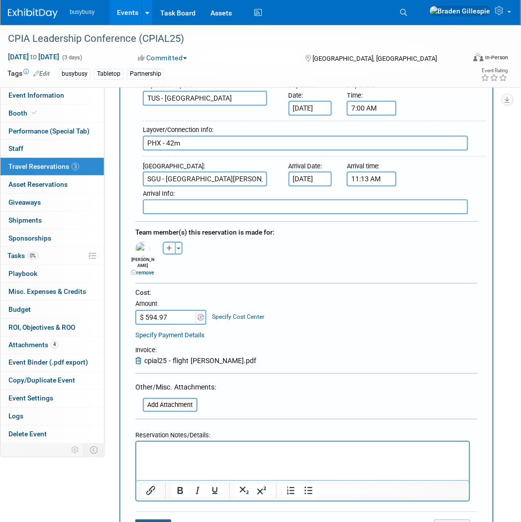
click at [147, 519] on button "Save" at bounding box center [153, 526] width 36 height 15
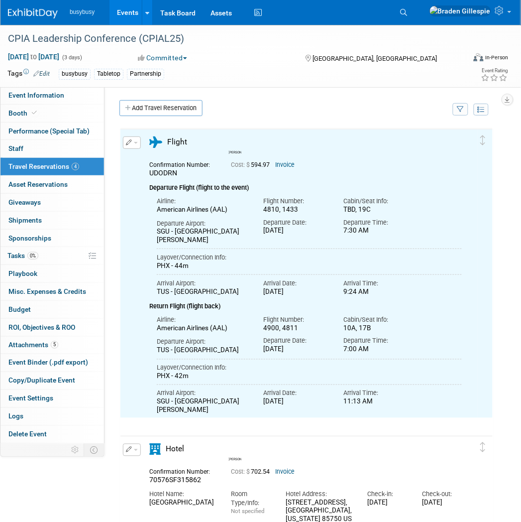
scroll to position [0, 0]
